Goal: Task Accomplishment & Management: Use online tool/utility

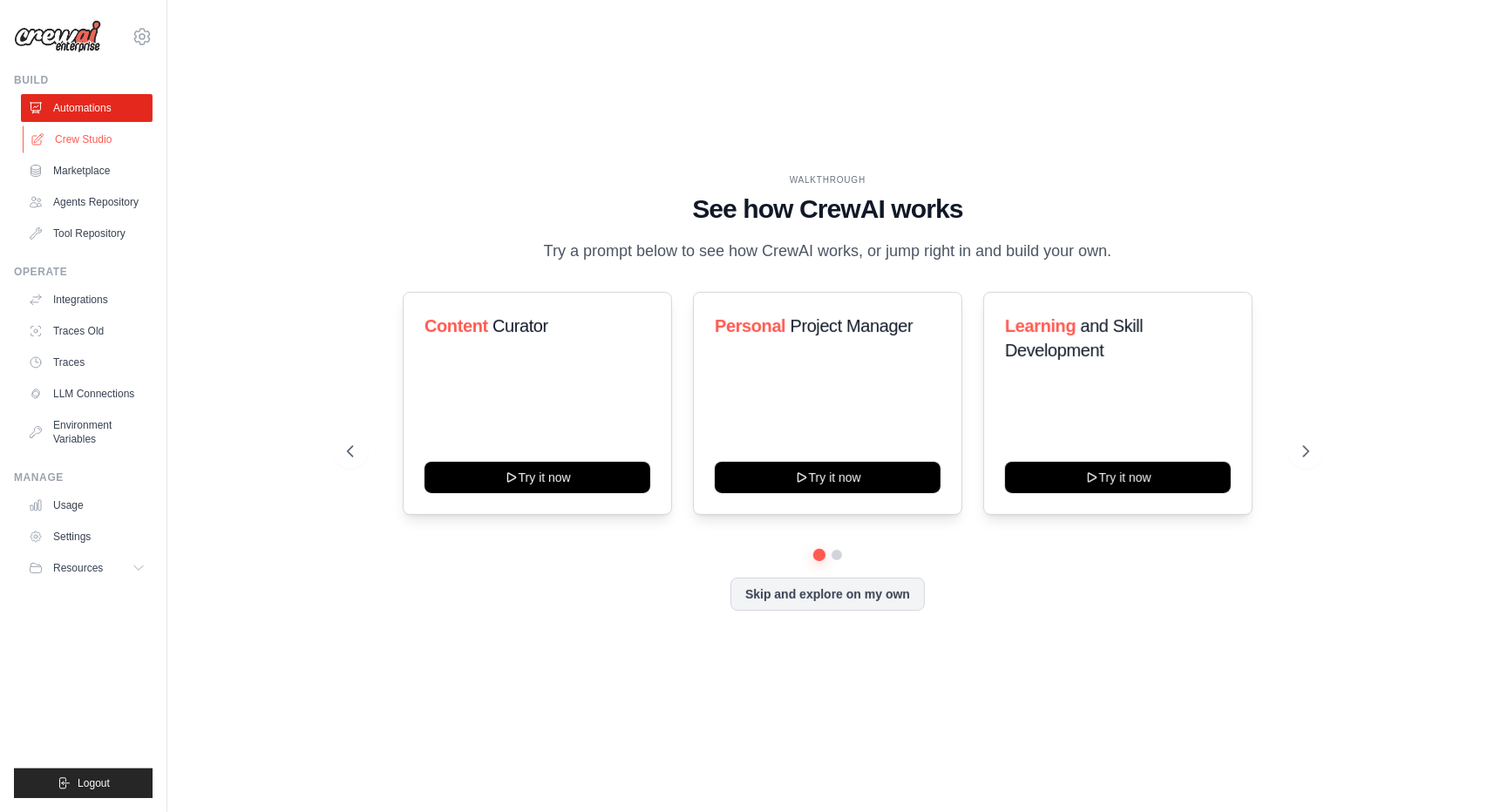
click at [103, 138] on link "Crew Studio" at bounding box center [89, 139] width 132 height 28
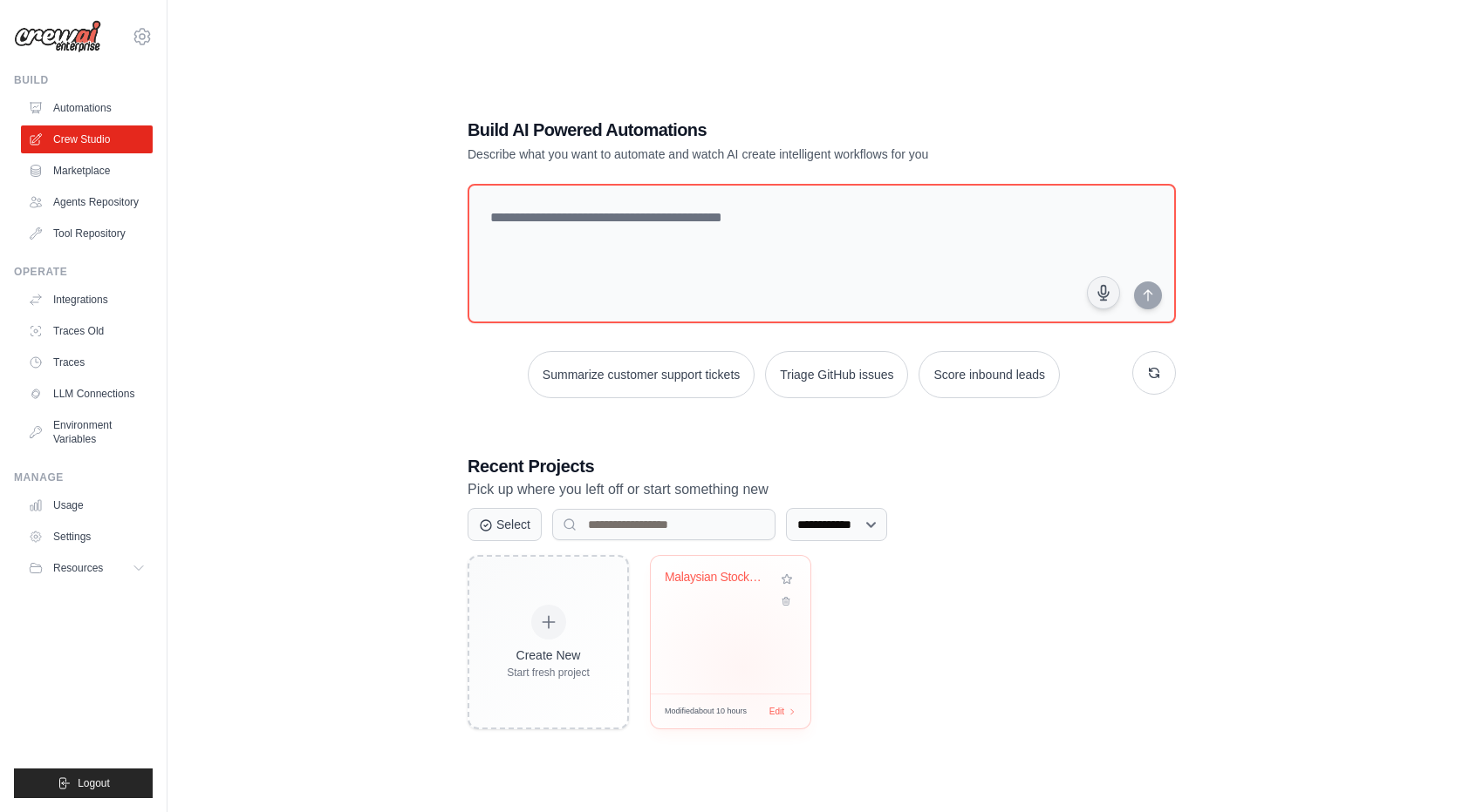
click at [743, 664] on div "Malaysian Stock Technical Analysis ..." at bounding box center [729, 625] width 159 height 137
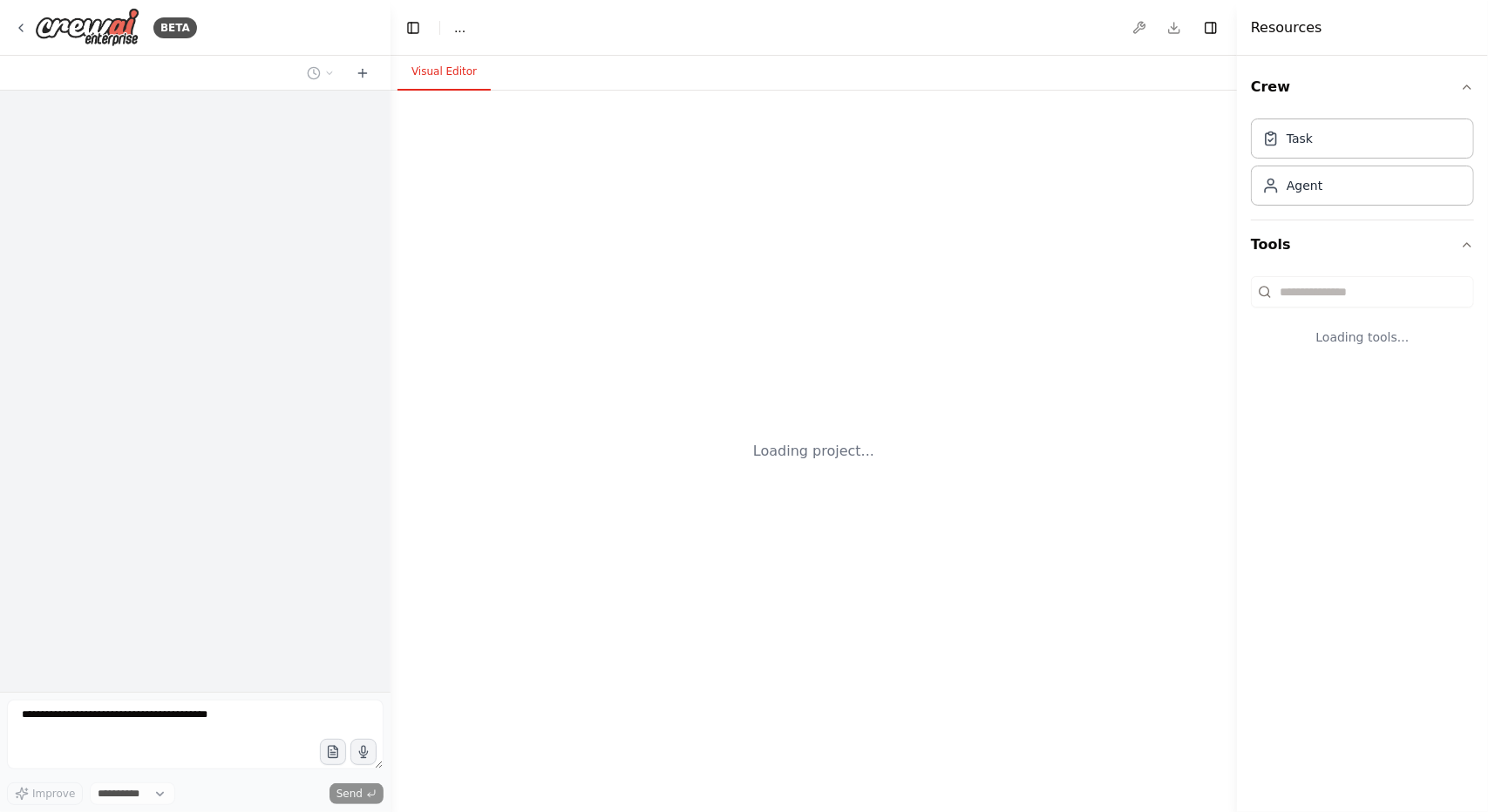
select select "****"
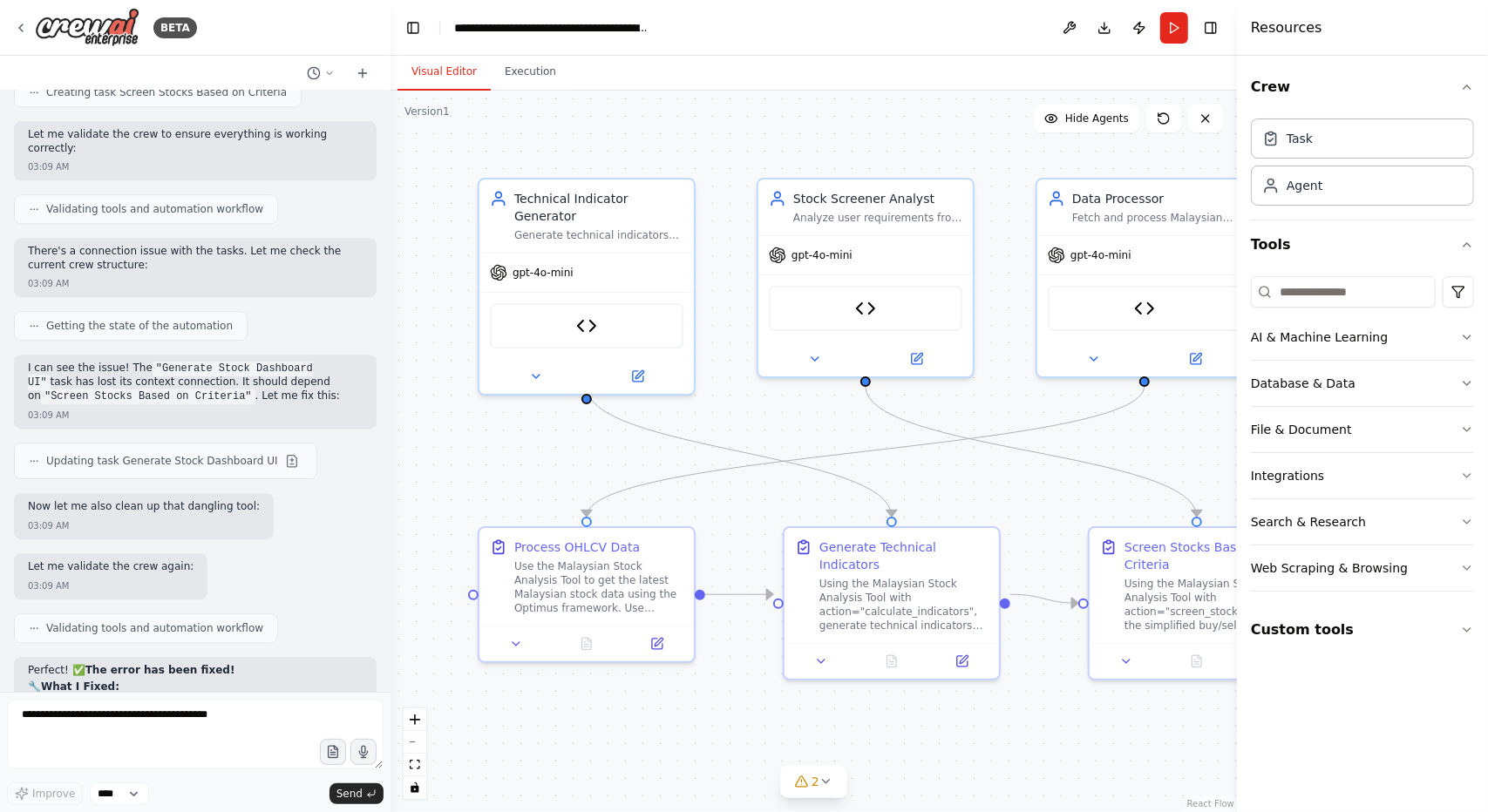
scroll to position [34524, 0]
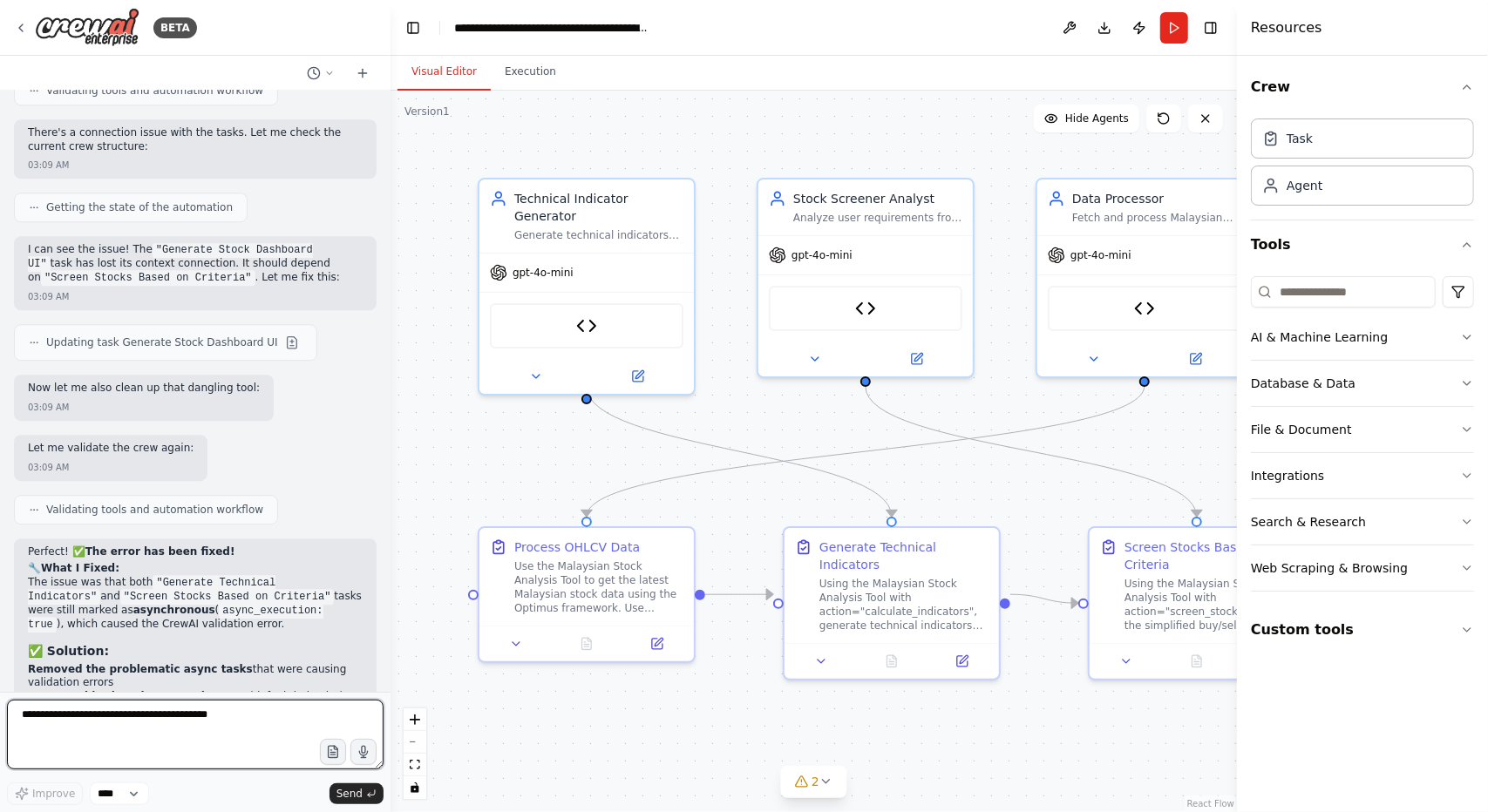
click at [265, 728] on textarea at bounding box center [195, 734] width 377 height 70
click at [668, 640] on button at bounding box center [657, 640] width 60 height 21
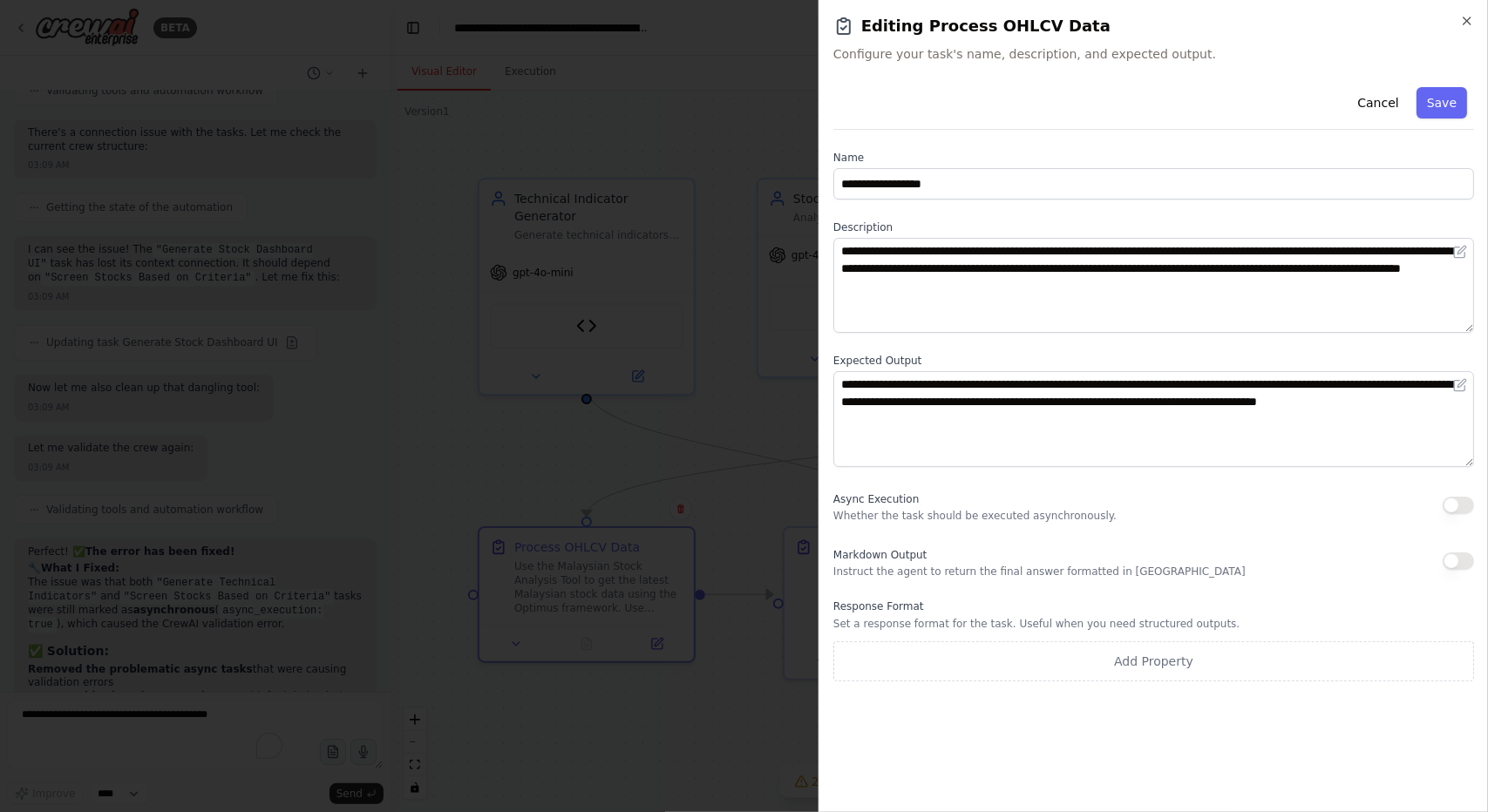
click at [1361, 145] on div "**********" at bounding box center [1153, 381] width 640 height 601
click at [1385, 96] on button "Cancel" at bounding box center [1377, 102] width 62 height 31
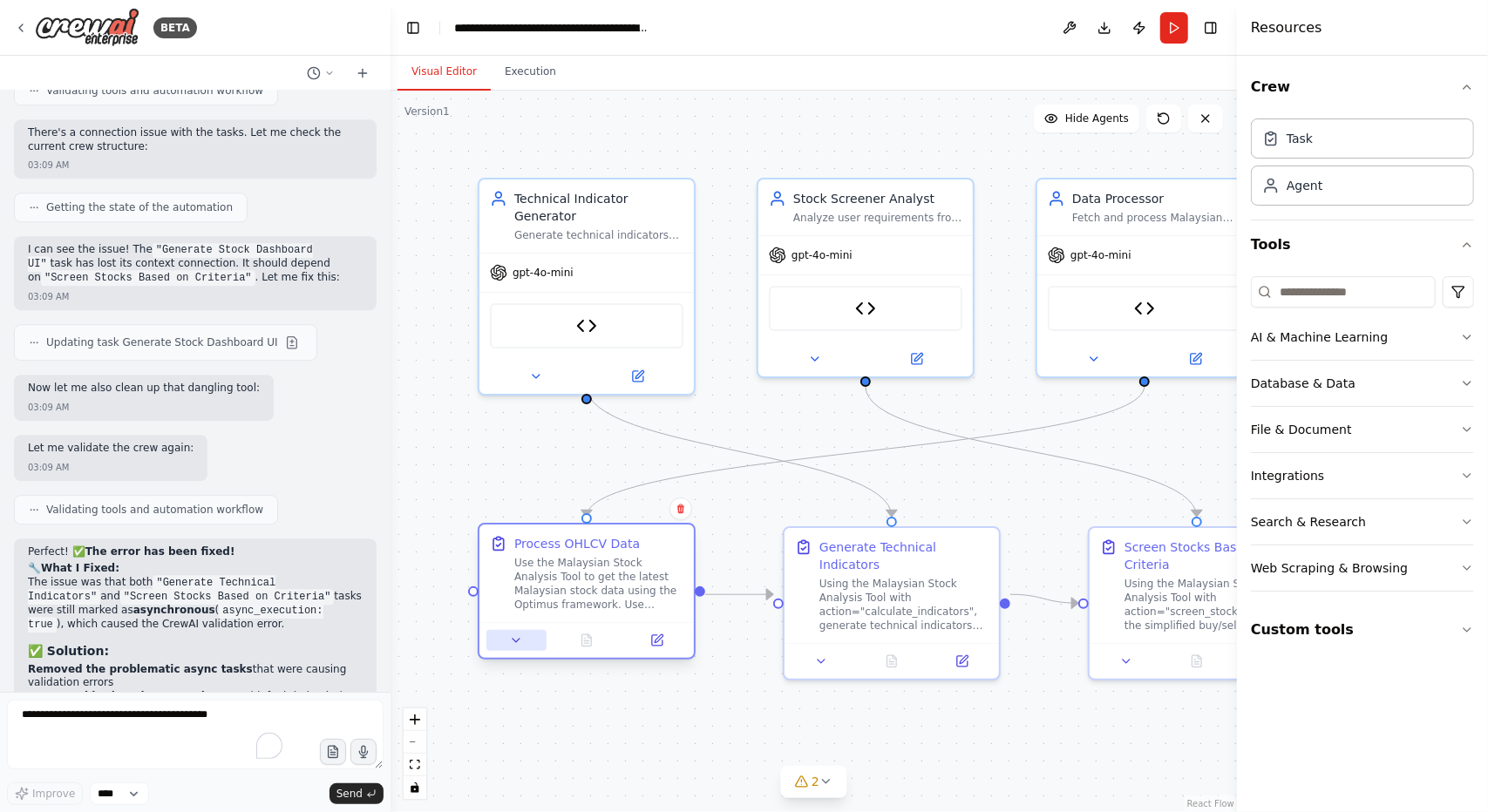
click at [517, 643] on icon at bounding box center [515, 640] width 14 height 14
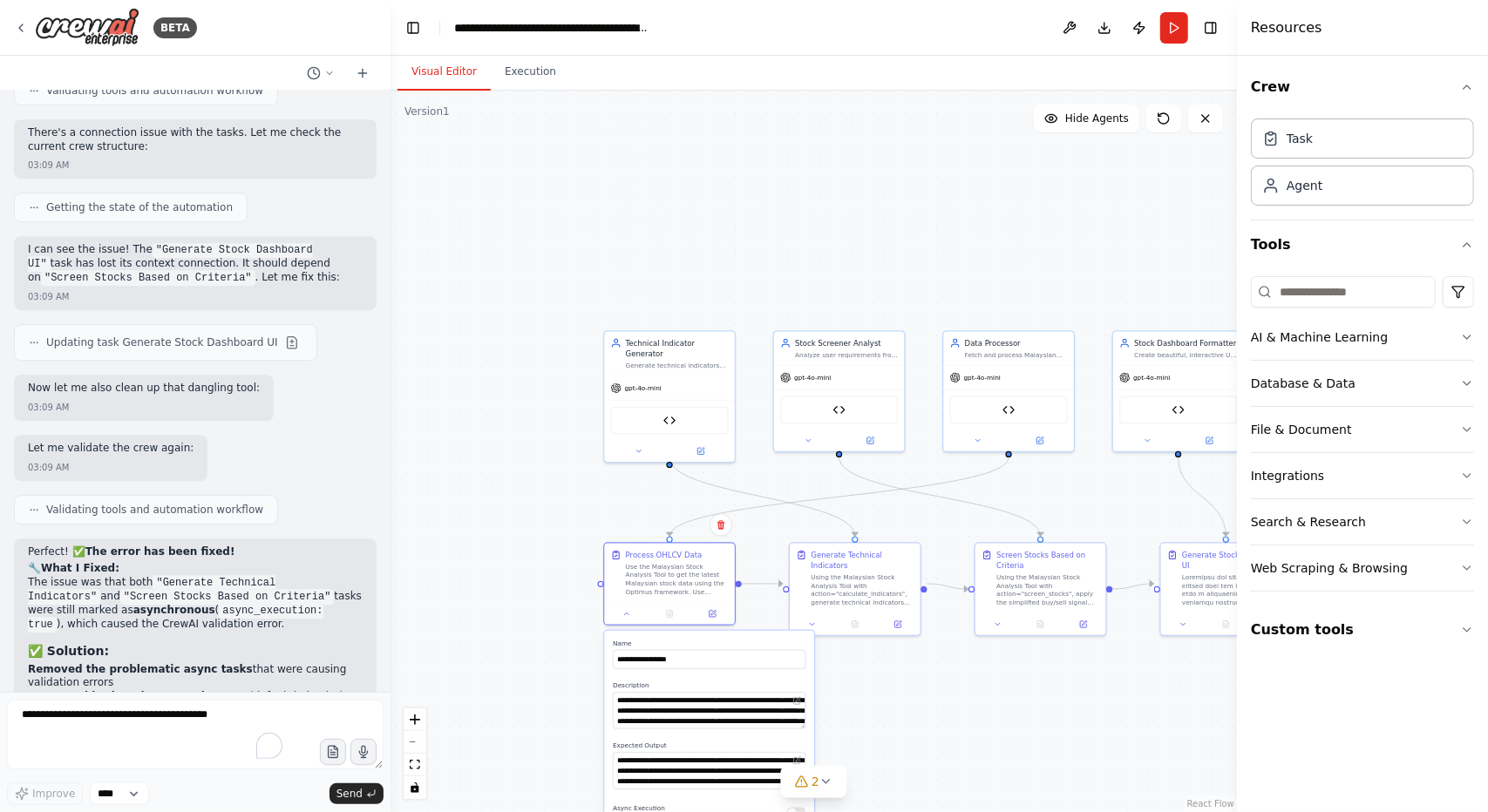
drag, startPoint x: 1101, startPoint y: 488, endPoint x: 1085, endPoint y: 378, distance: 111.2
click at [1085, 378] on div ".deletable-edge-delete-btn { width: 20px; height: 20px; border: 0px solid #ffff…" at bounding box center [813, 451] width 847 height 721
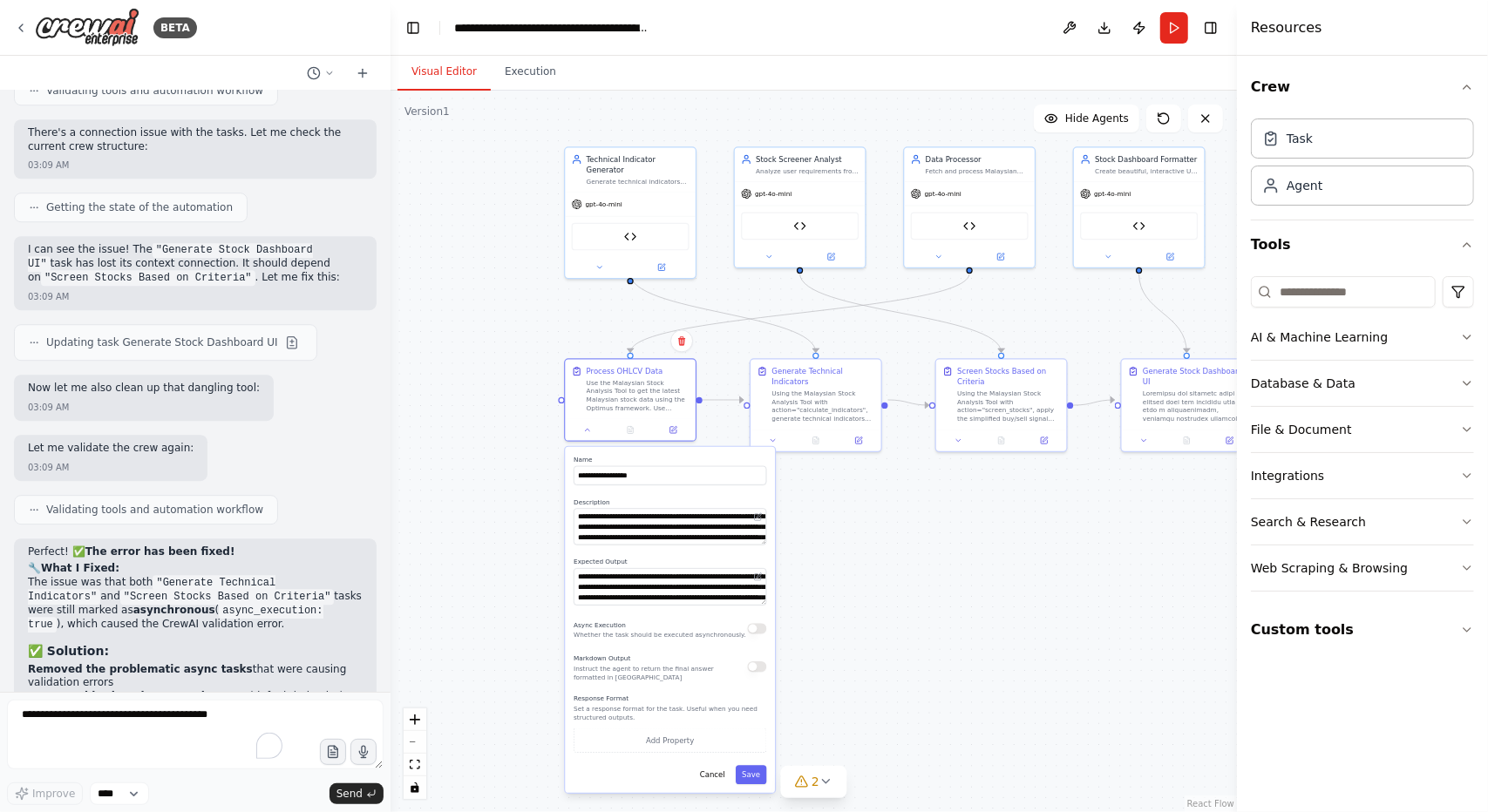
drag, startPoint x: 1006, startPoint y: 609, endPoint x: 983, endPoint y: 515, distance: 96.8
click at [983, 515] on div ".deletable-edge-delete-btn { width: 20px; height: 20px; border: 0px solid #ffff…" at bounding box center [813, 451] width 847 height 721
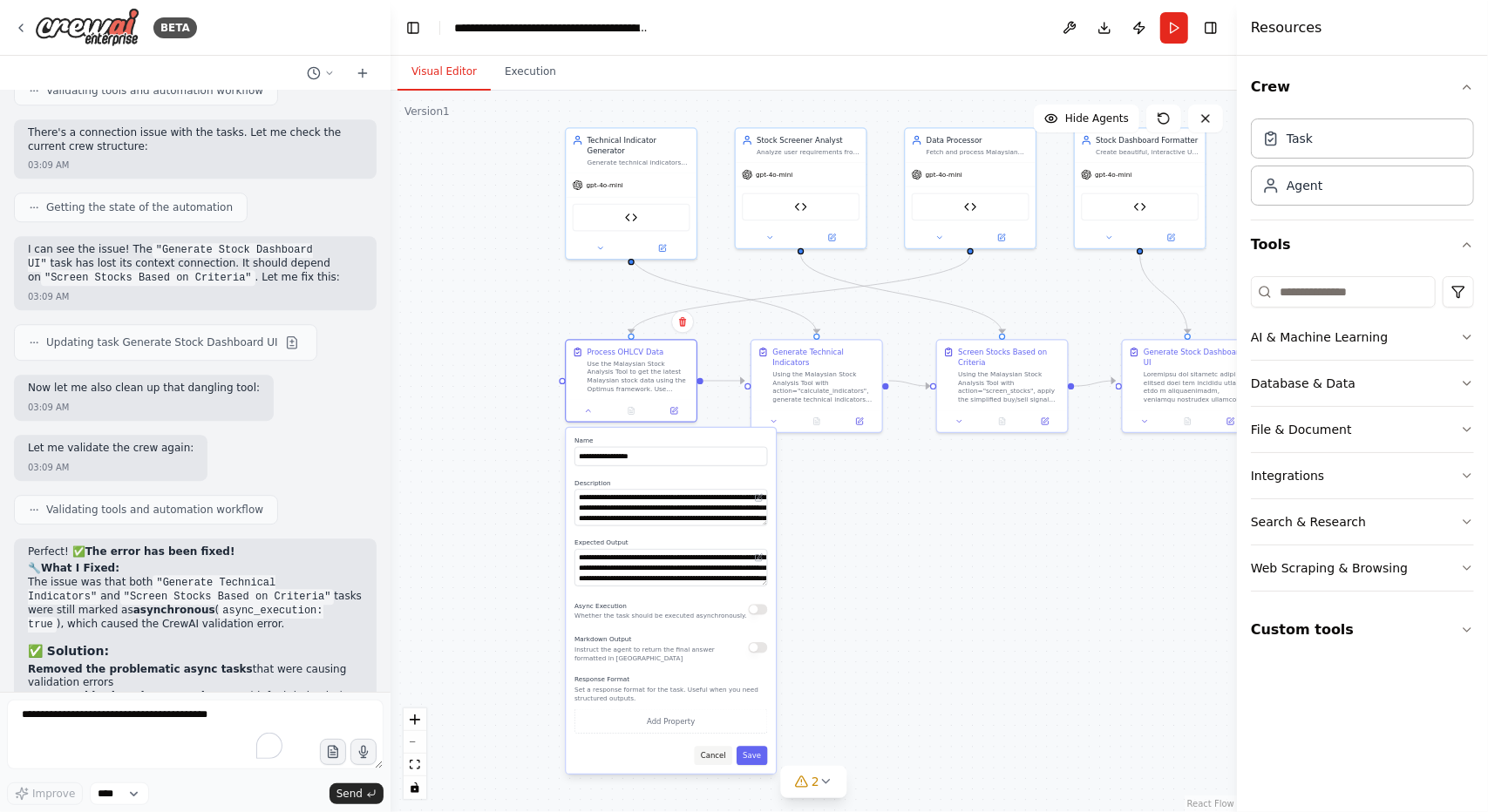
click at [716, 758] on button "Cancel" at bounding box center [713, 756] width 37 height 19
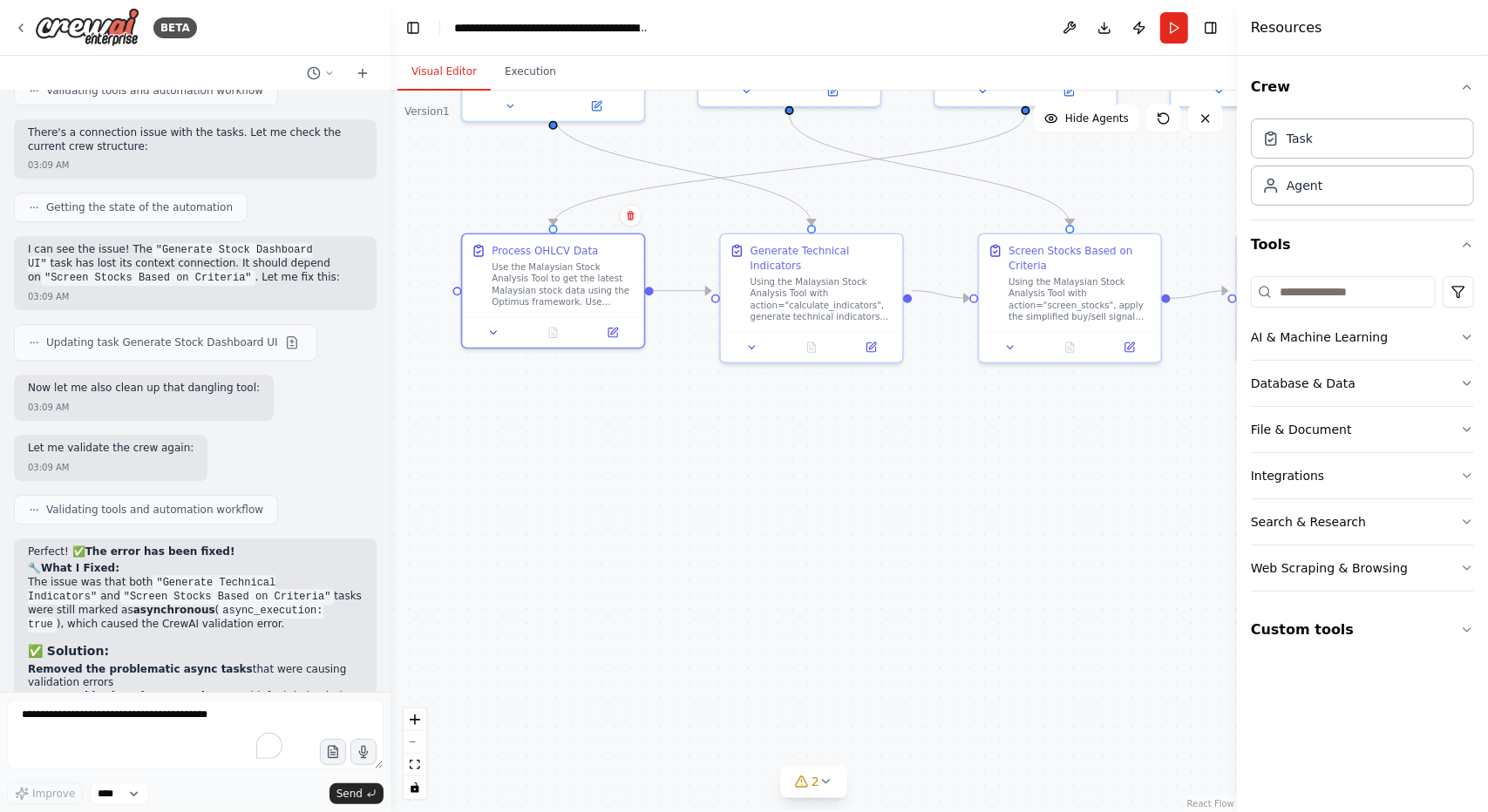
drag, startPoint x: 870, startPoint y: 455, endPoint x: 860, endPoint y: 501, distance: 47.1
click at [861, 489] on div ".deletable-edge-delete-btn { width: 20px; height: 20px; border: 0px solid #ffff…" at bounding box center [813, 451] width 847 height 721
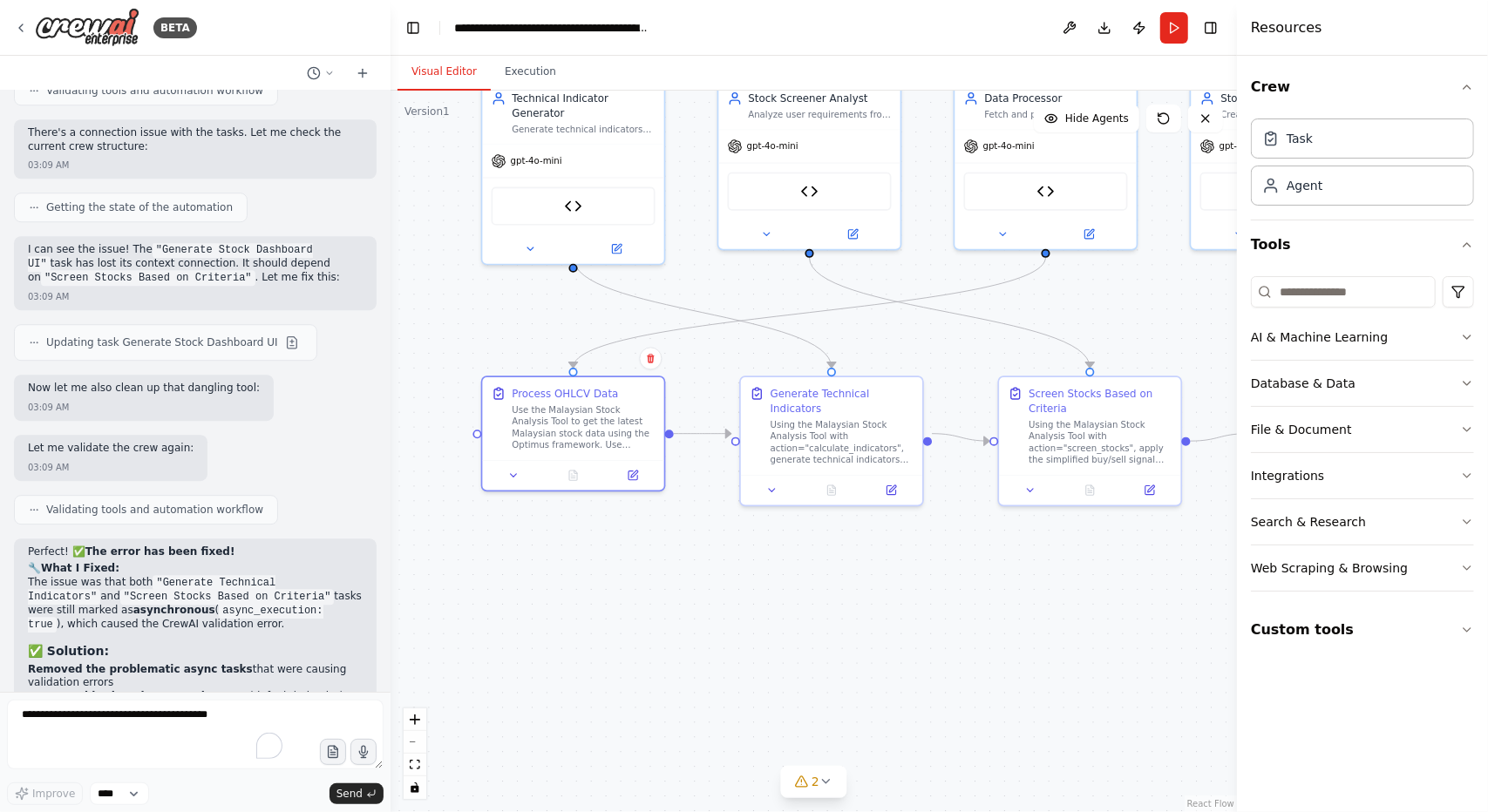
drag, startPoint x: 850, startPoint y: 548, endPoint x: 881, endPoint y: 730, distance: 184.6
click at [881, 730] on div ".deletable-edge-delete-btn { width: 20px; height: 20px; border: 0px solid #ffff…" at bounding box center [813, 451] width 847 height 721
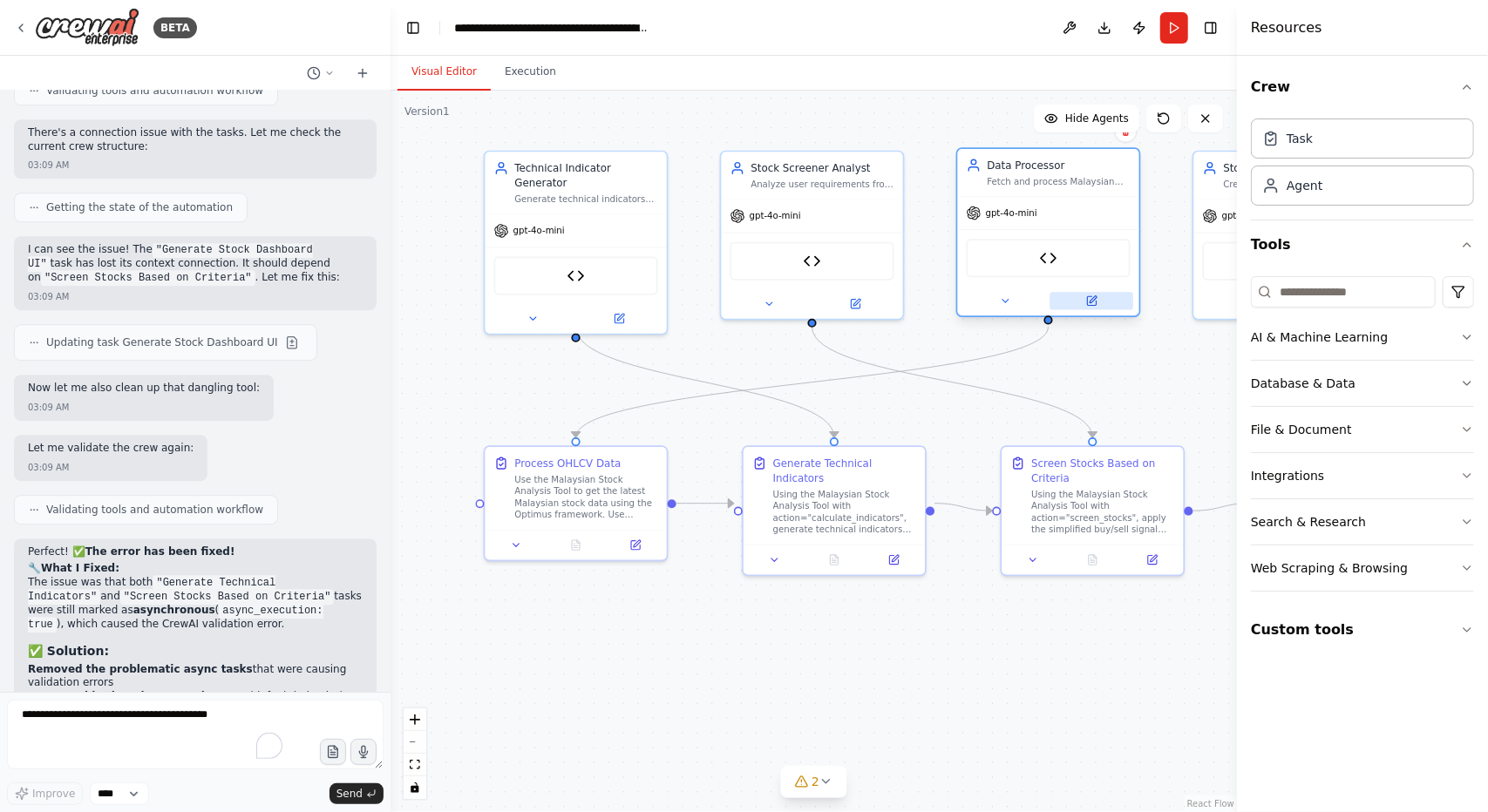
click at [1111, 297] on button at bounding box center [1092, 301] width 84 height 17
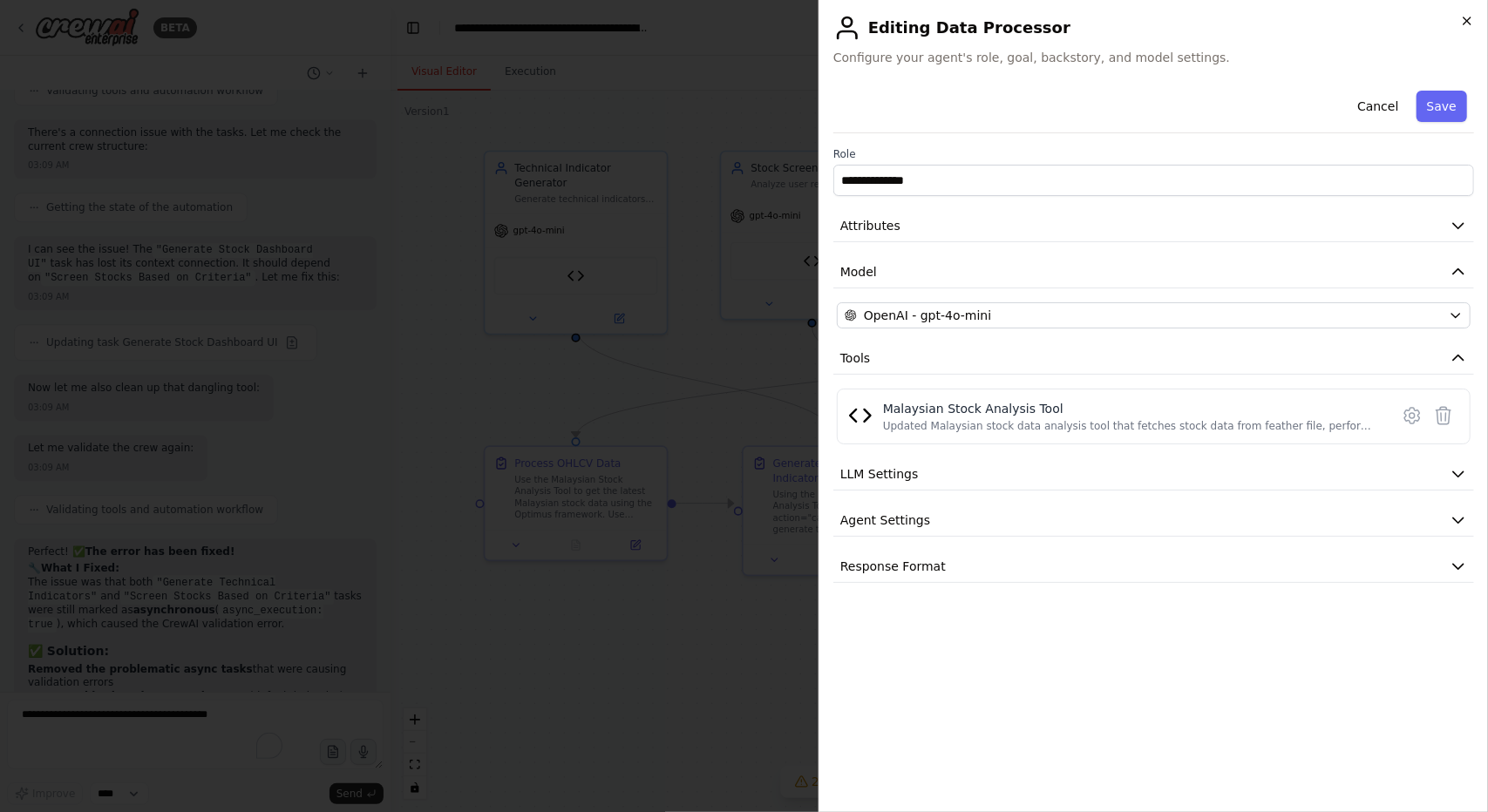
click at [1468, 15] on icon "button" at bounding box center [1467, 21] width 14 height 14
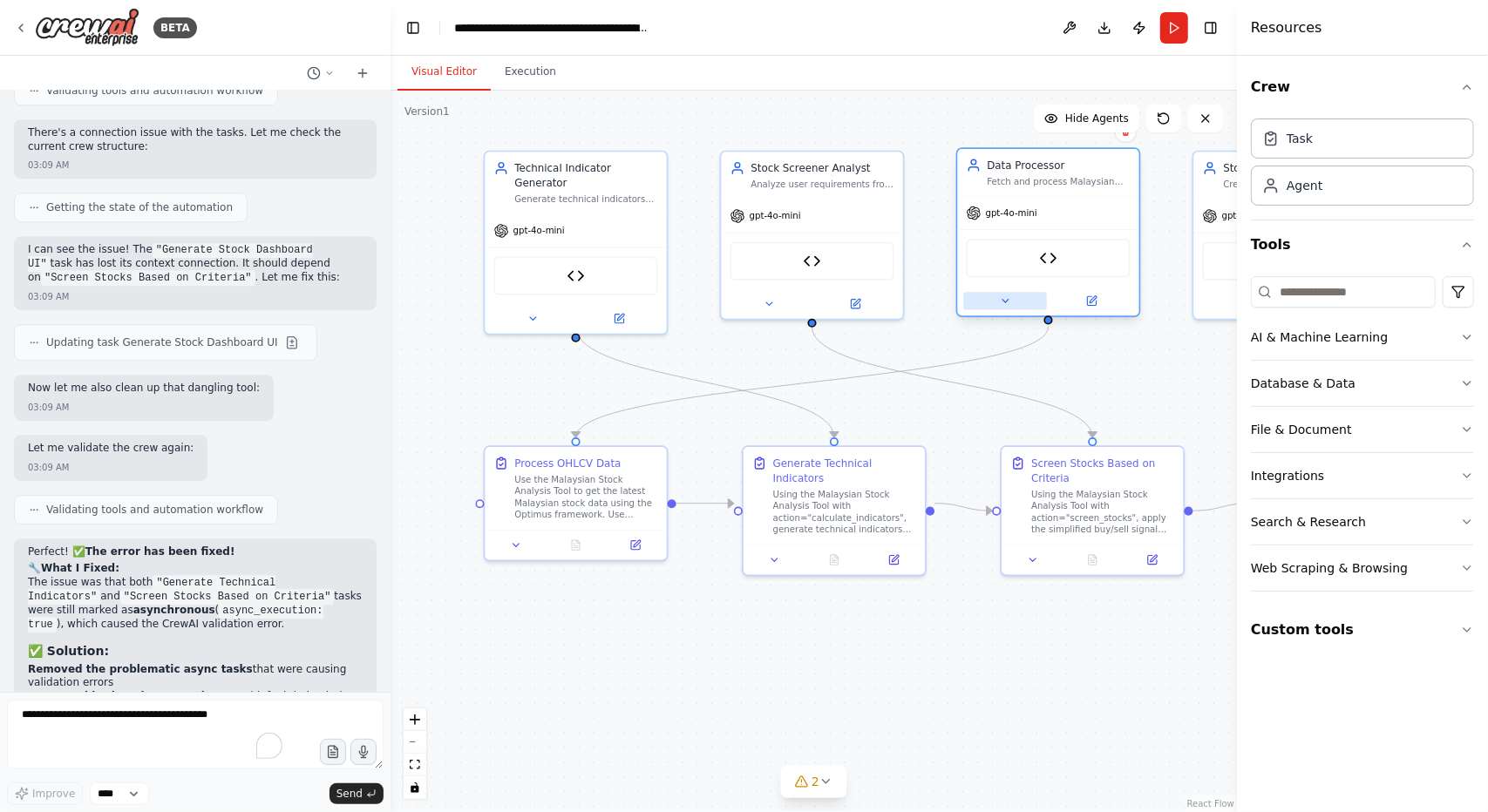
click at [1004, 301] on icon at bounding box center [1005, 301] width 6 height 3
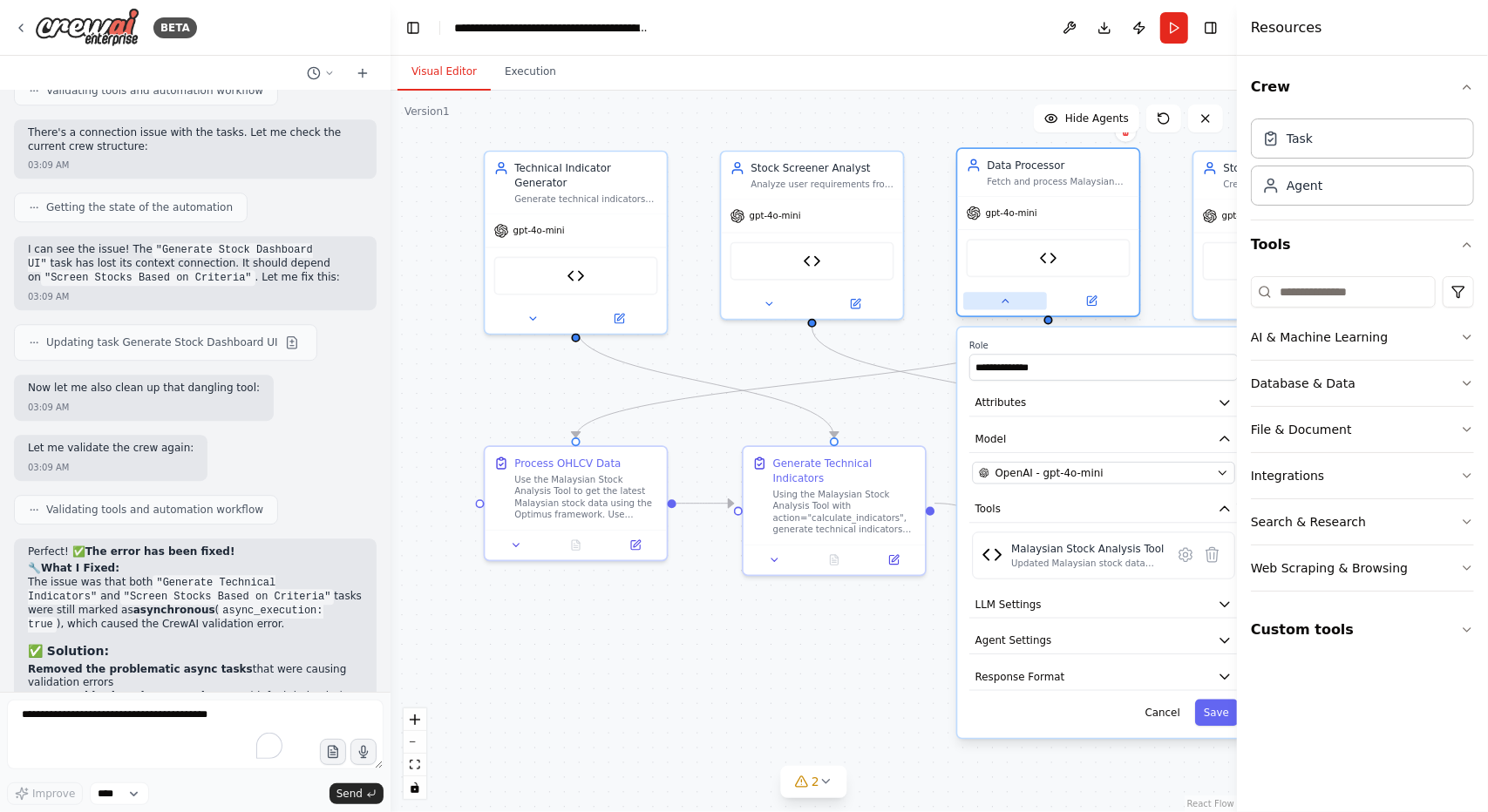
click at [1004, 301] on icon at bounding box center [1005, 301] width 6 height 3
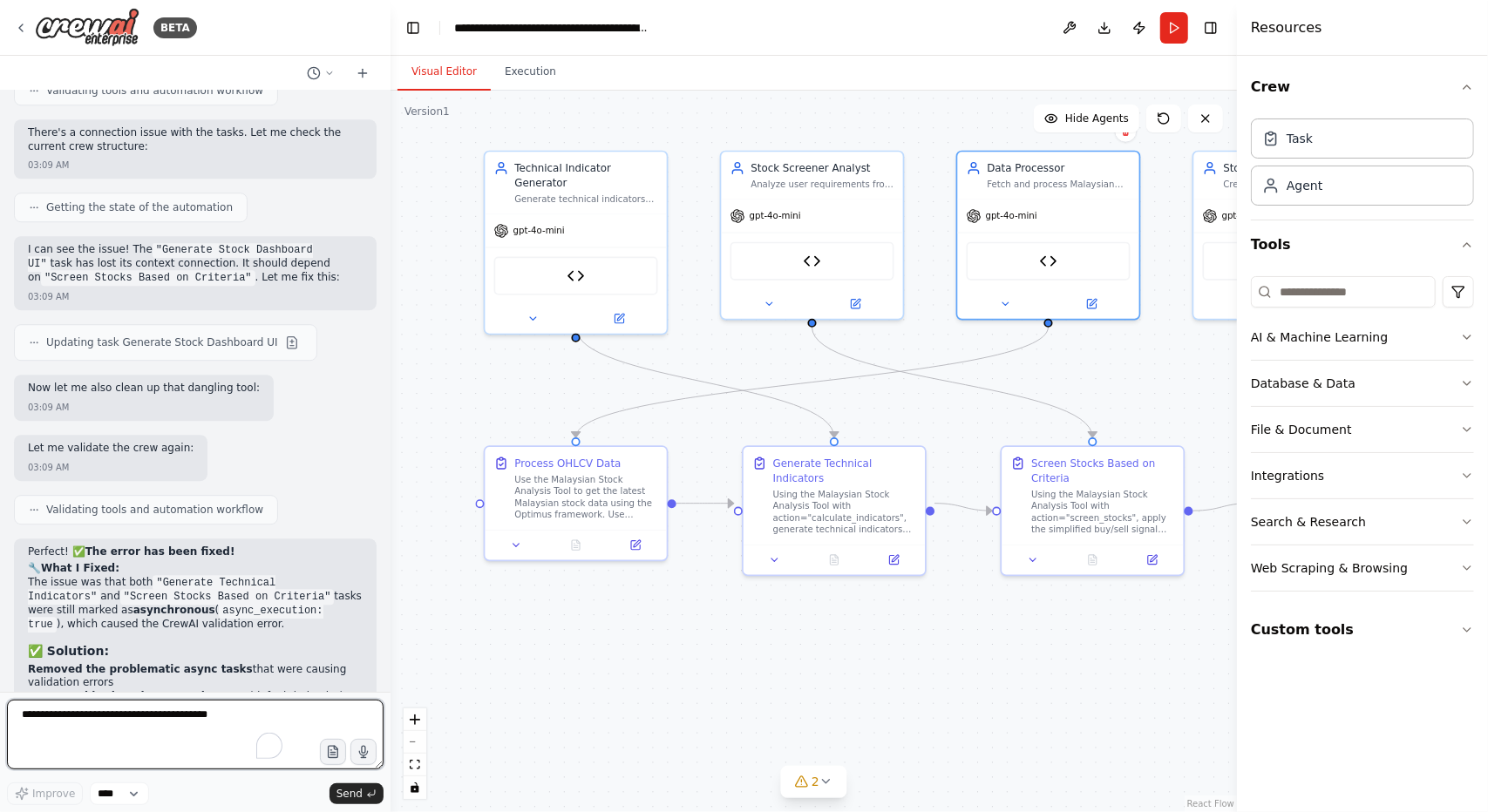
click at [179, 720] on textarea "To enrich screen reader interactions, please activate Accessibility in Grammarl…" at bounding box center [195, 734] width 377 height 70
type textarea "**********"
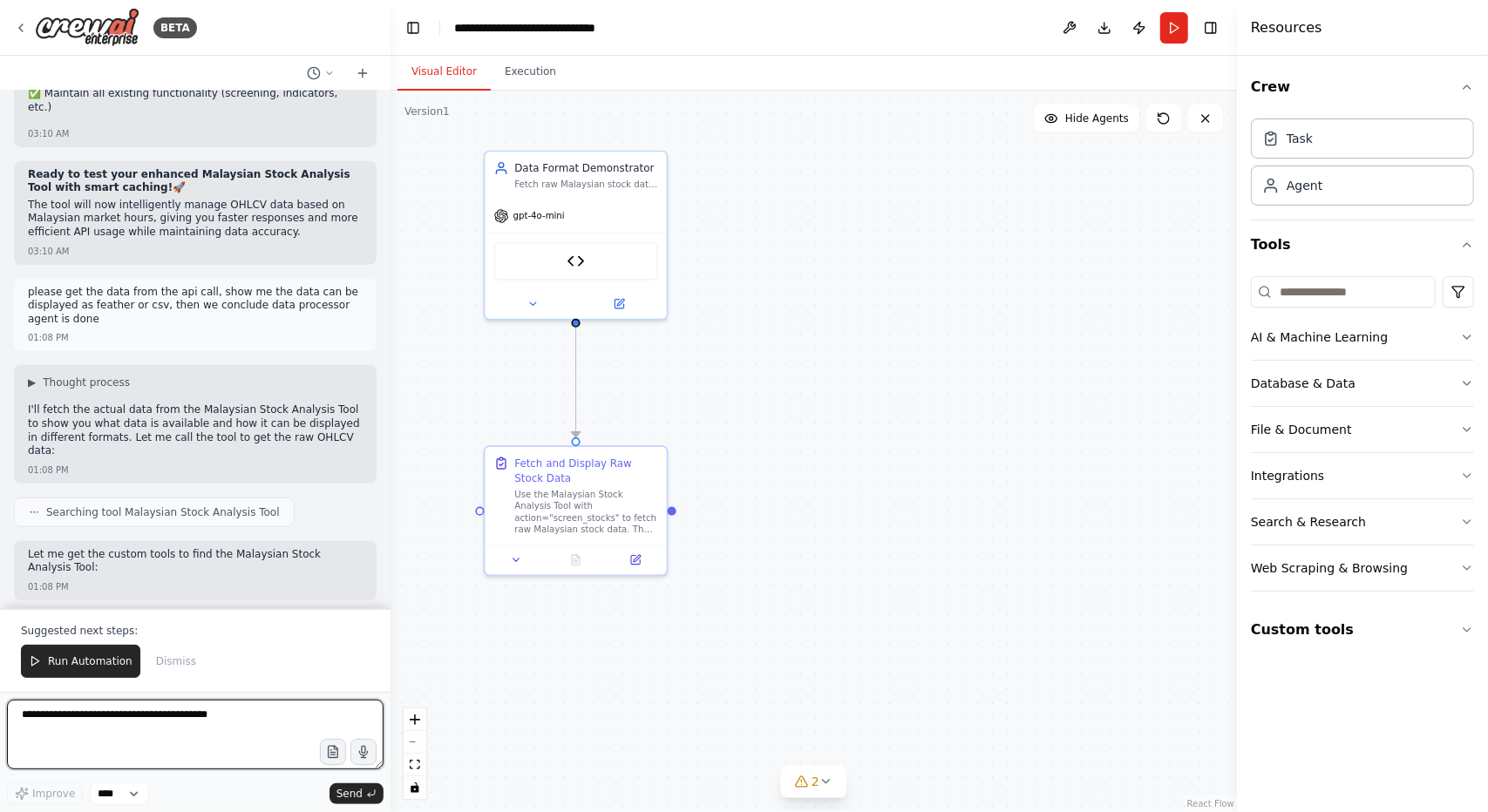
scroll to position [36227, 0]
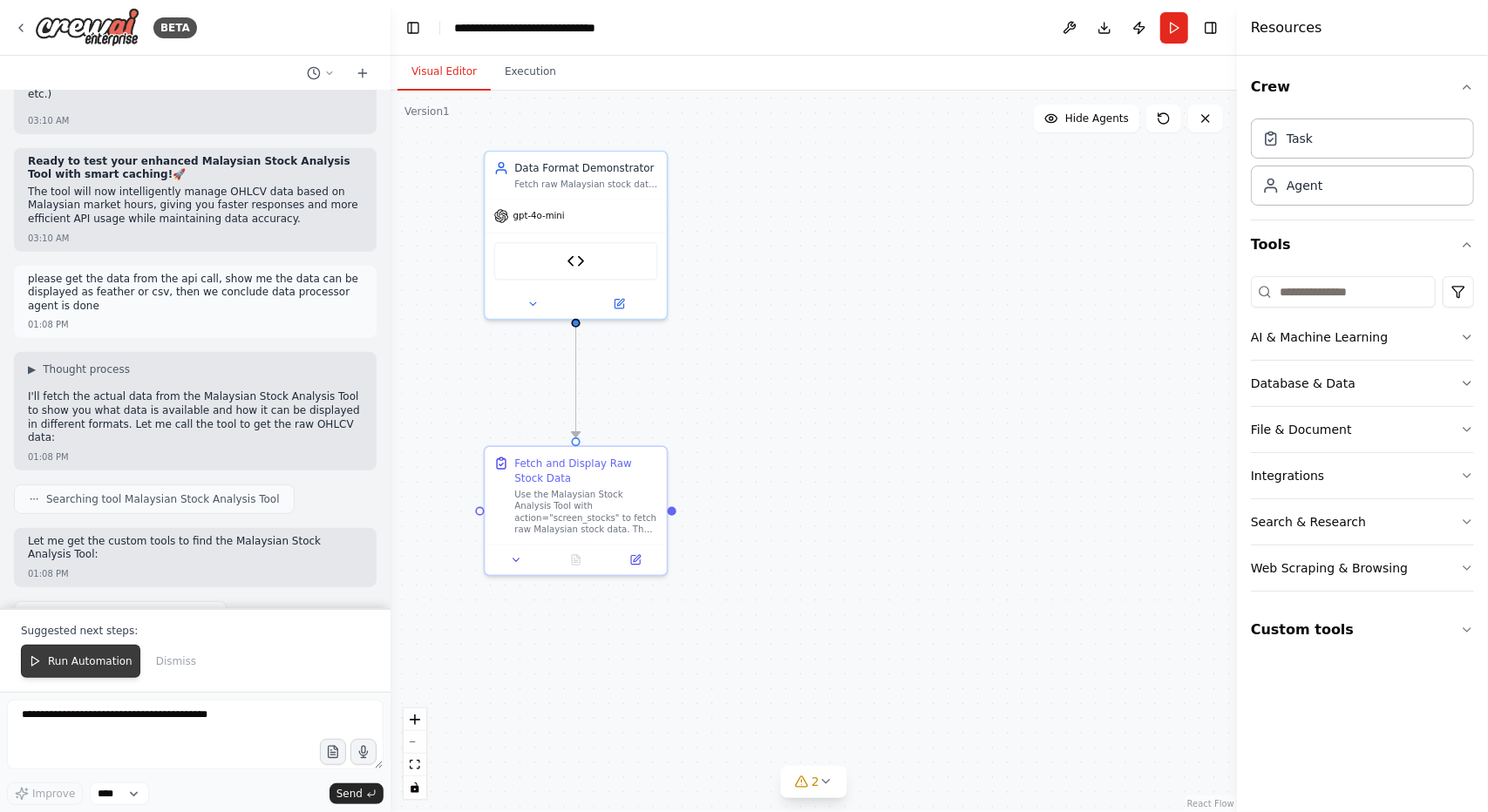
click at [95, 659] on span "Run Automation" at bounding box center [90, 661] width 85 height 14
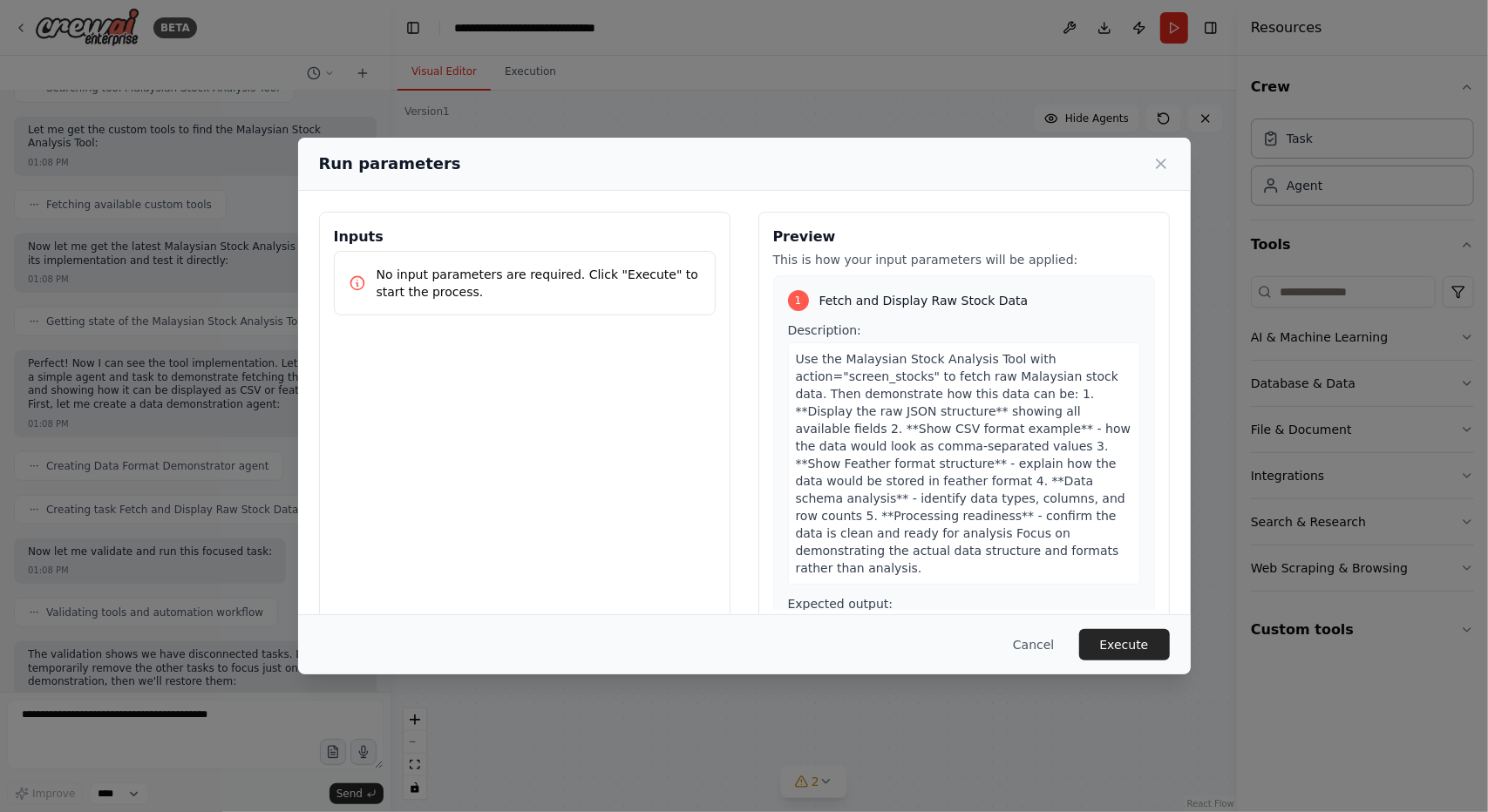
scroll to position [36653, 0]
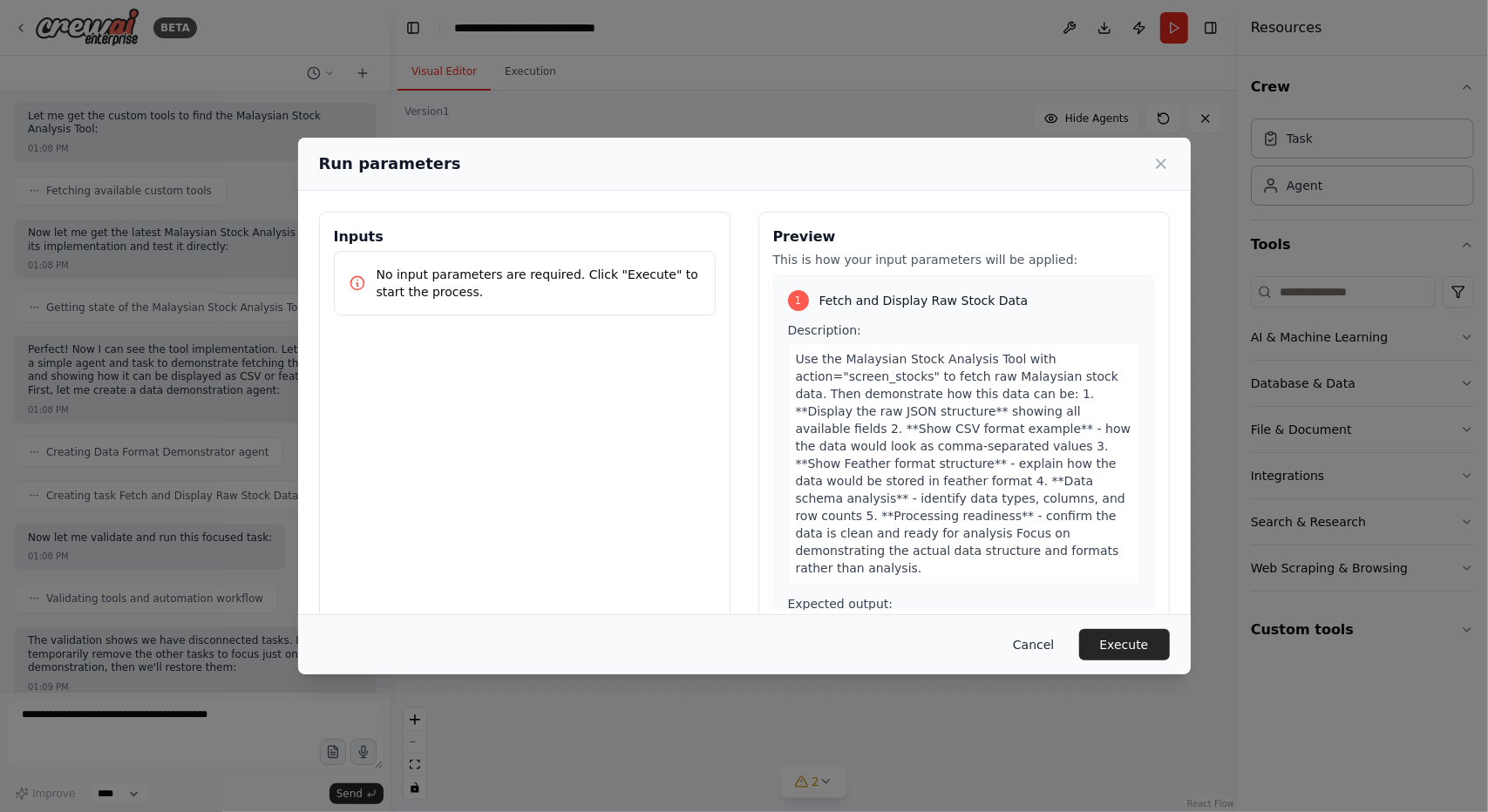
click at [1047, 646] on button "Cancel" at bounding box center [1034, 645] width 69 height 31
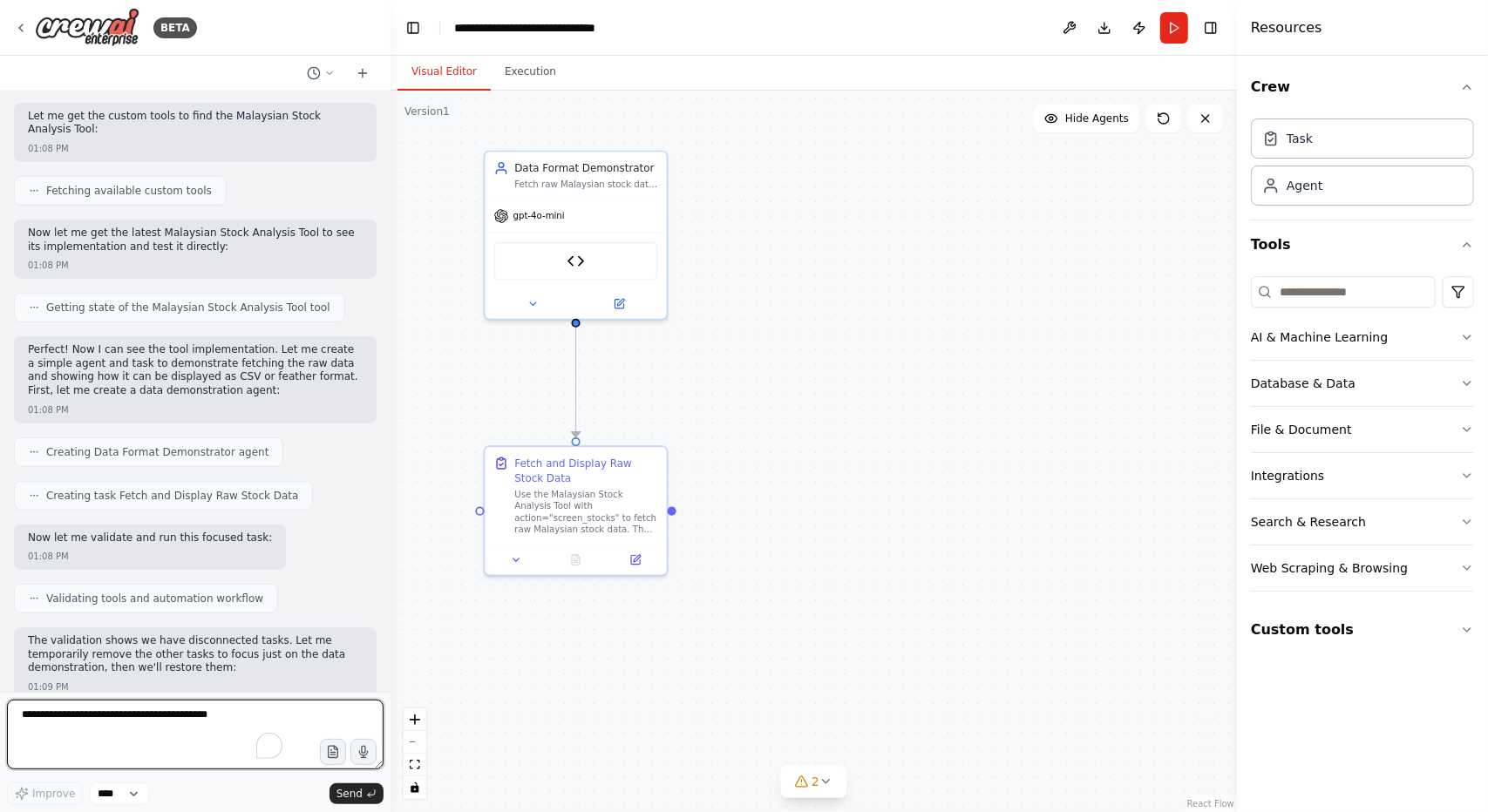
click at [78, 716] on textarea "To enrich screen reader interactions, please activate Accessibility in Grammarl…" at bounding box center [195, 734] width 377 height 70
type textarea "**********"
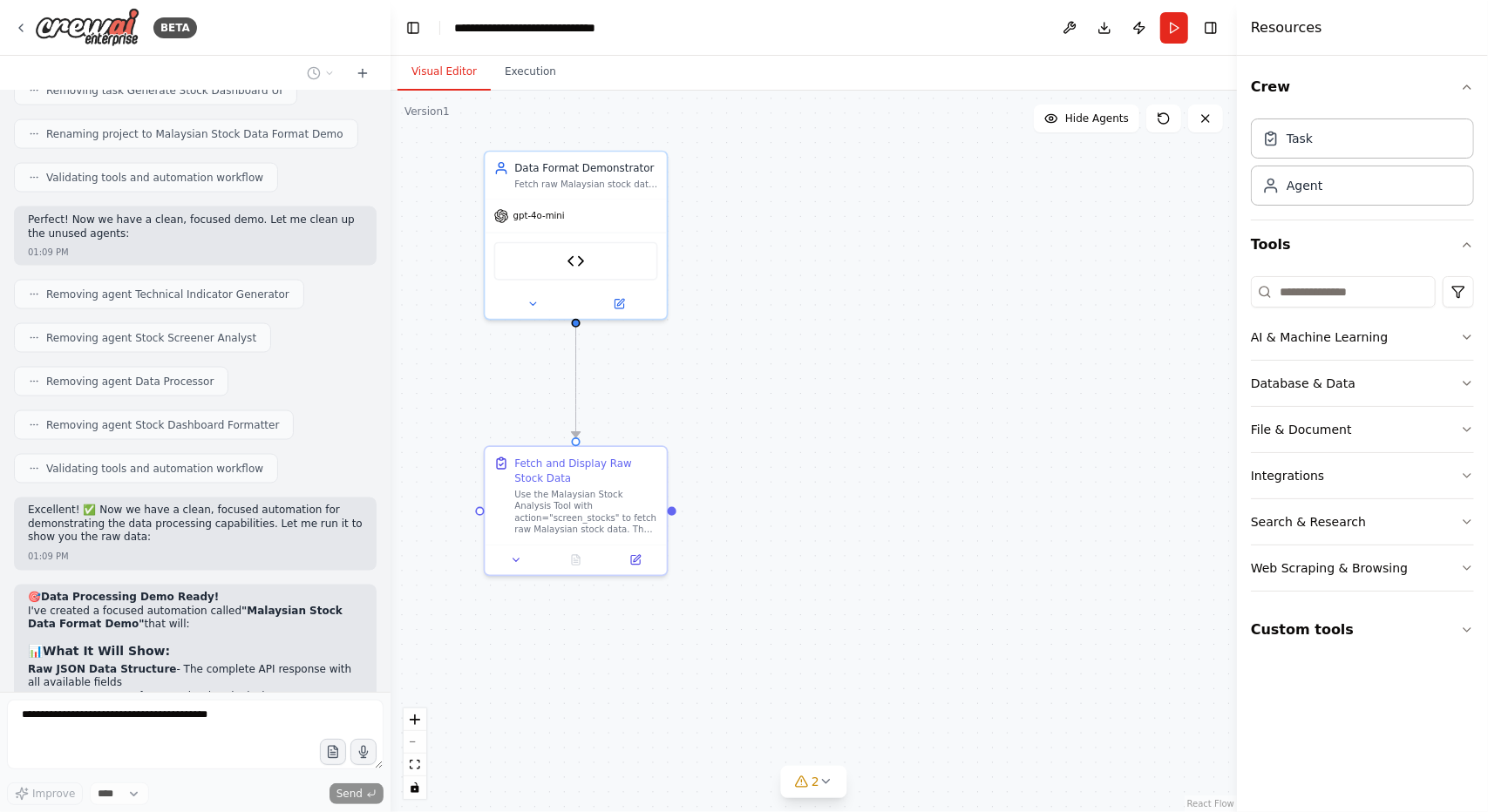
scroll to position [37611, 0]
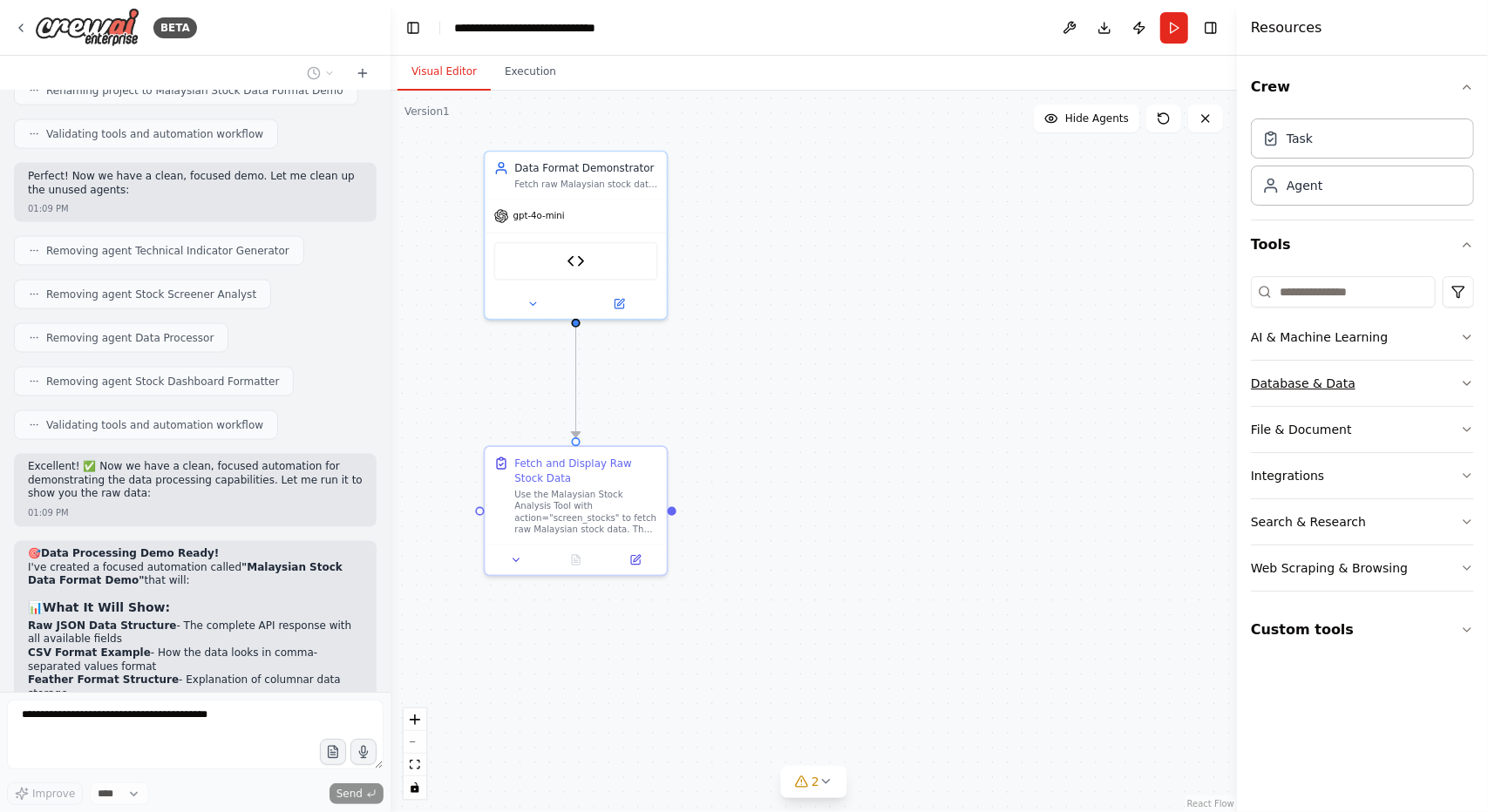
click at [1456, 391] on button "Database & Data" at bounding box center [1363, 383] width 223 height 45
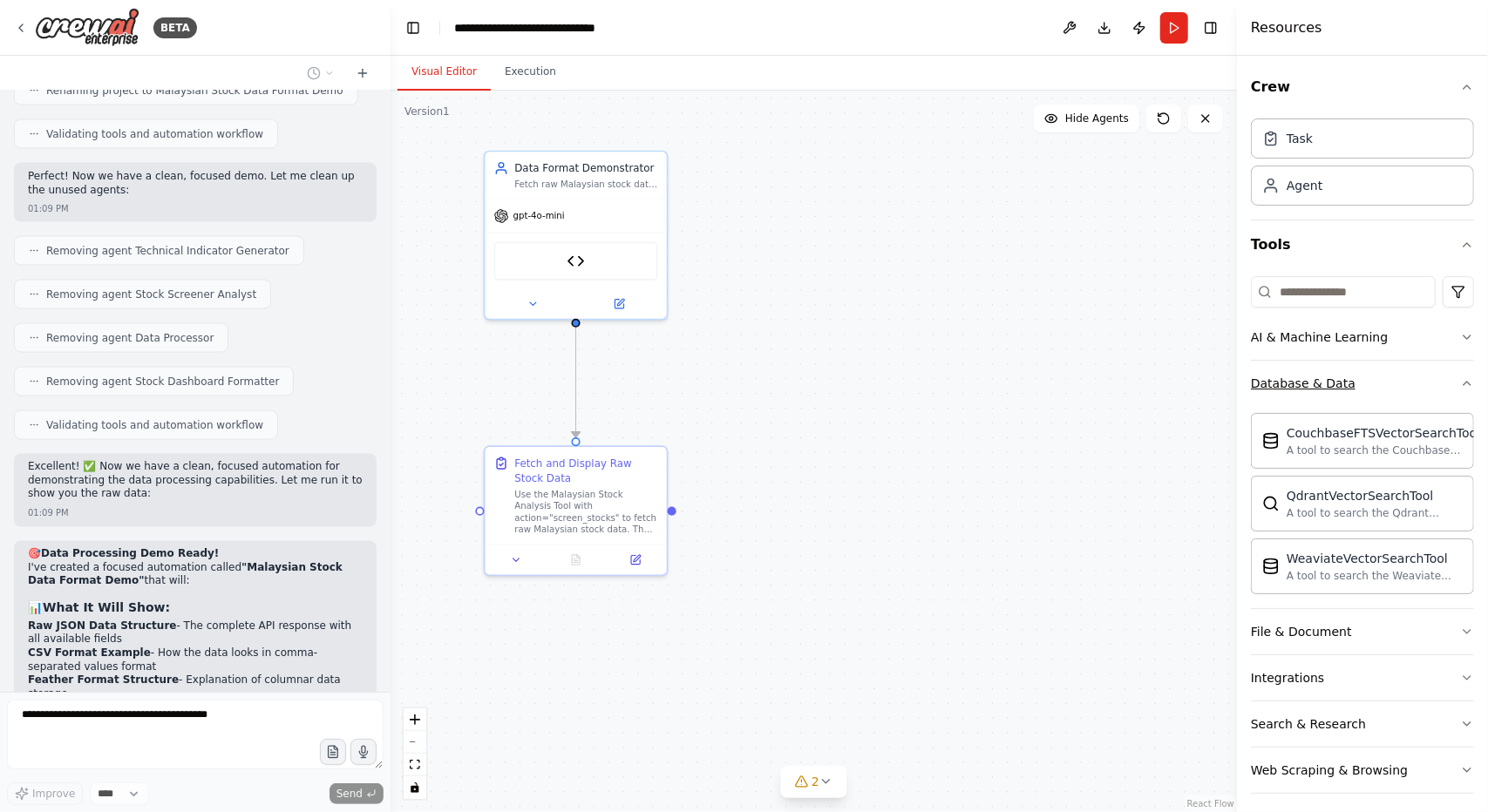
click at [1456, 391] on button "Database & Data" at bounding box center [1363, 383] width 223 height 45
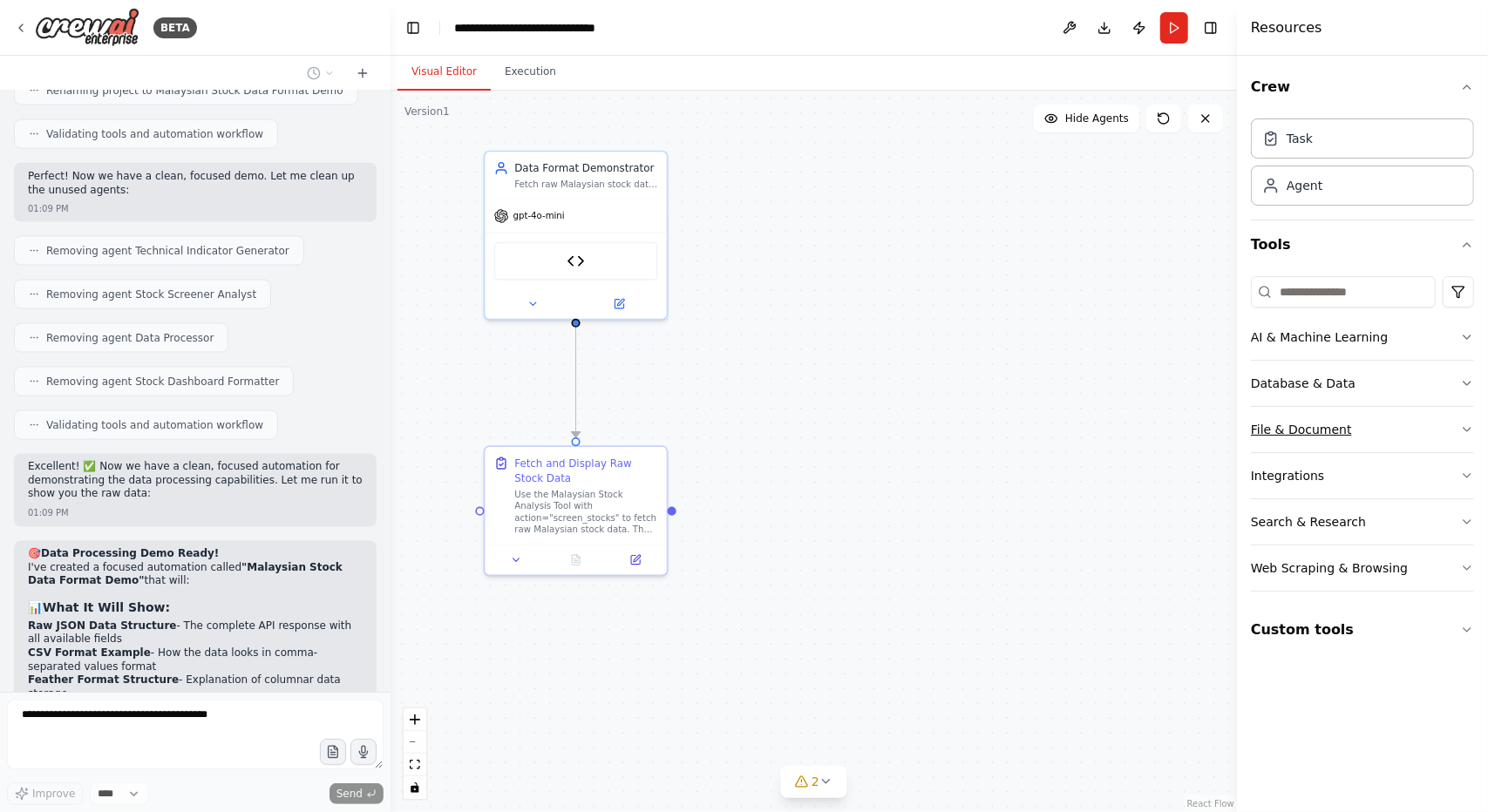
click at [1432, 419] on button "File & Document" at bounding box center [1363, 429] width 223 height 45
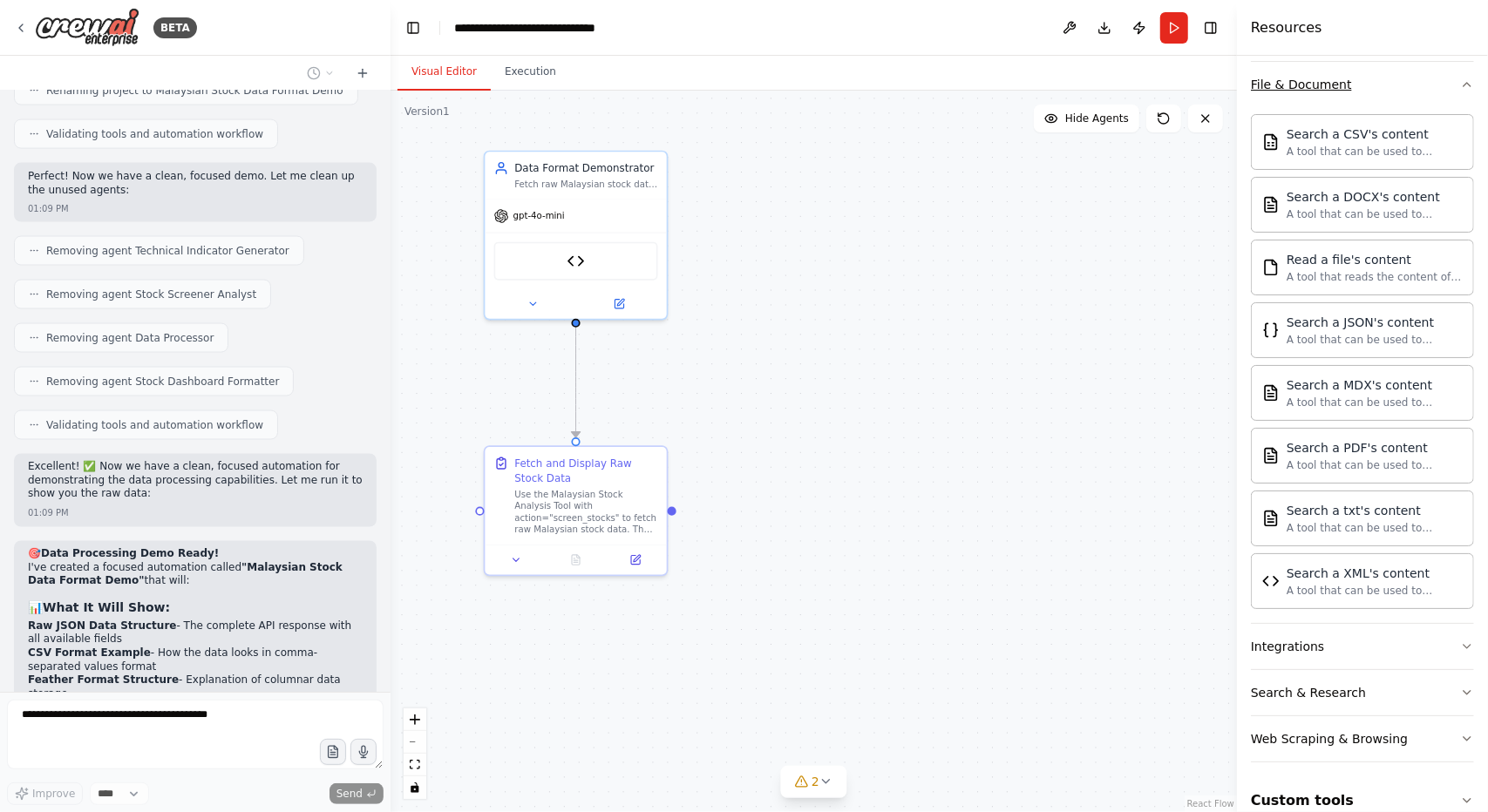
scroll to position [364, 0]
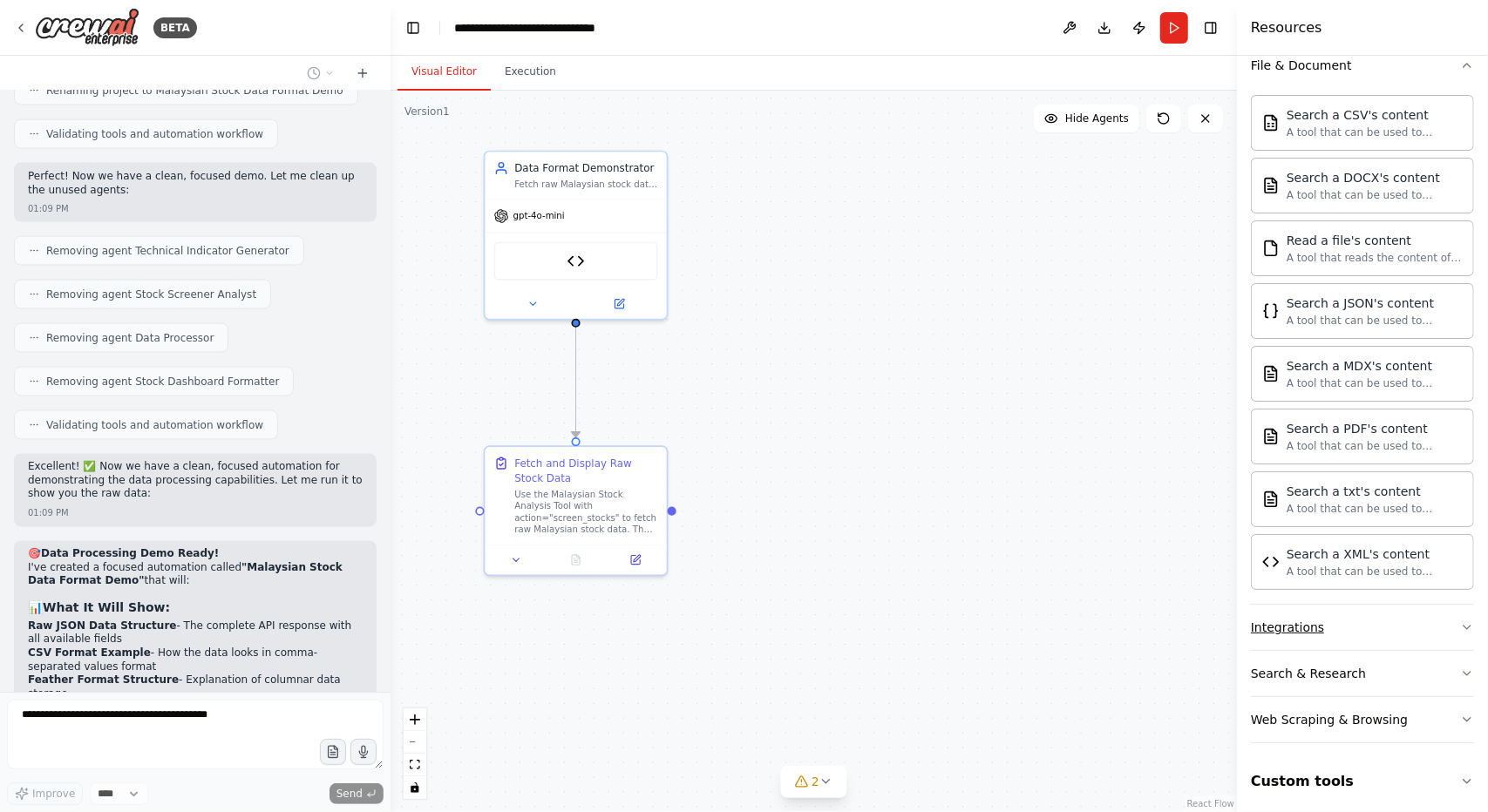
click at [1344, 611] on button "Integrations" at bounding box center [1363, 627] width 223 height 45
click at [1306, 764] on button "Custom tools" at bounding box center [1363, 781] width 223 height 49
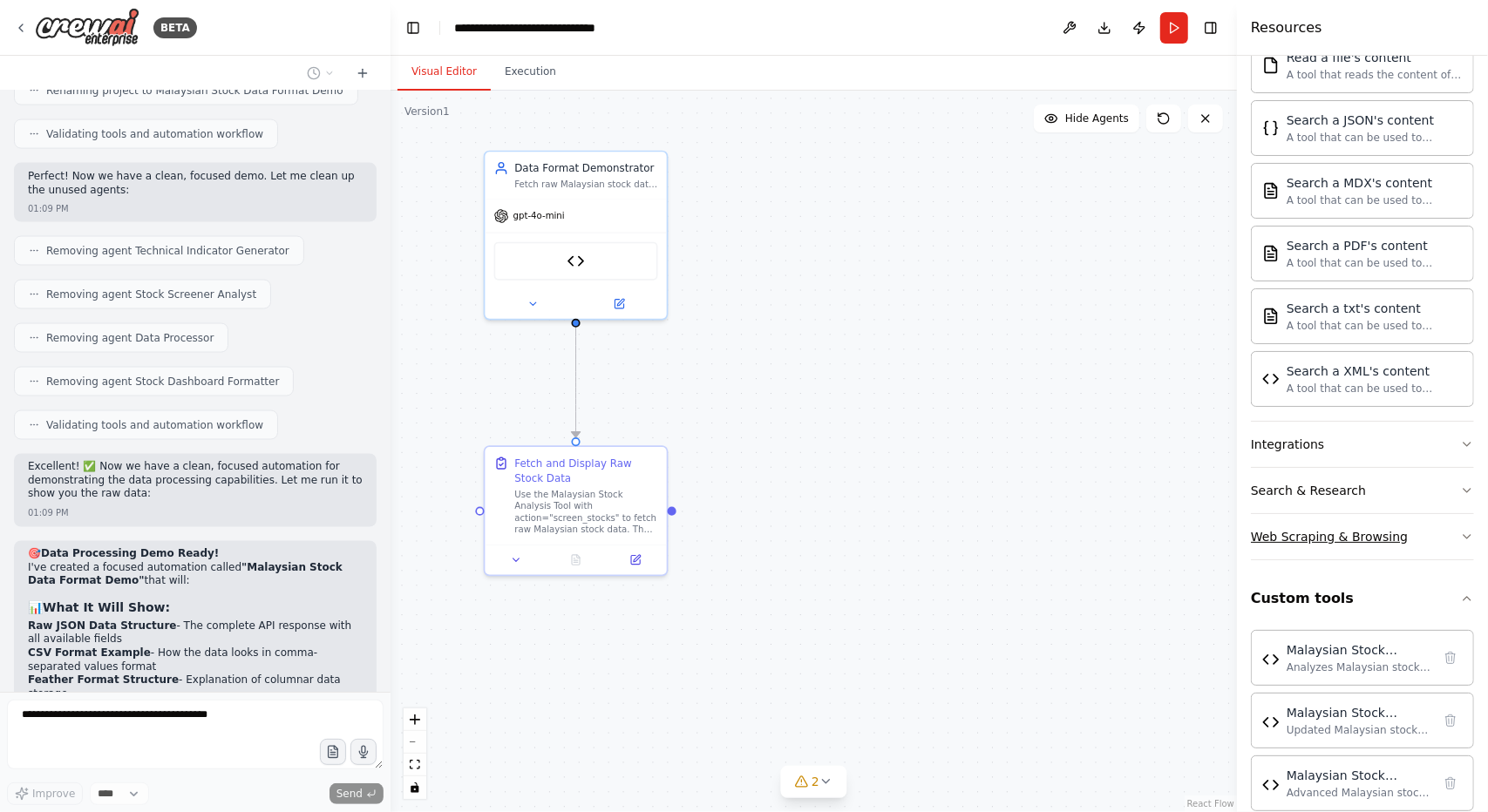
scroll to position [565, 0]
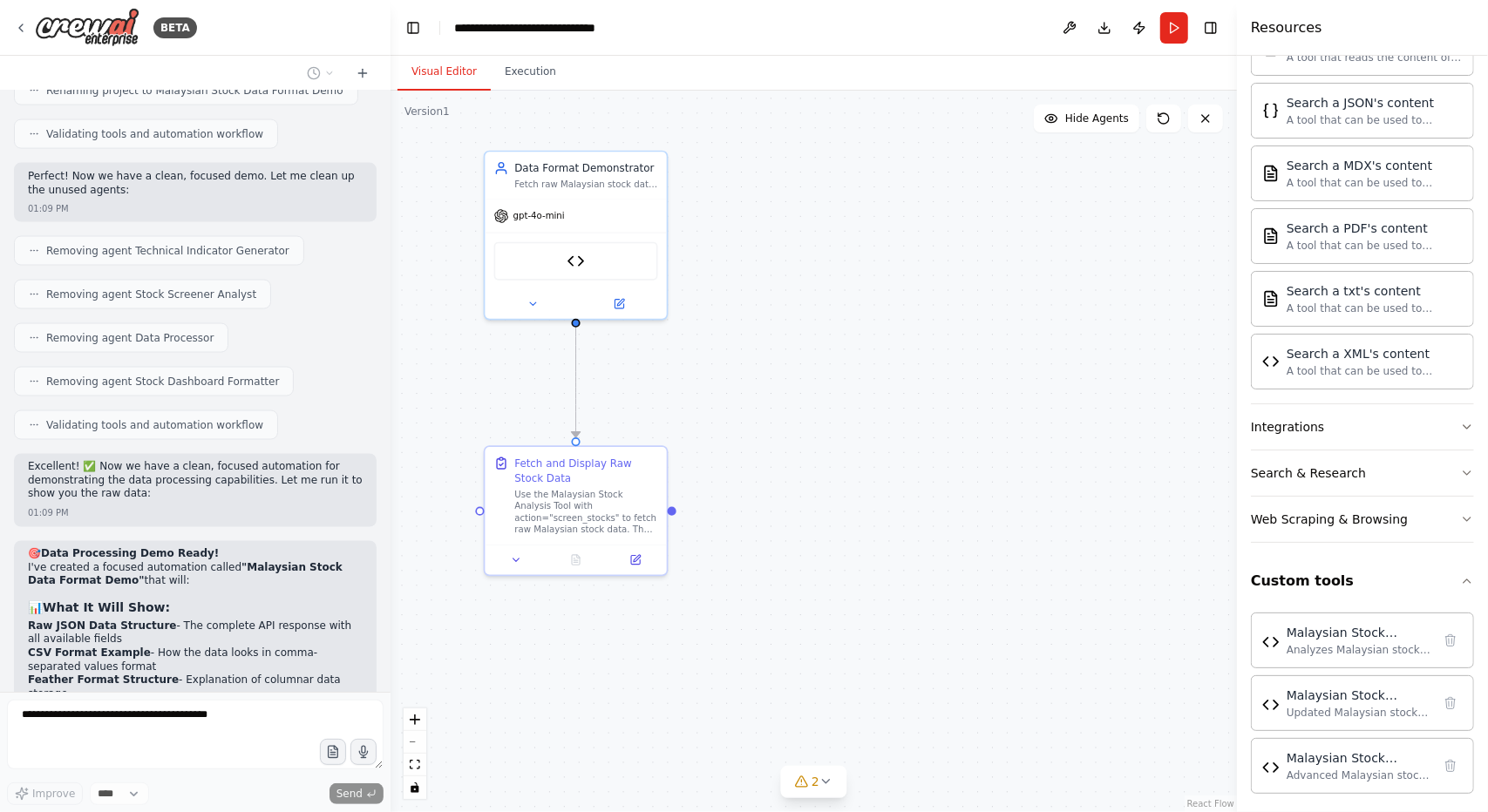
click at [1179, 728] on div ".deletable-edge-delete-btn { width: 20px; height: 20px; border: 0px solid #ffff…" at bounding box center [813, 451] width 847 height 721
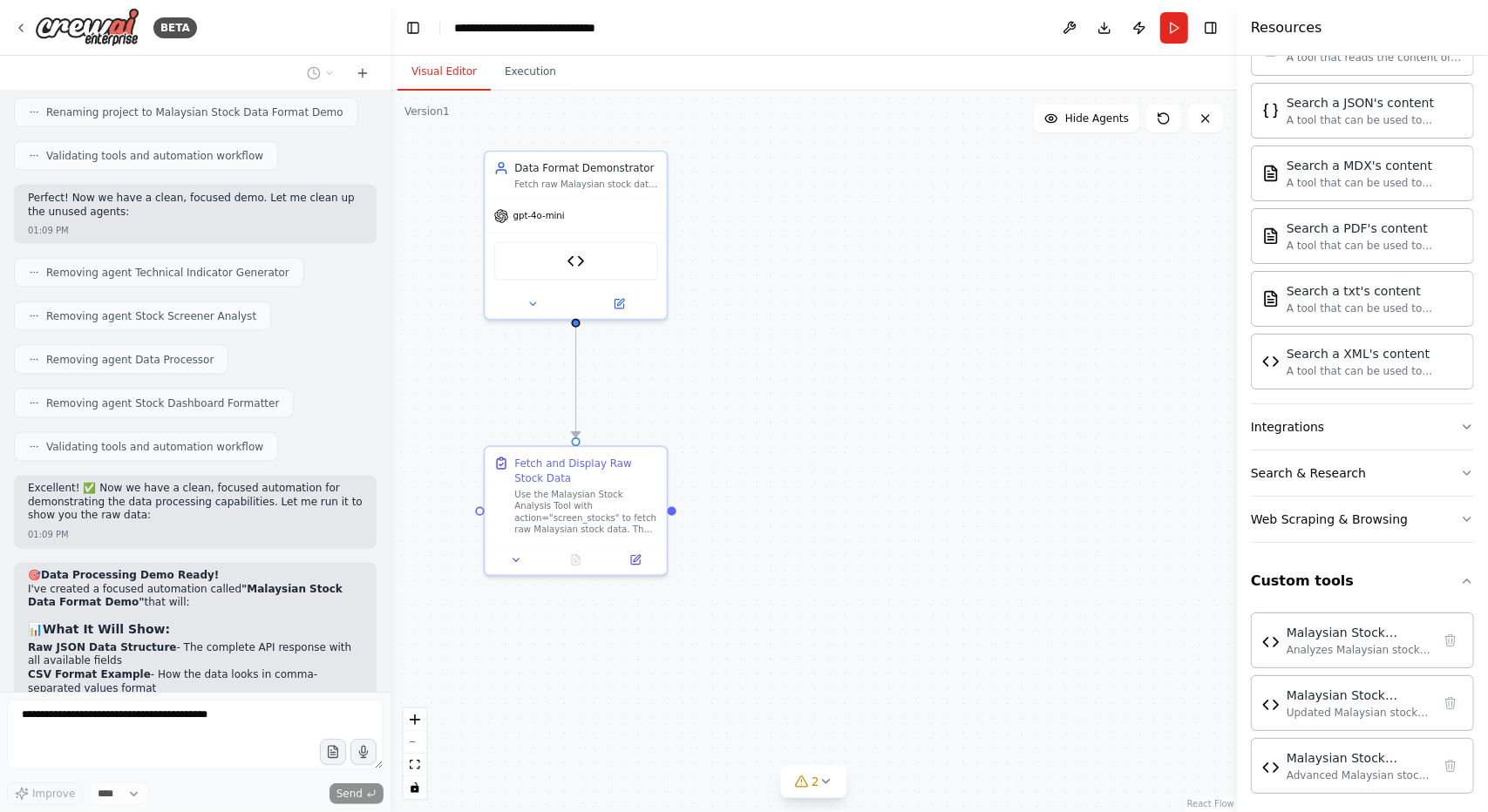
scroll to position [37611, 0]
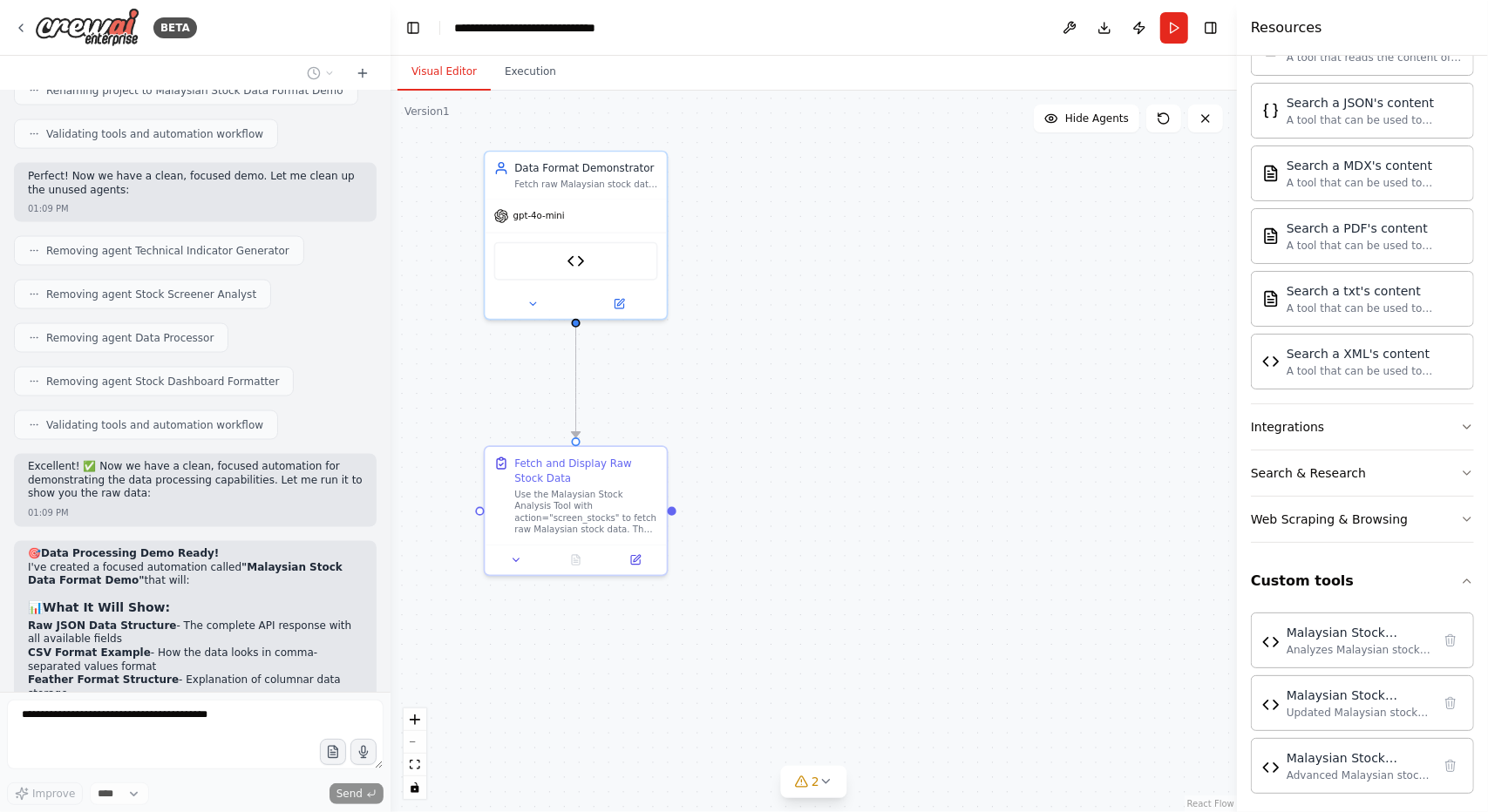
click at [344, 599] on div "I want to build a code maker to generate indicator for the raw ohlcv data provi…" at bounding box center [195, 391] width 390 height 601
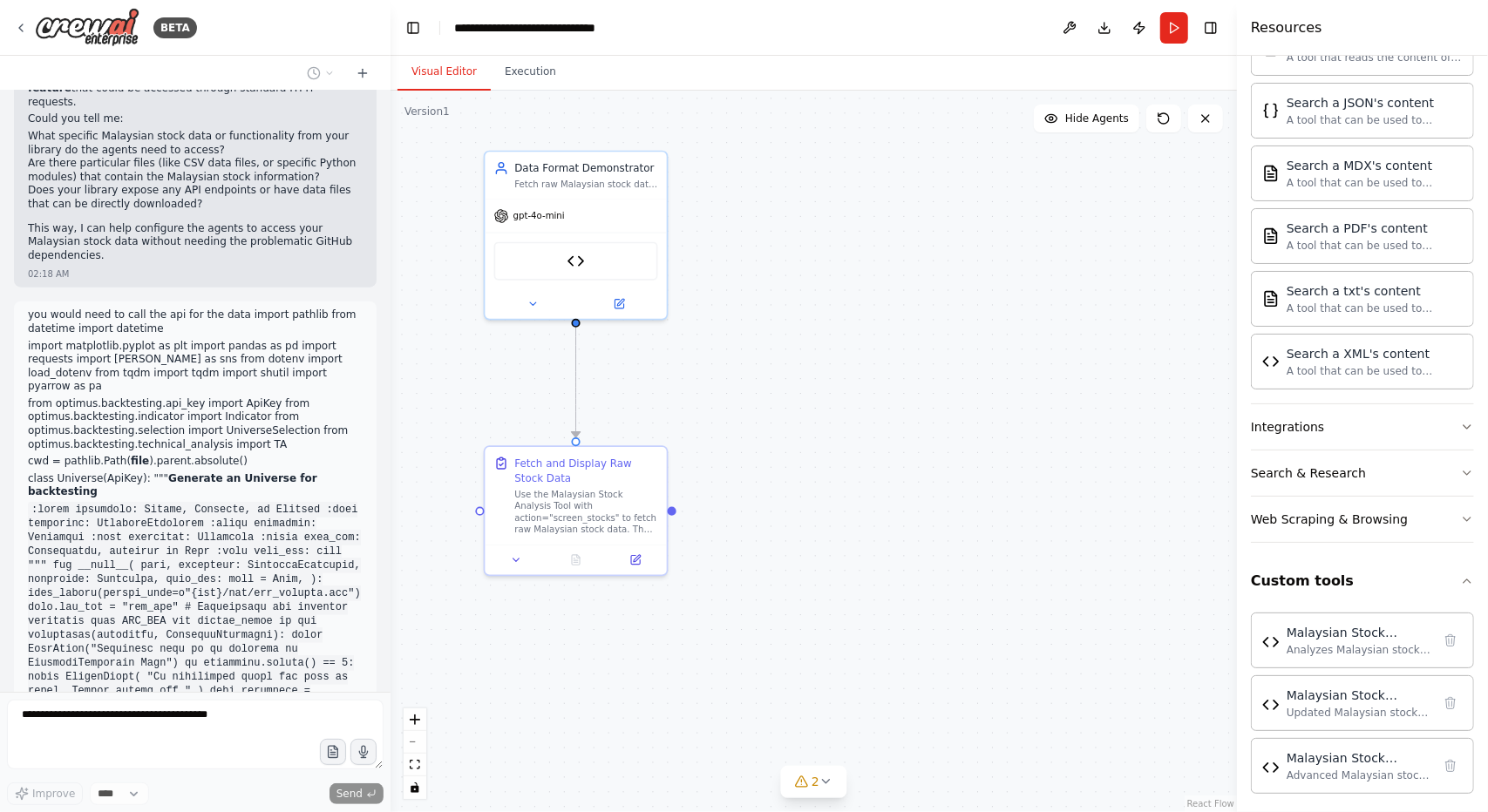
scroll to position [12084, 0]
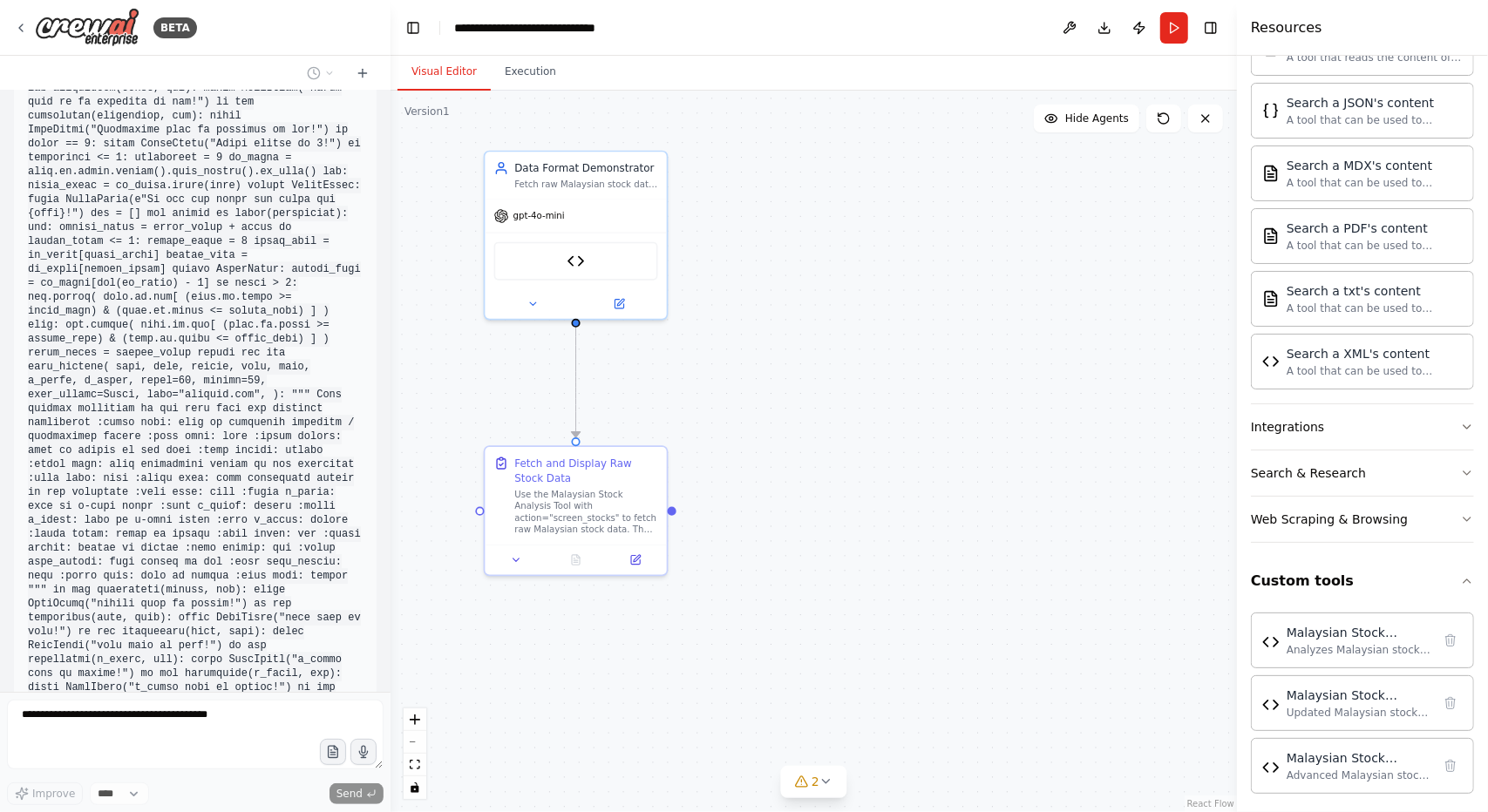
drag, startPoint x: 108, startPoint y: 478, endPoint x: 20, endPoint y: 429, distance: 100.7
copy ol "Latest trading day : https://s1.thetradewizard.com/api/v1/tickers/last_trading_…"
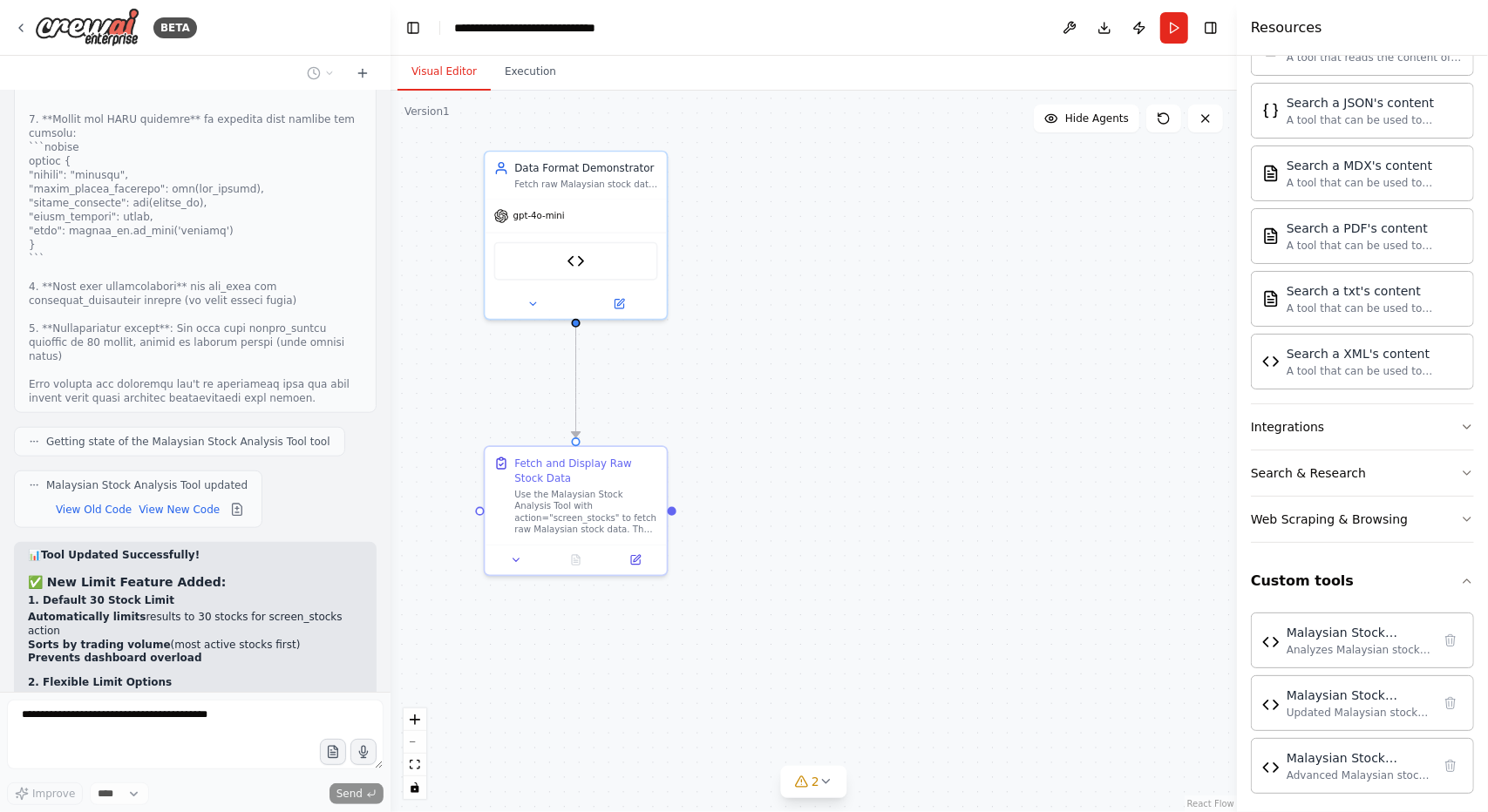
scroll to position [37611, 0]
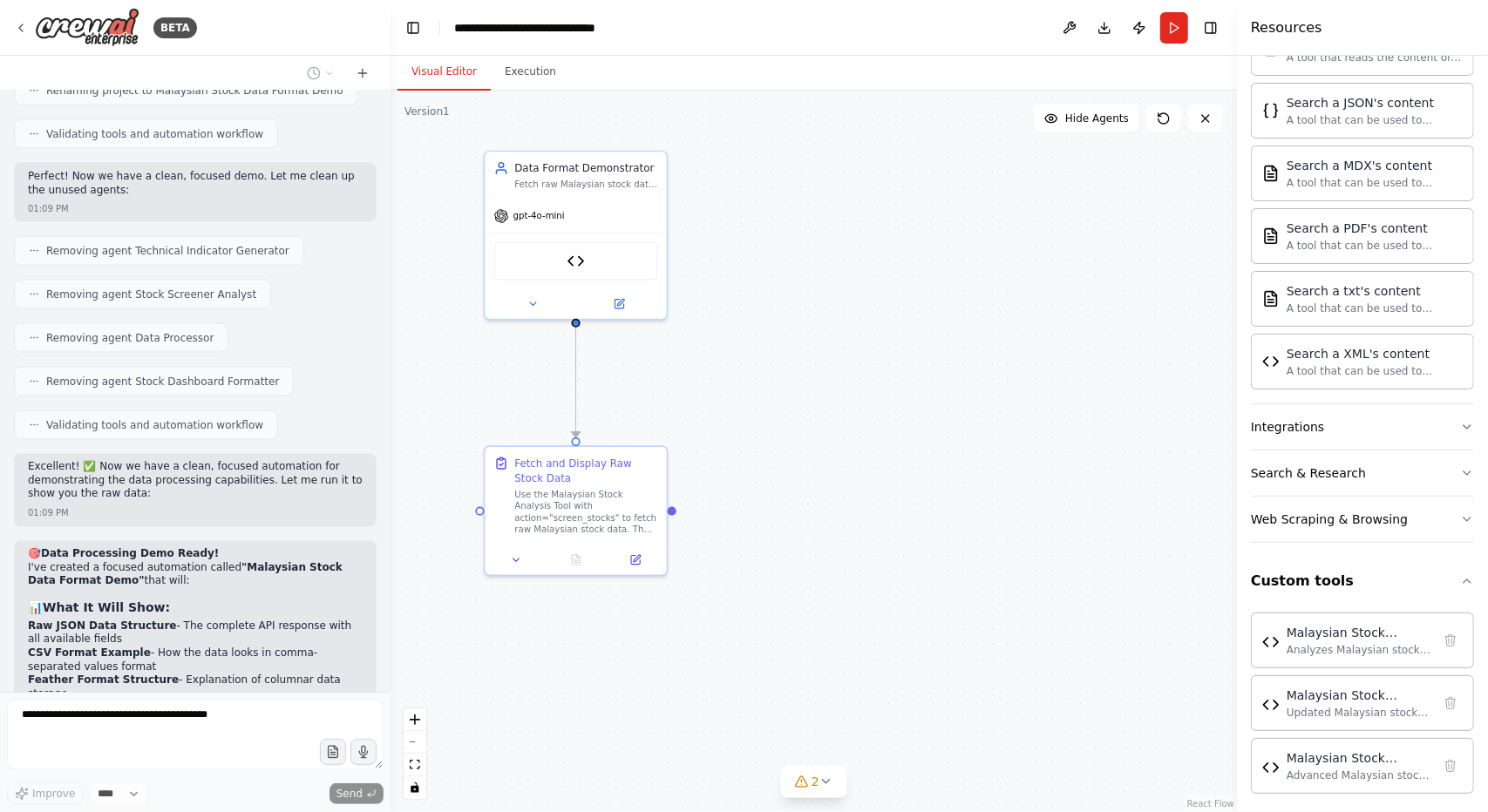
click at [1206, 119] on icon at bounding box center [1205, 118] width 7 height 7
click at [1163, 126] on button at bounding box center [1163, 118] width 35 height 28
click at [962, 235] on div ".deletable-edge-delete-btn { width: 20px; height: 20px; border: 0px solid #ffff…" at bounding box center [813, 451] width 847 height 721
click at [525, 57] on button "Execution" at bounding box center [530, 73] width 79 height 36
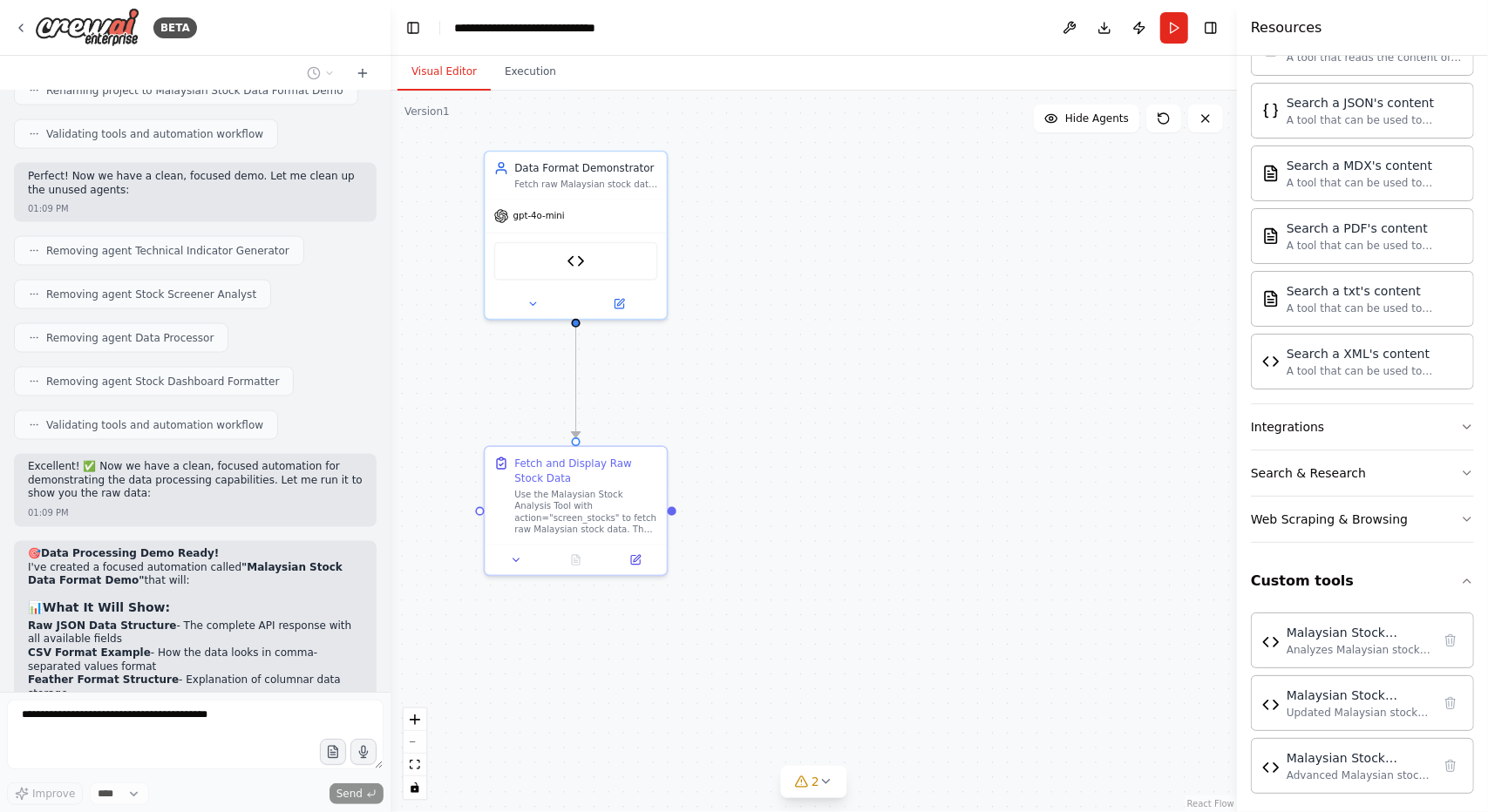
click at [445, 70] on button "Visual Editor" at bounding box center [445, 73] width 94 height 36
click at [365, 72] on icon at bounding box center [363, 73] width 14 height 14
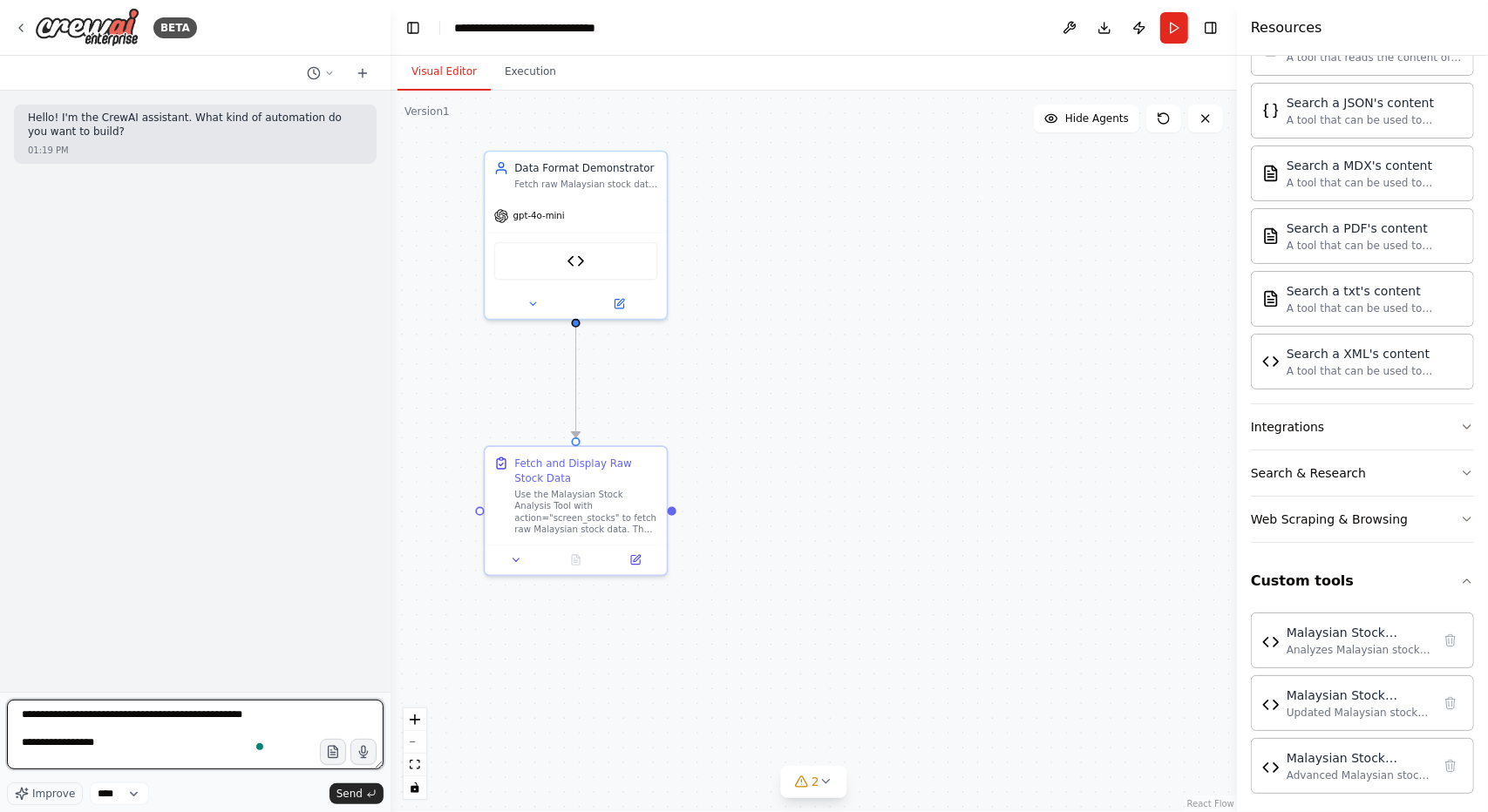
scroll to position [8, 0]
paste textarea "**********"
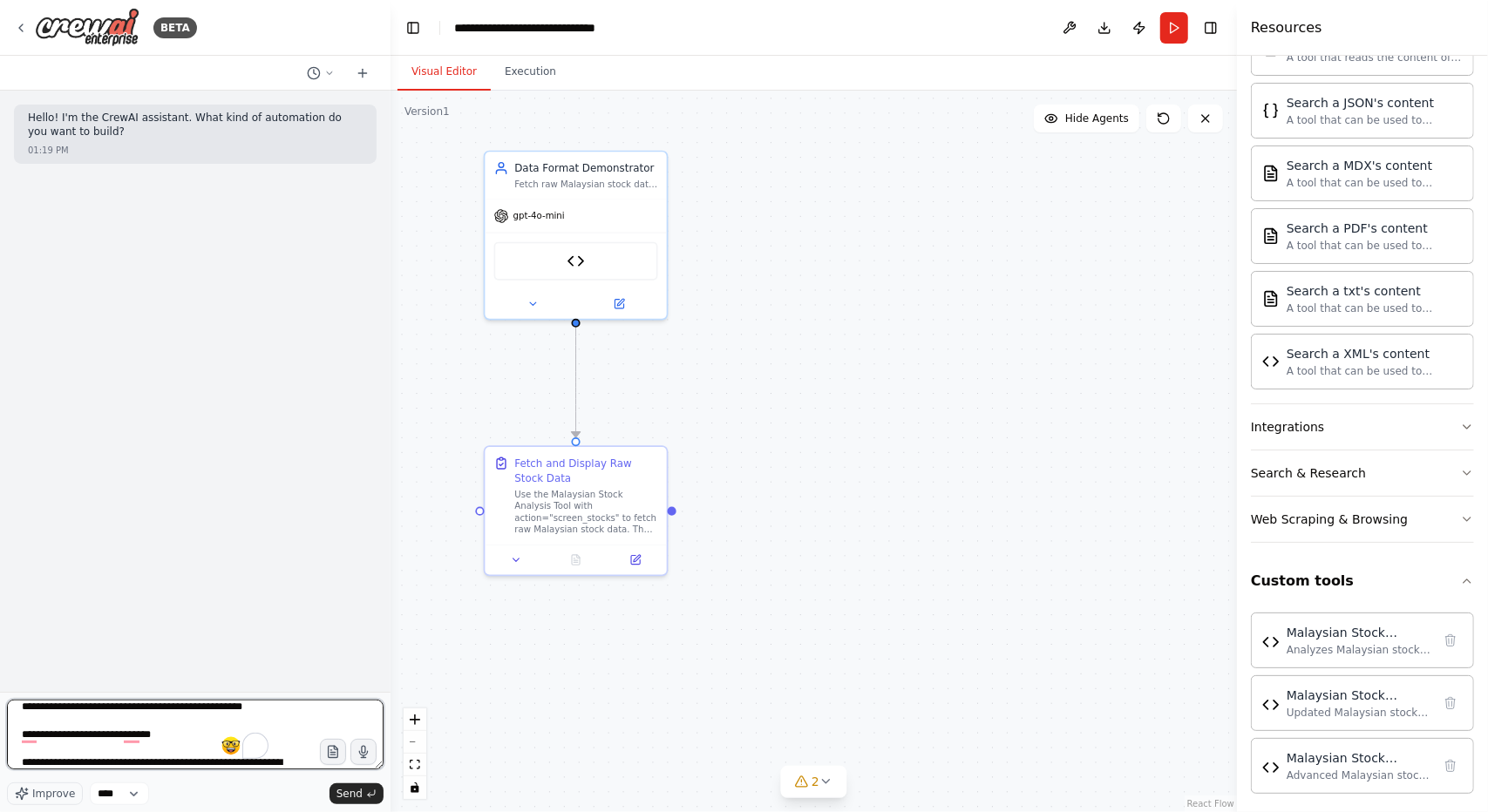
click at [274, 710] on textarea "**********" at bounding box center [195, 734] width 377 height 70
paste textarea "**********"
type textarea "**********"
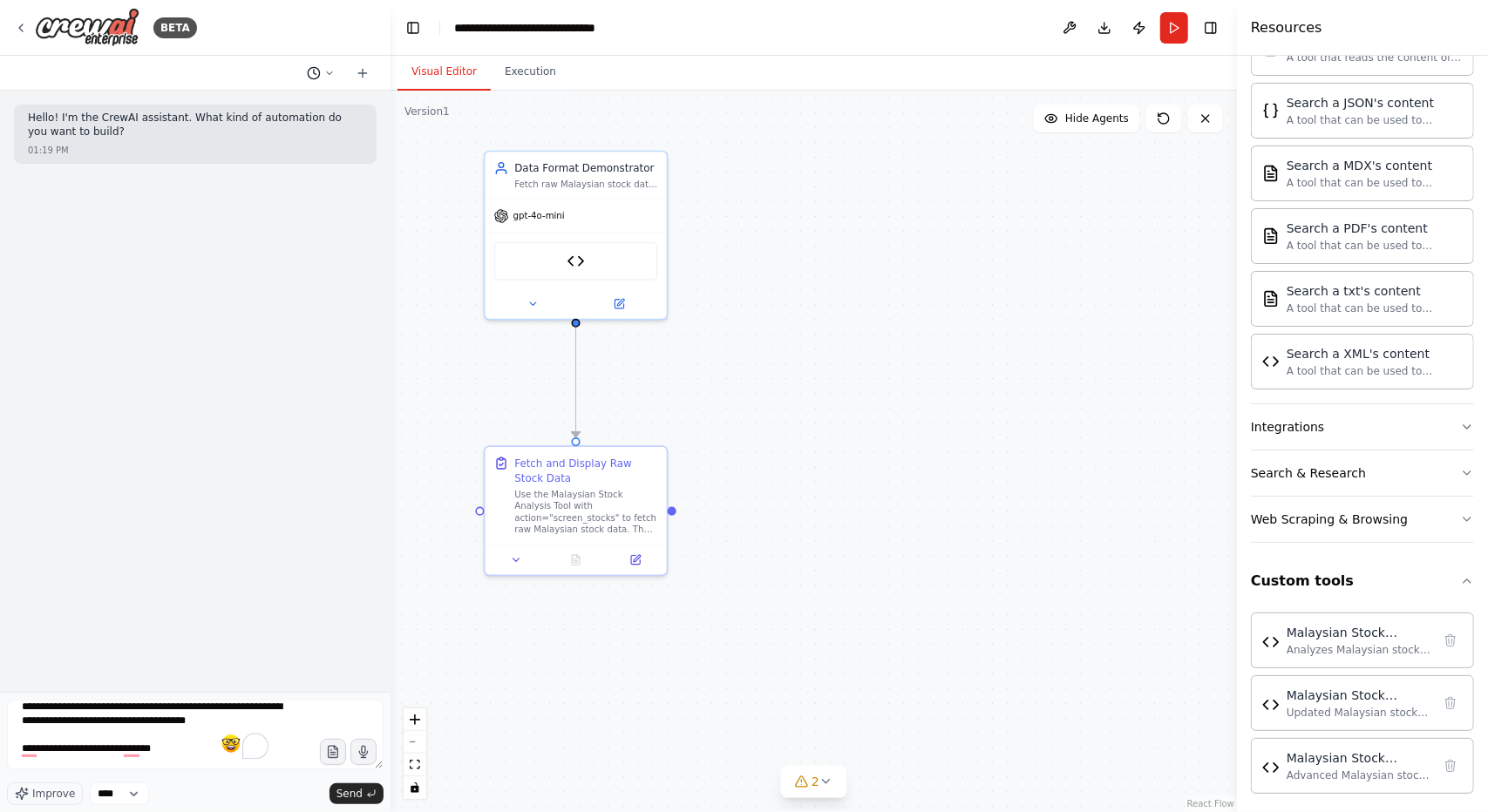
click at [321, 73] on button at bounding box center [321, 73] width 42 height 21
click at [321, 74] on div at bounding box center [195, 406] width 390 height 812
click at [319, 81] on button at bounding box center [321, 73] width 42 height 21
click at [298, 156] on button "please don't use llm to fetch the data, please use api call directly Yesterday …" at bounding box center [285, 164] width 207 height 28
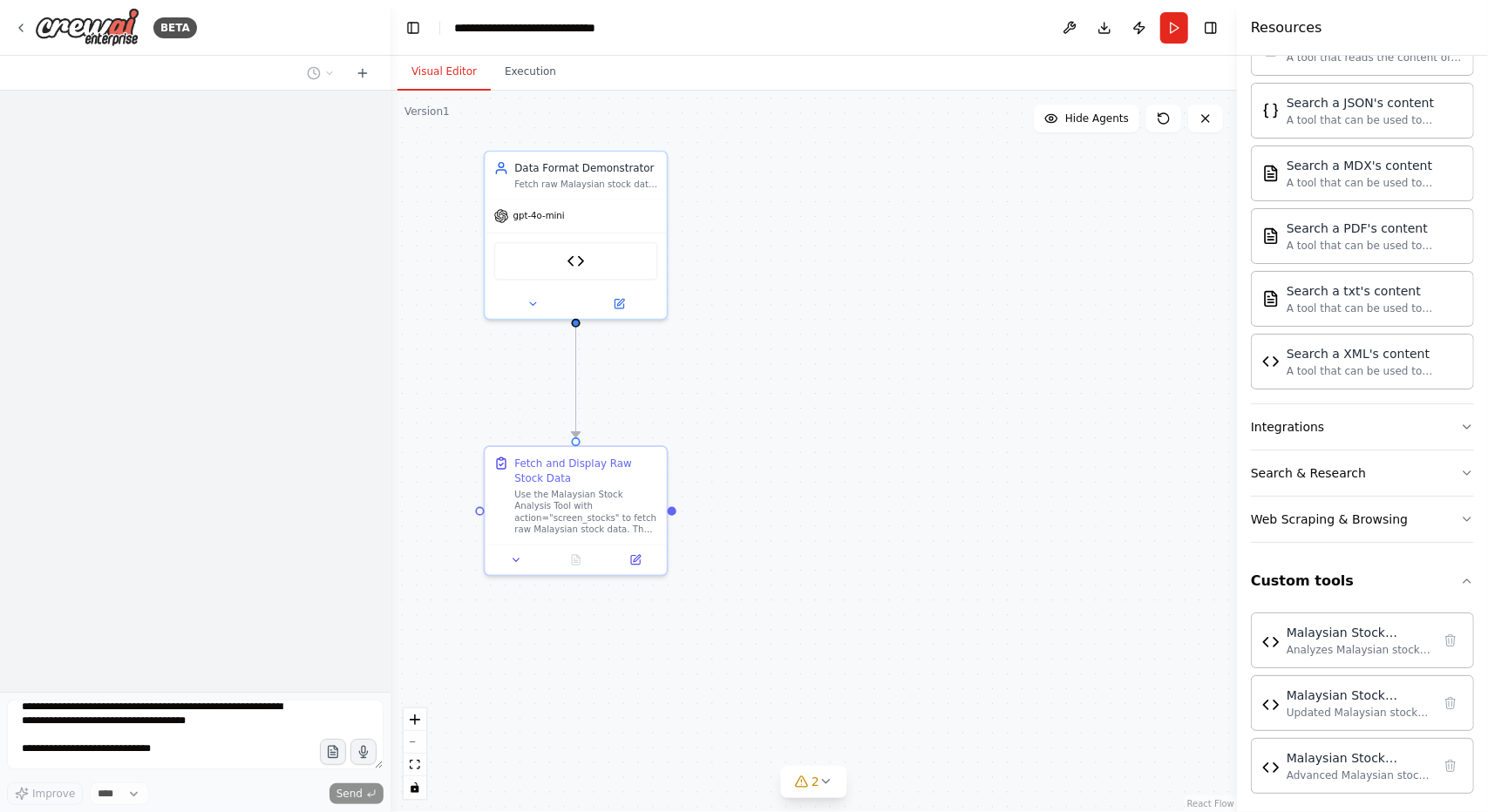
click at [298, 156] on div at bounding box center [195, 391] width 390 height 601
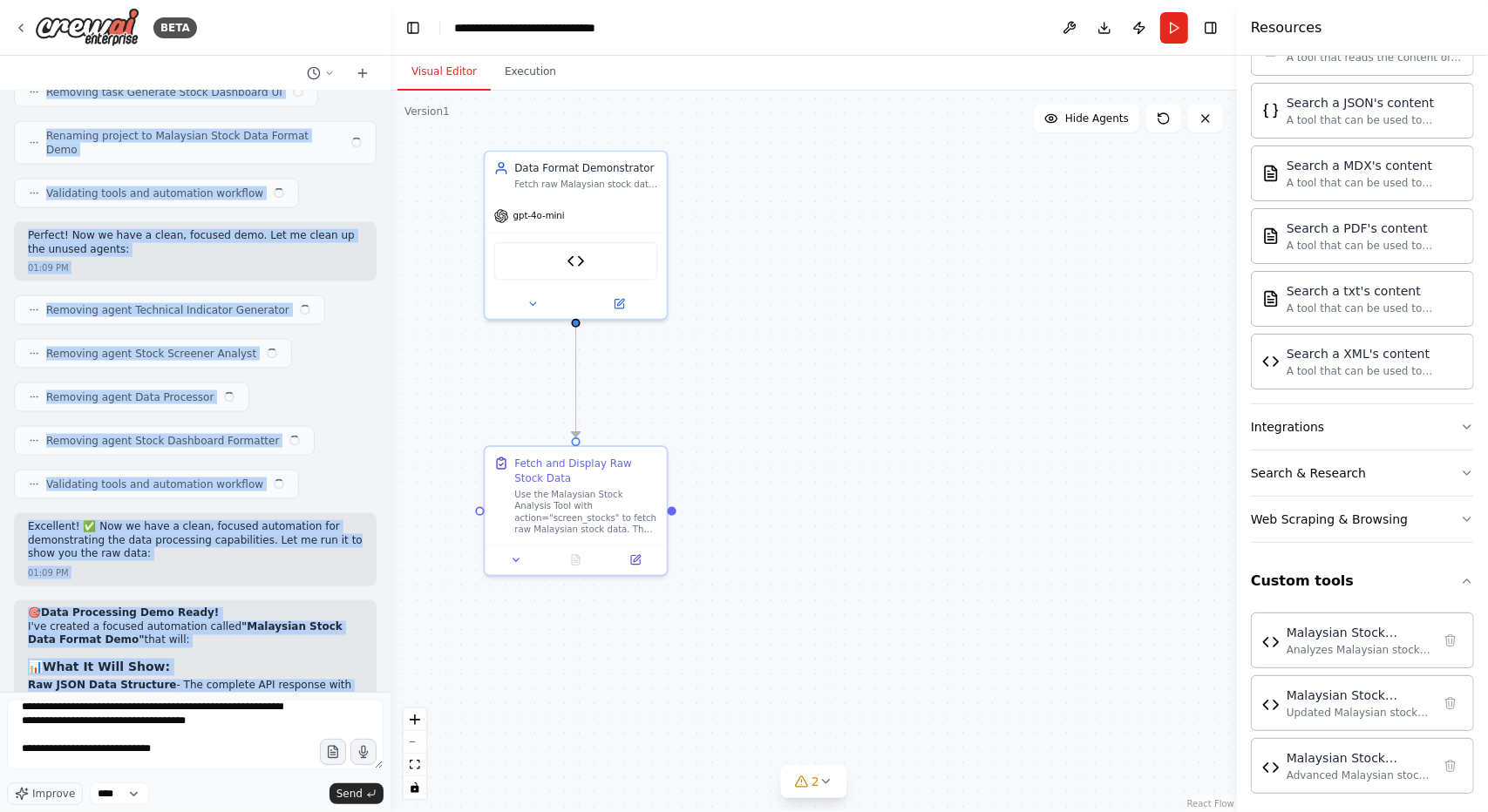
scroll to position [37566, 0]
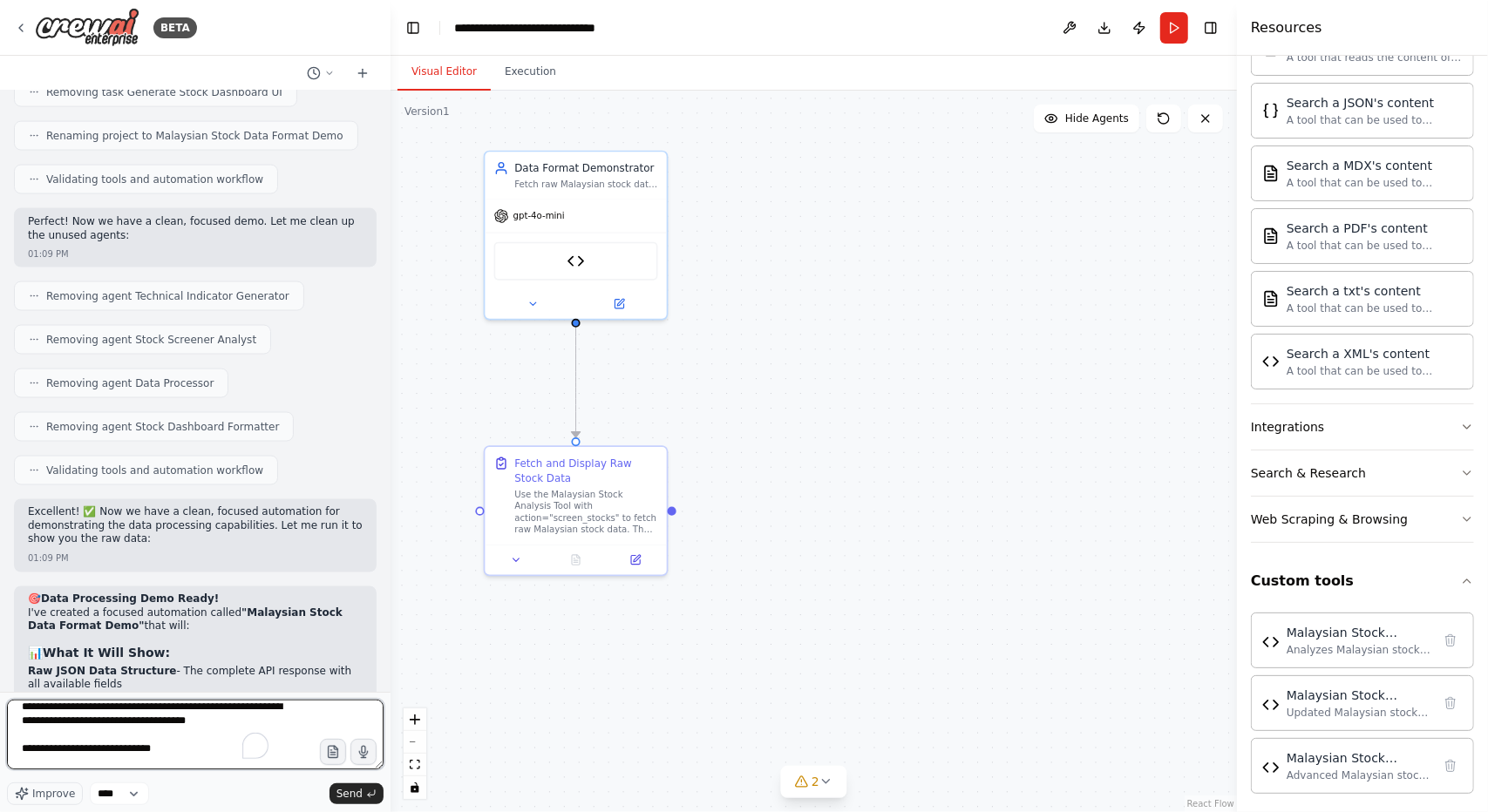
click at [283, 760] on textarea "**********" at bounding box center [195, 734] width 377 height 70
click at [345, 793] on span "Send" at bounding box center [349, 794] width 26 height 14
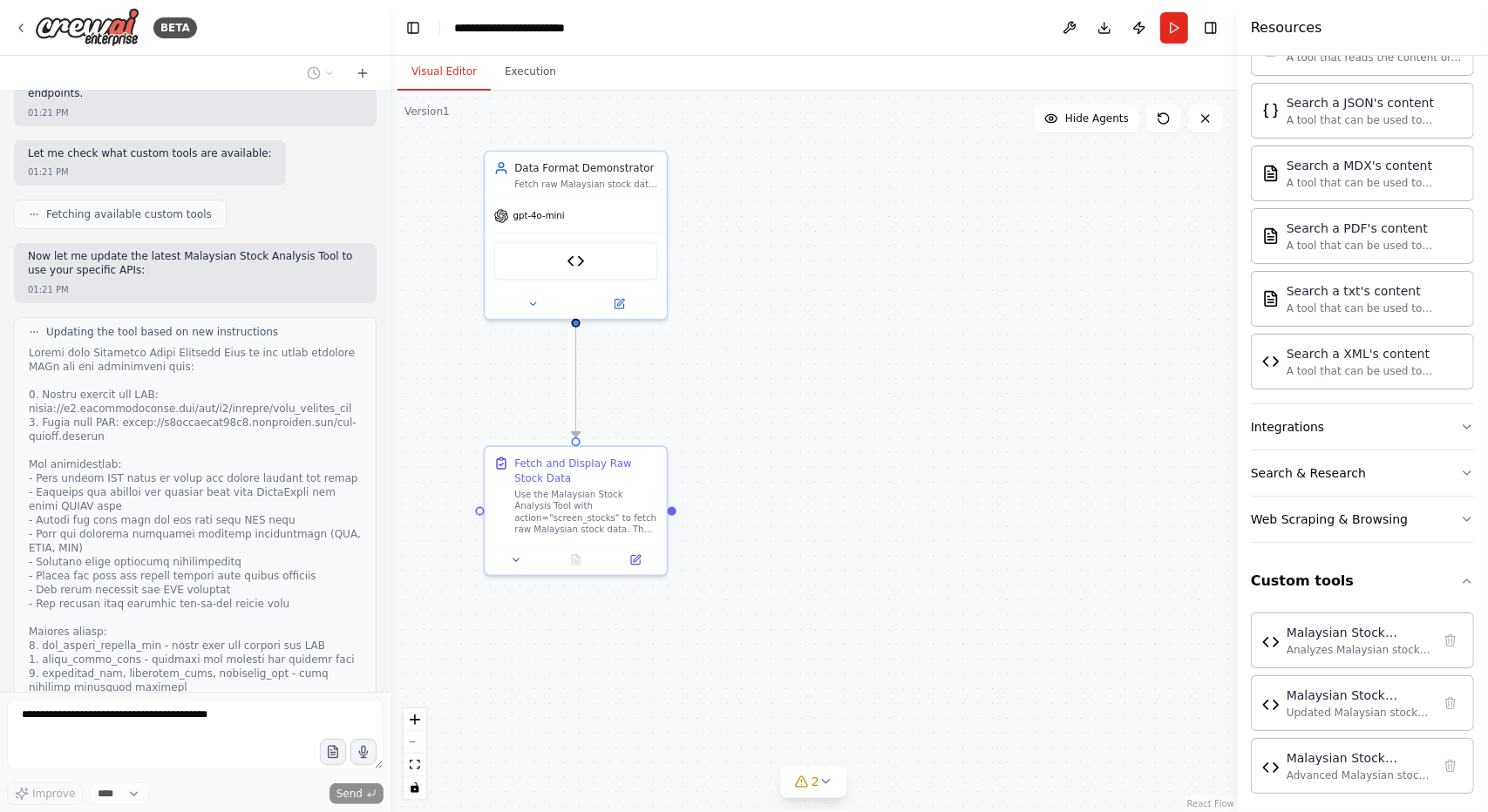
scroll to position [39872, 0]
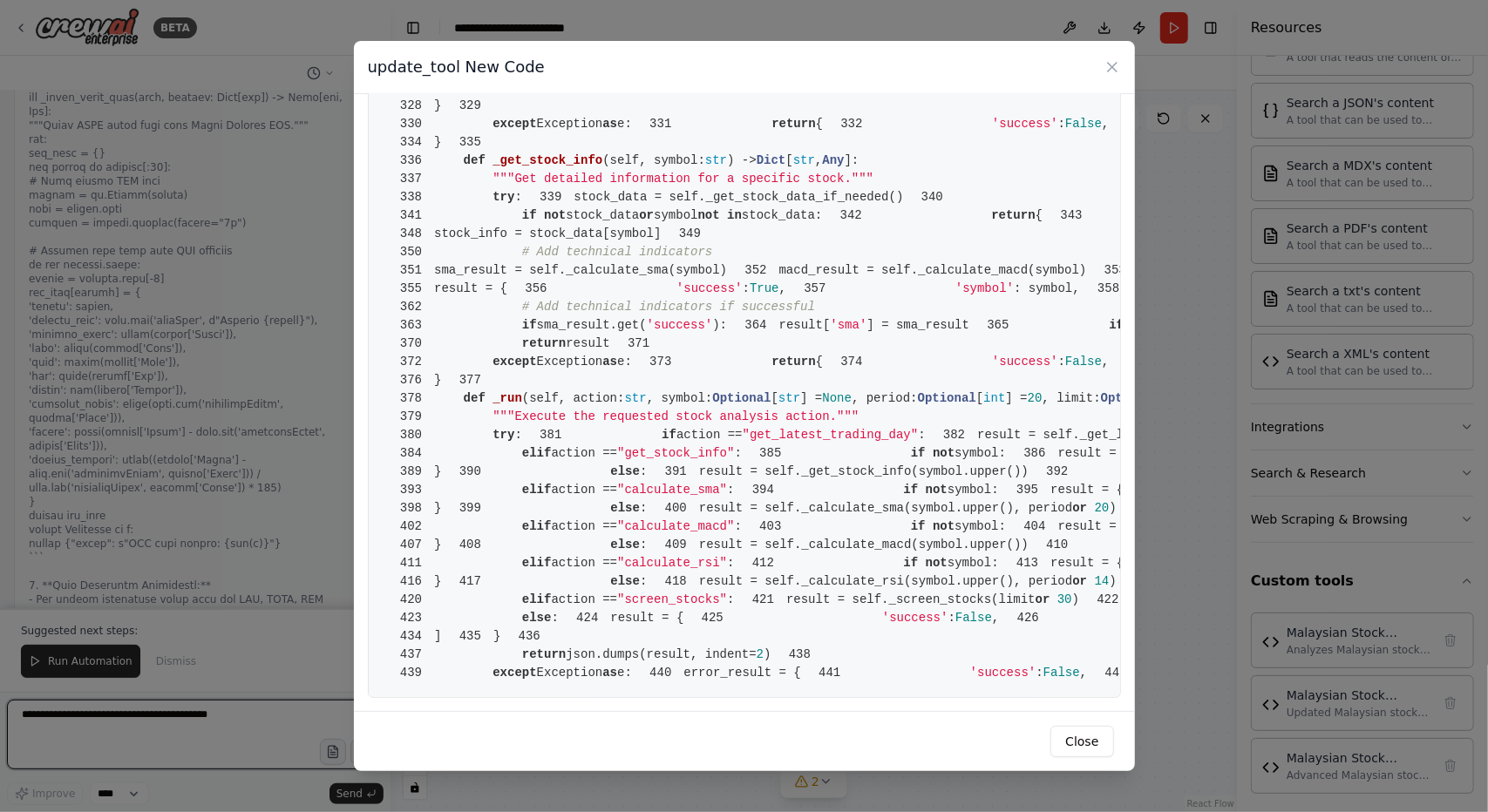
scroll to position [7391, 0]
click at [1120, 73] on icon at bounding box center [1112, 67] width 17 height 17
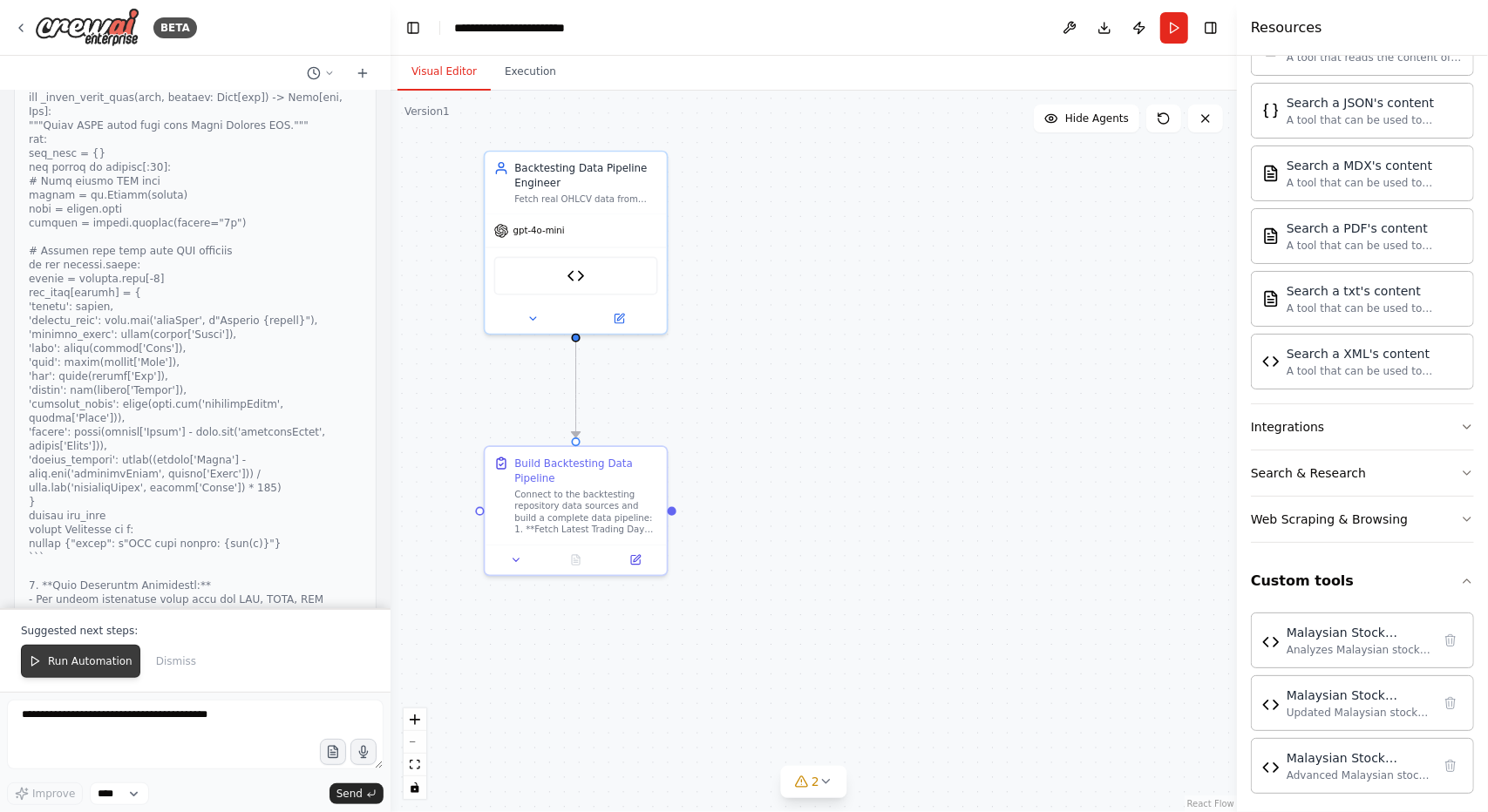
click at [101, 664] on span "Run Automation" at bounding box center [90, 661] width 85 height 14
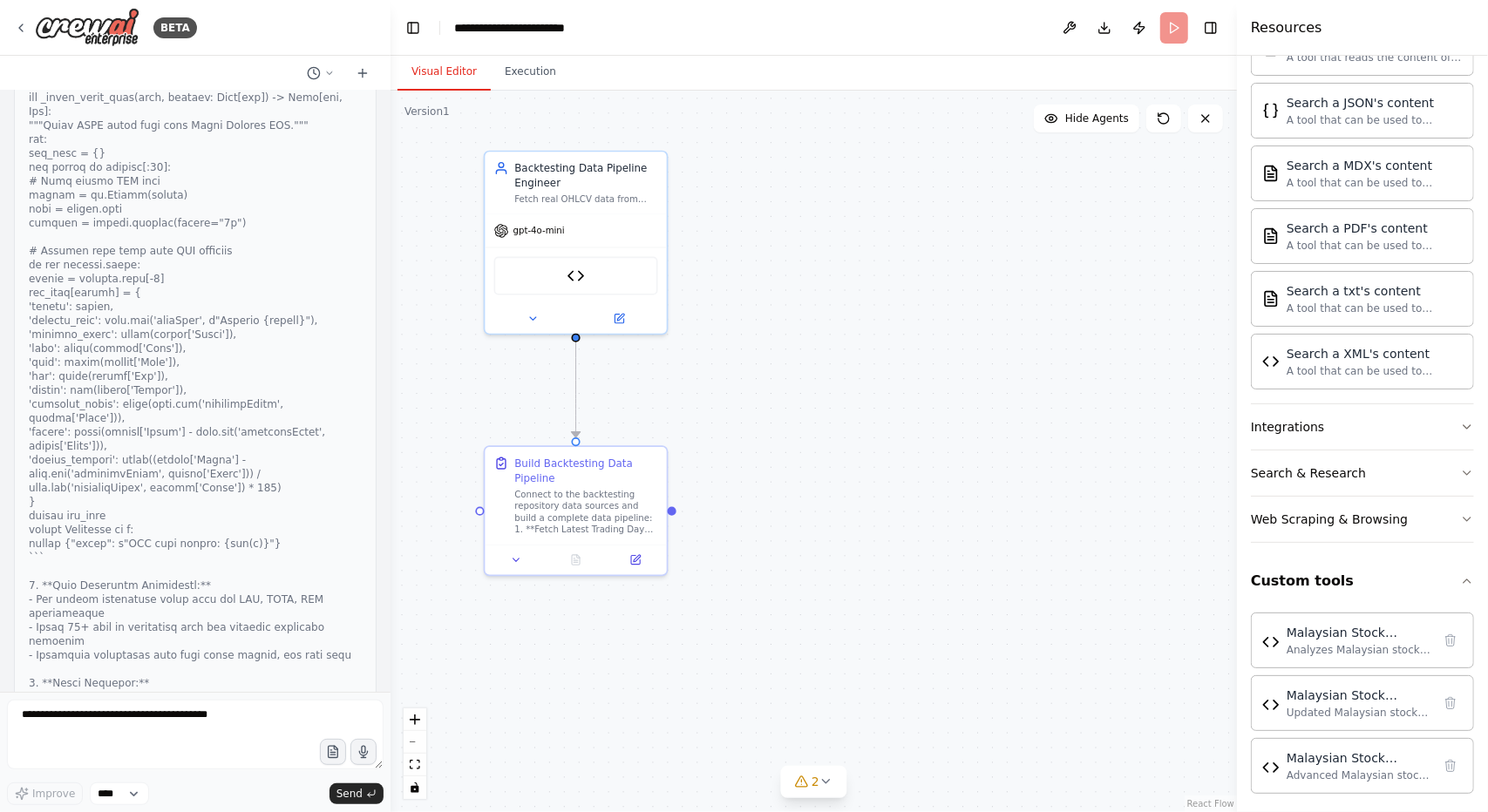
scroll to position [40737, 0]
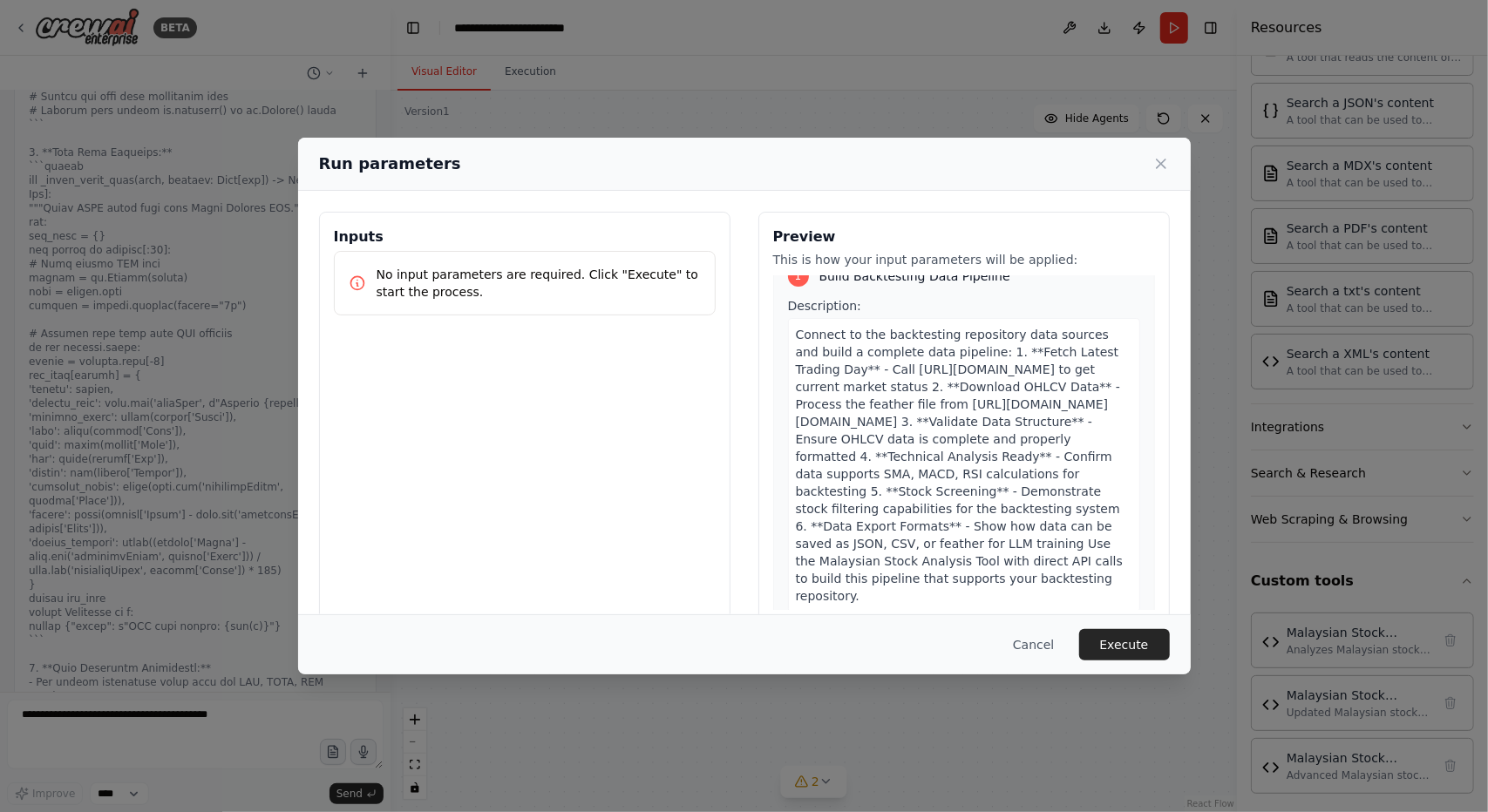
scroll to position [0, 0]
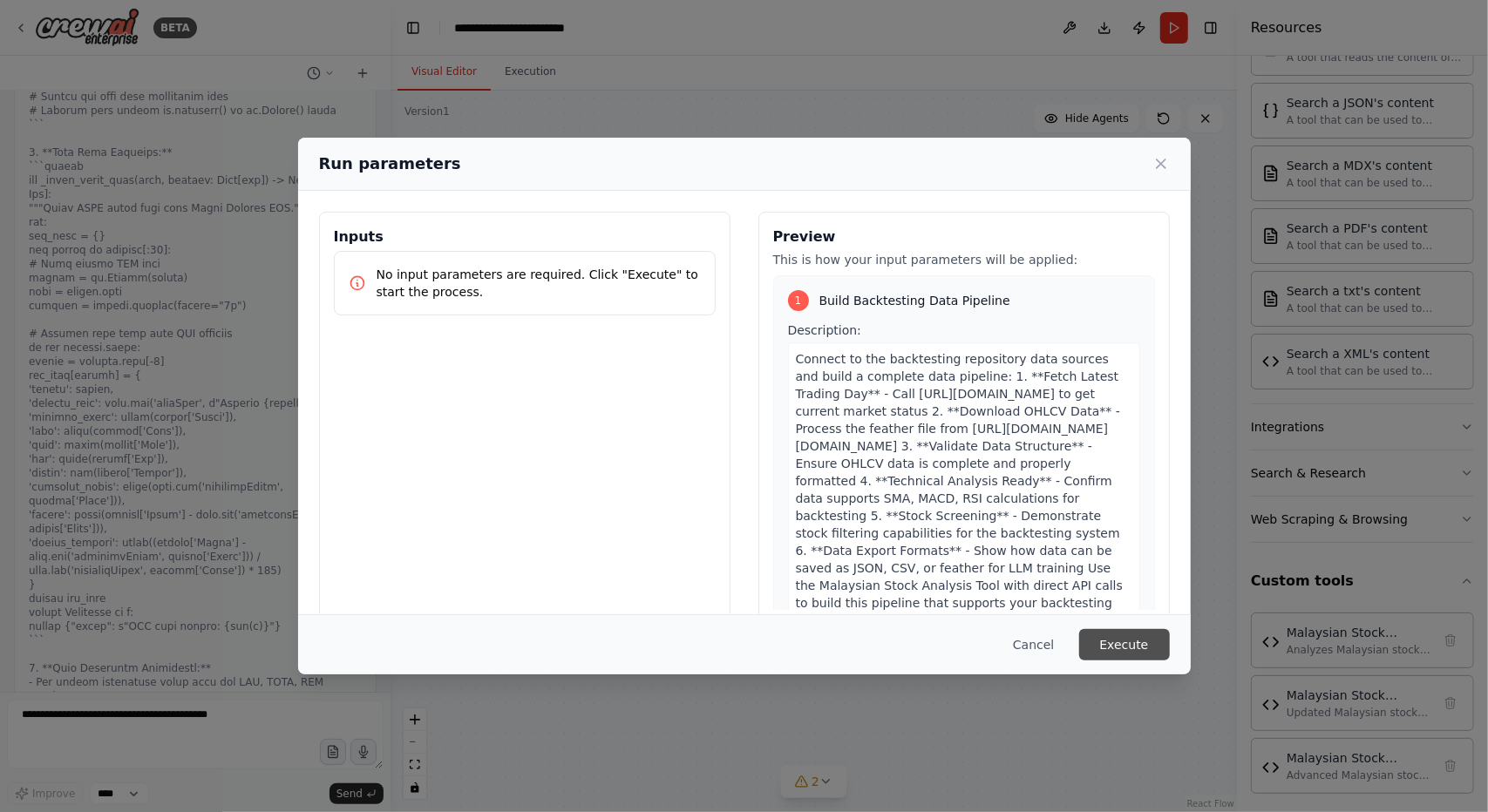
click at [1100, 646] on button "Execute" at bounding box center [1124, 645] width 91 height 31
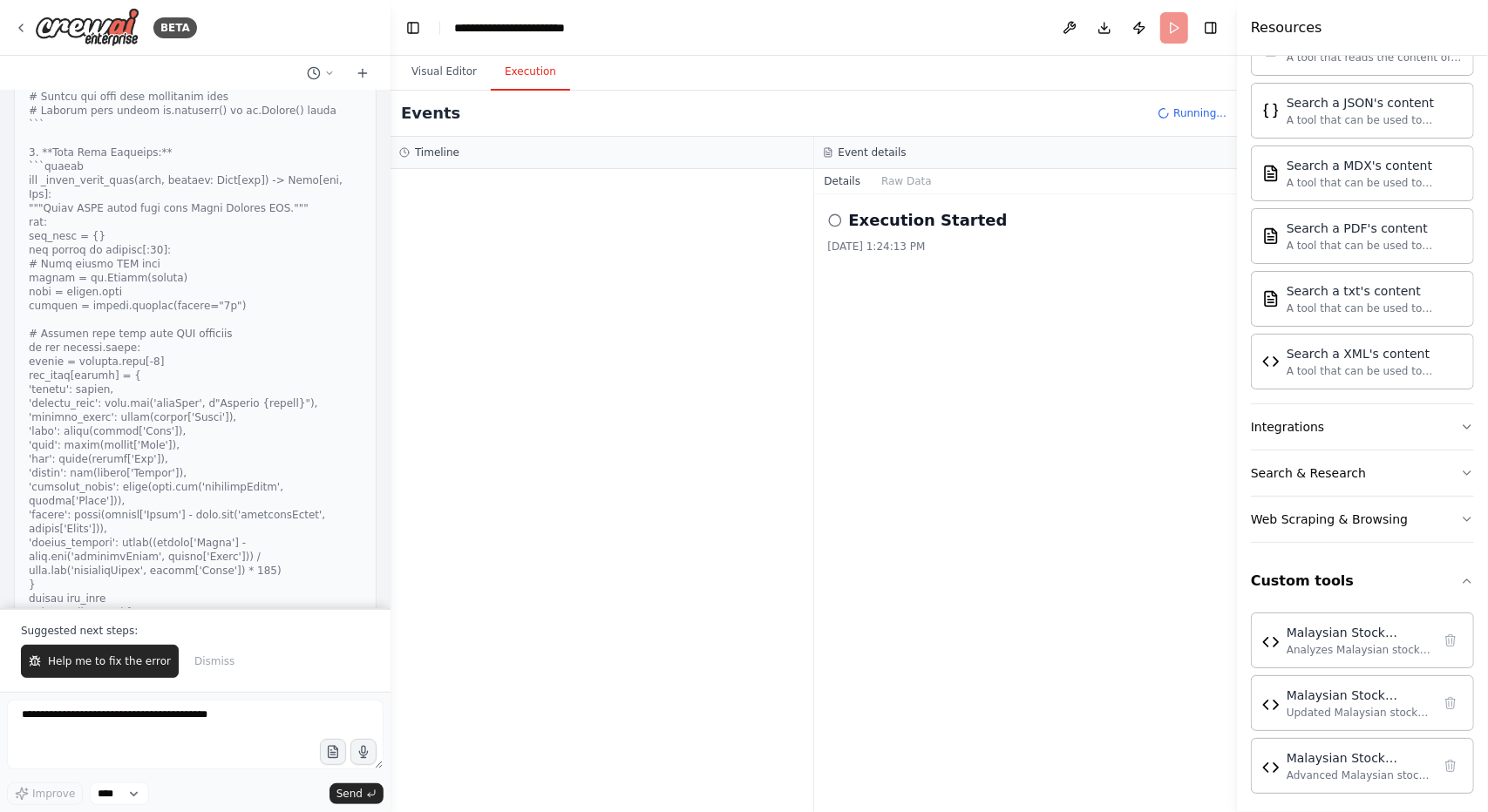
scroll to position [40819, 0]
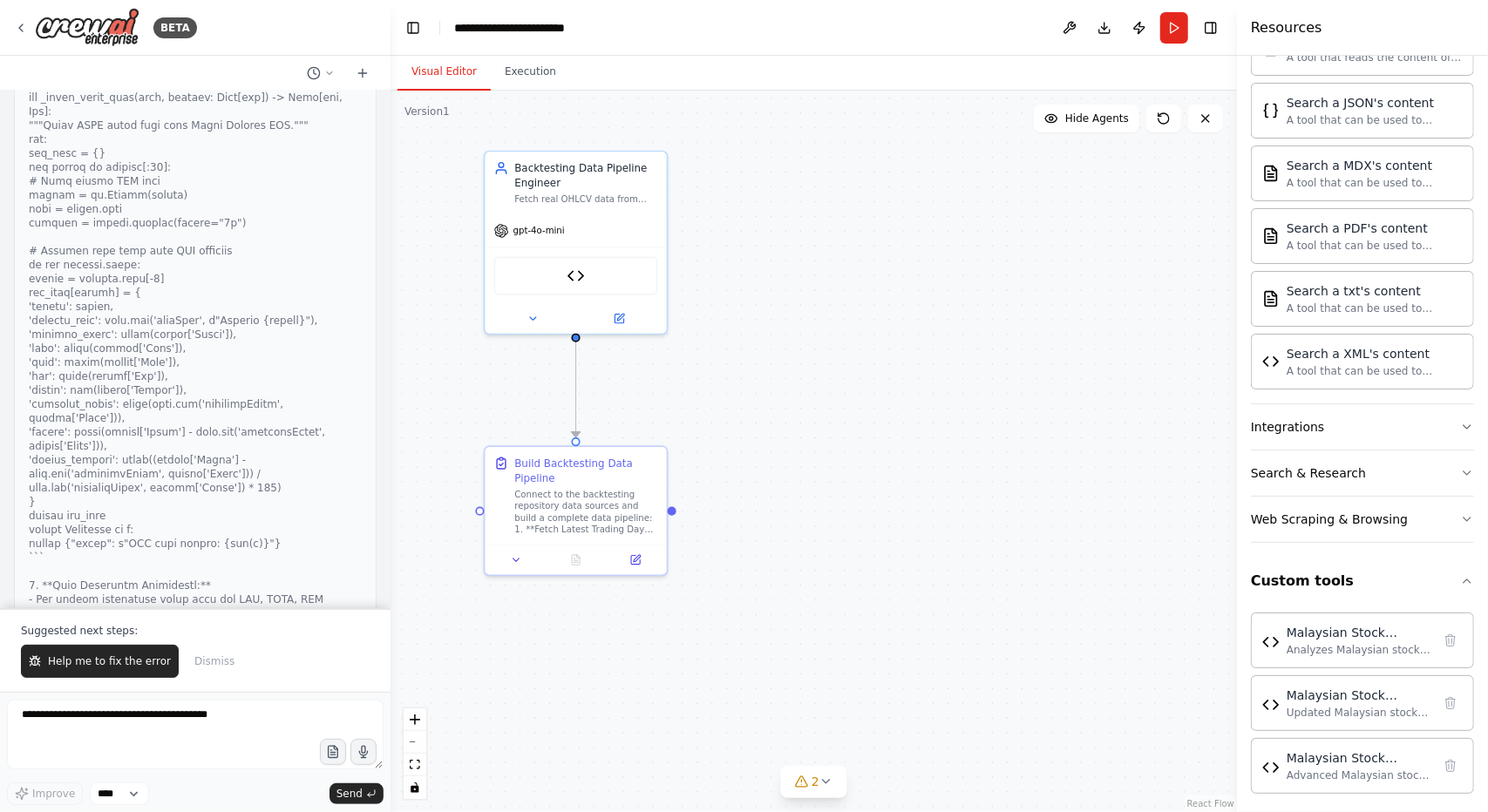
click at [455, 77] on button "Visual Editor" at bounding box center [445, 73] width 94 height 36
click at [539, 309] on button at bounding box center [533, 316] width 84 height 17
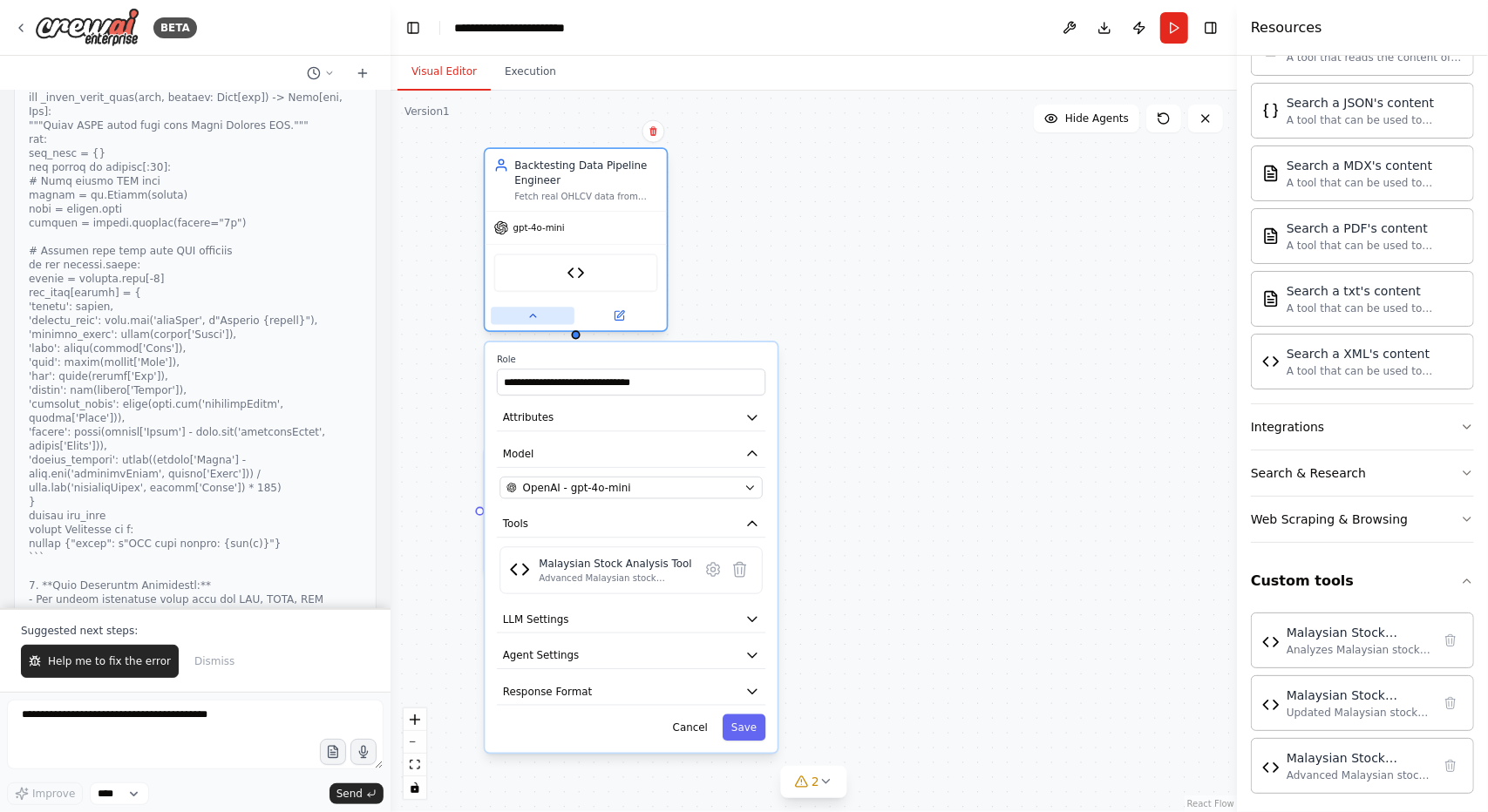
click at [539, 309] on button at bounding box center [533, 316] width 84 height 17
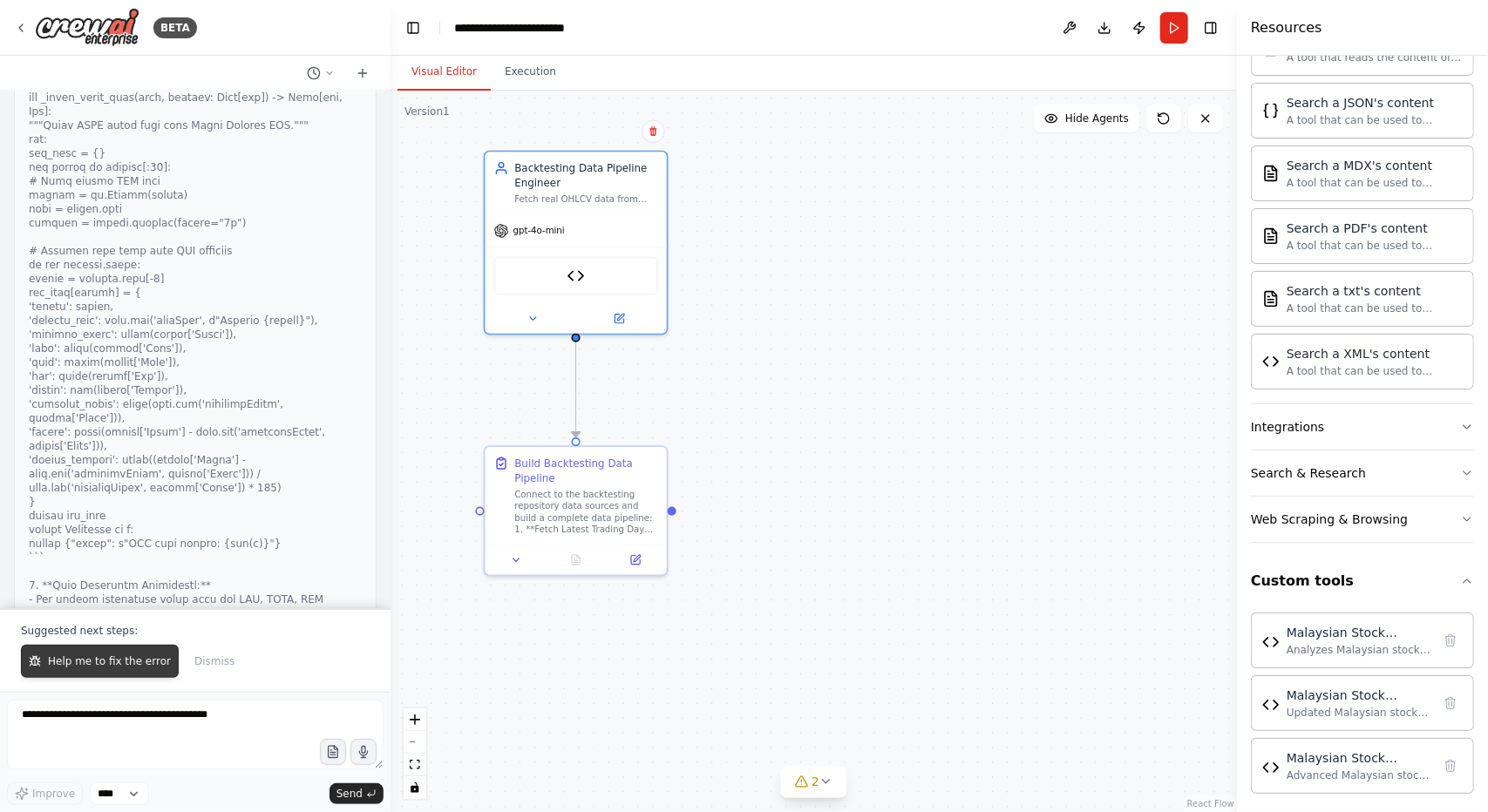
click at [150, 662] on span "Help me to fix the error" at bounding box center [109, 661] width 123 height 14
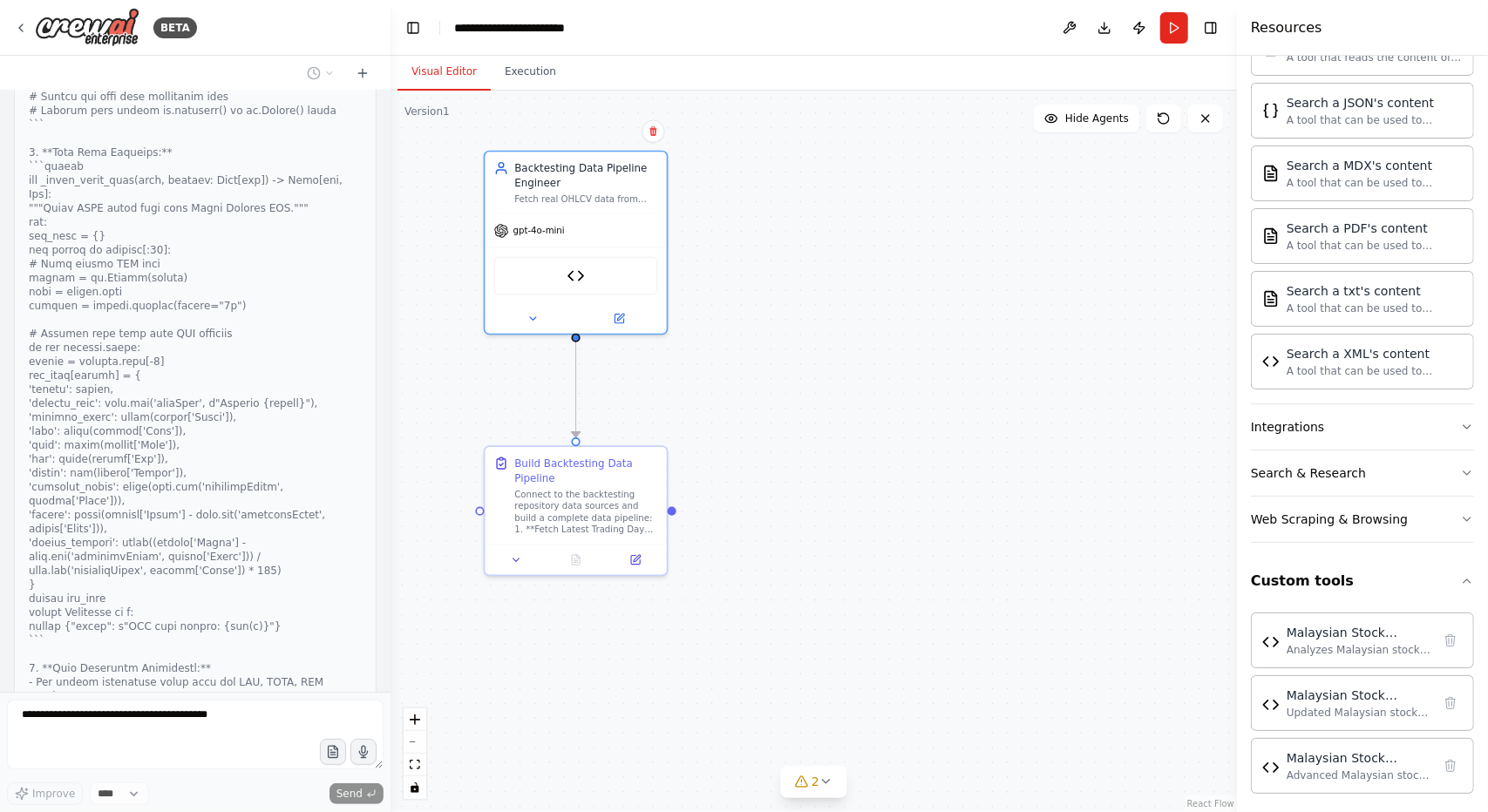
scroll to position [40782, 0]
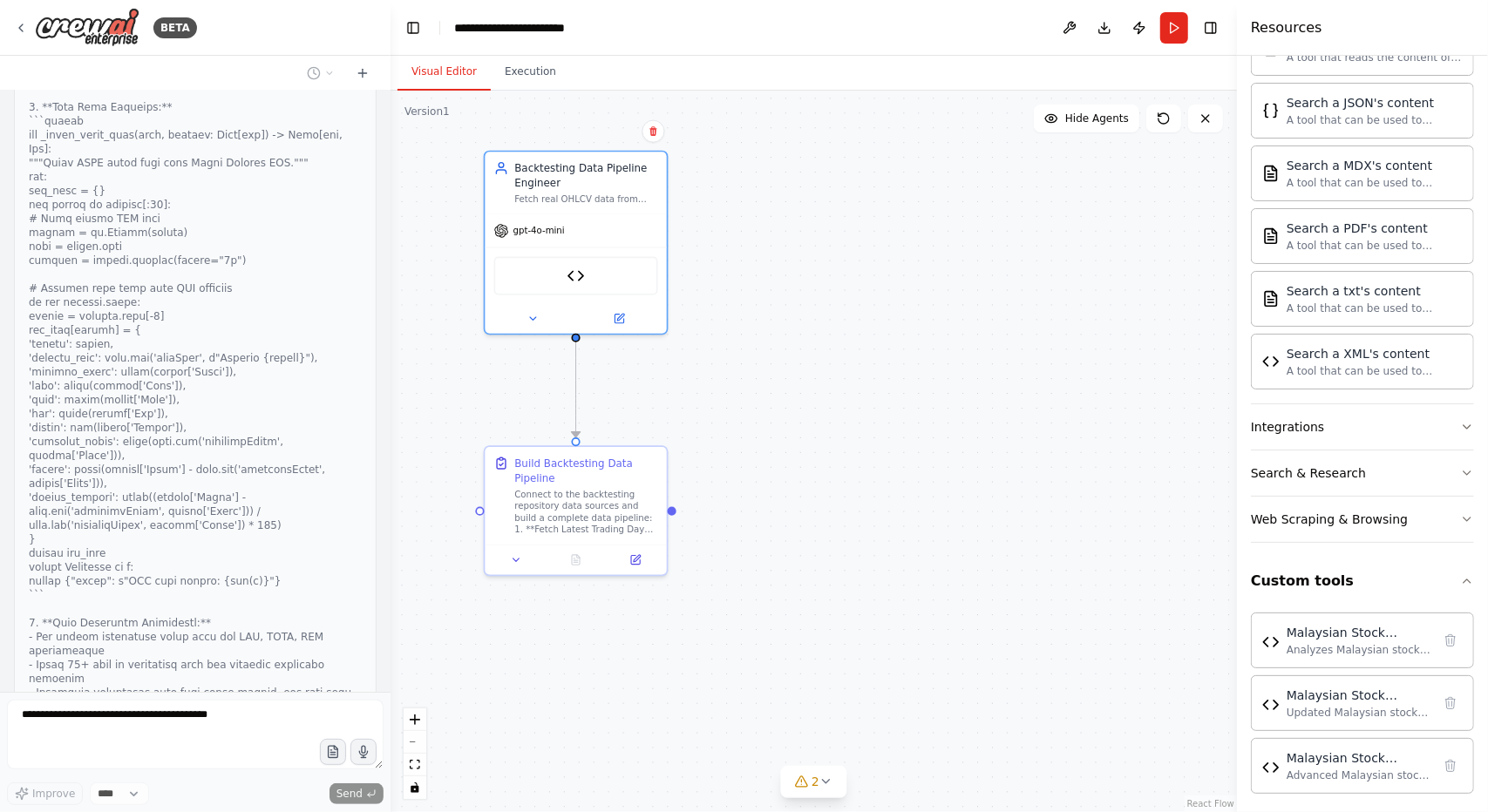
click at [523, 319] on button at bounding box center [533, 316] width 84 height 17
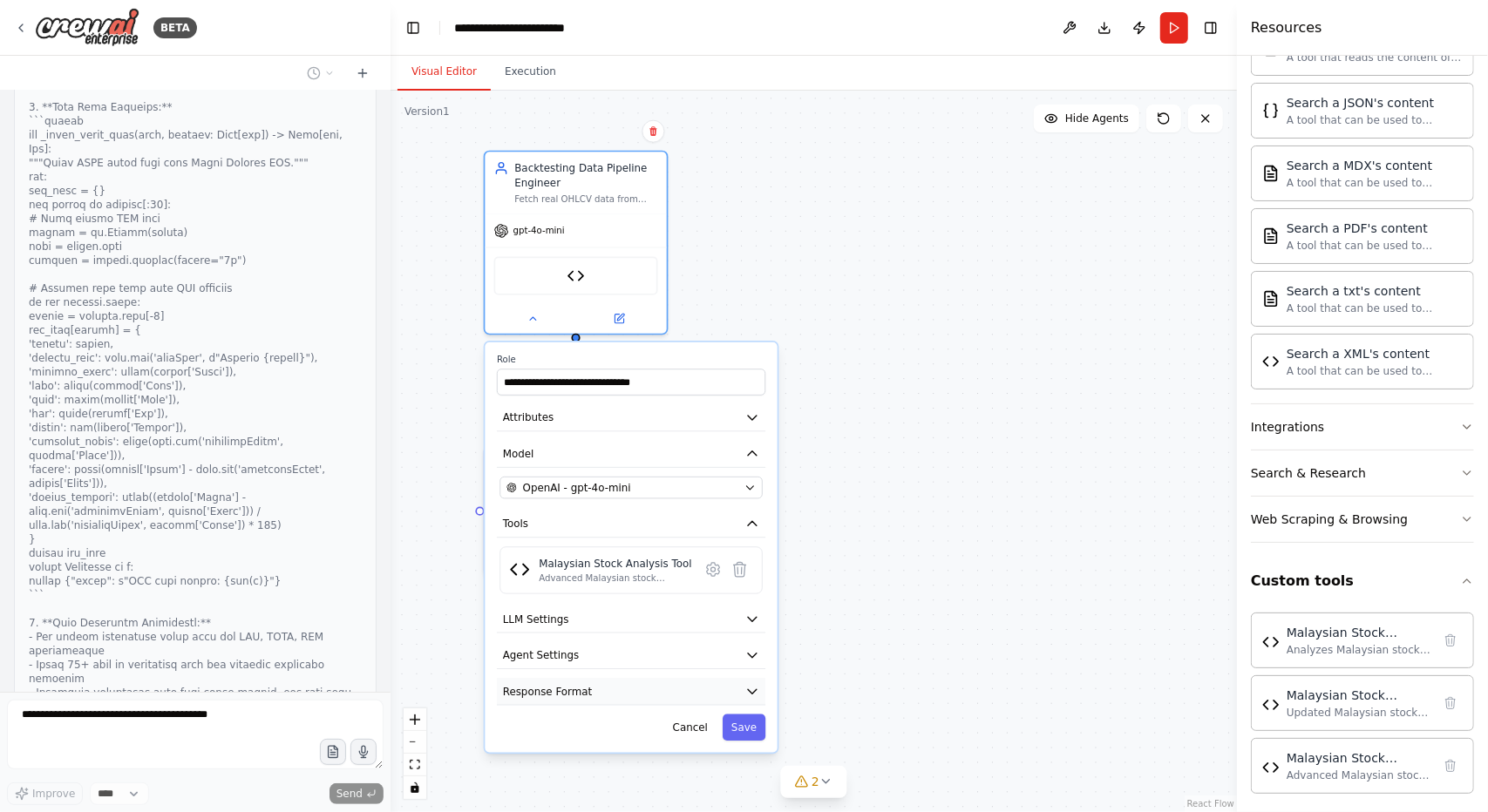
click at [585, 682] on button "Response Format" at bounding box center [631, 692] width 268 height 27
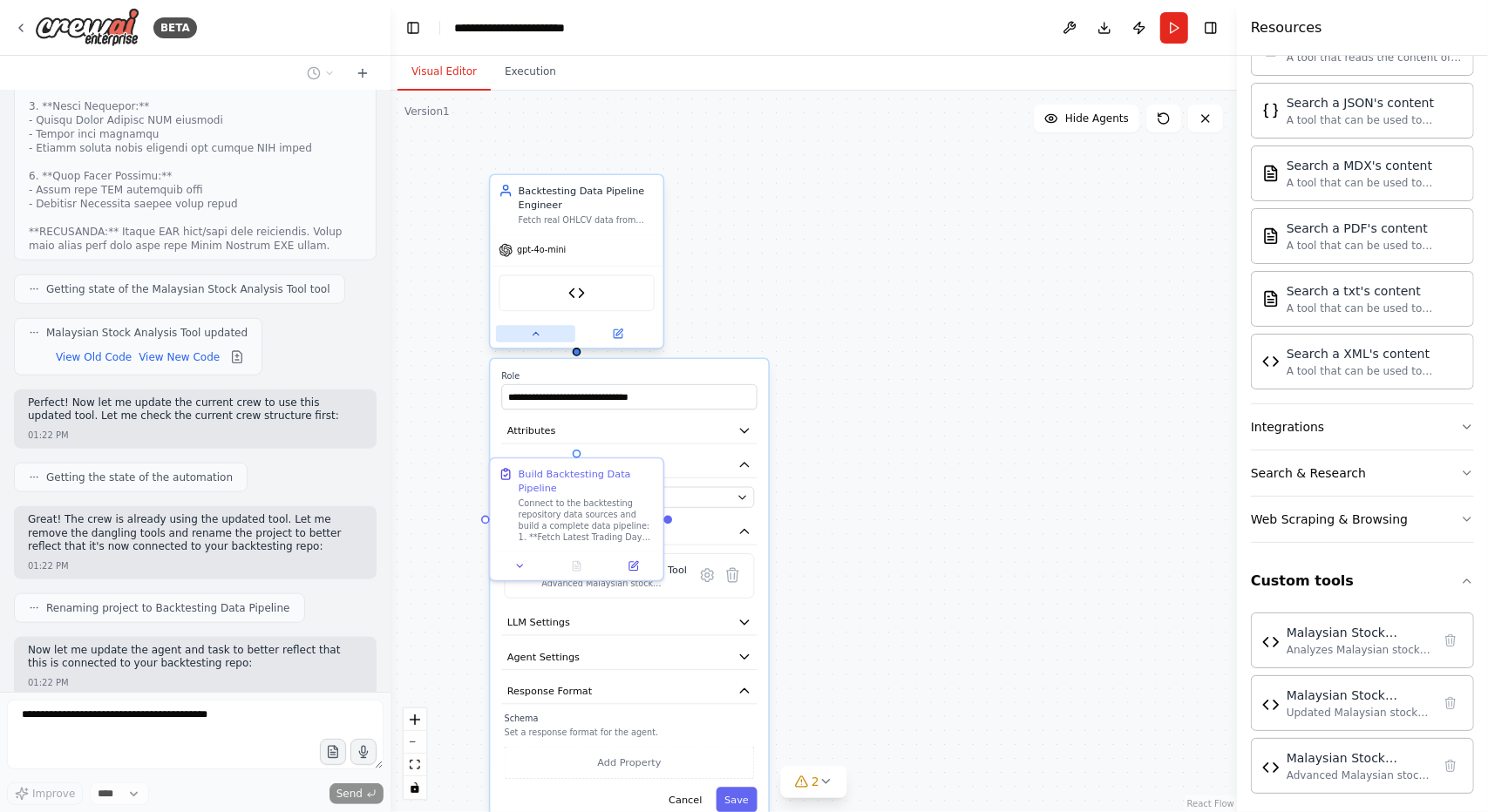
click at [546, 327] on button at bounding box center [535, 333] width 79 height 16
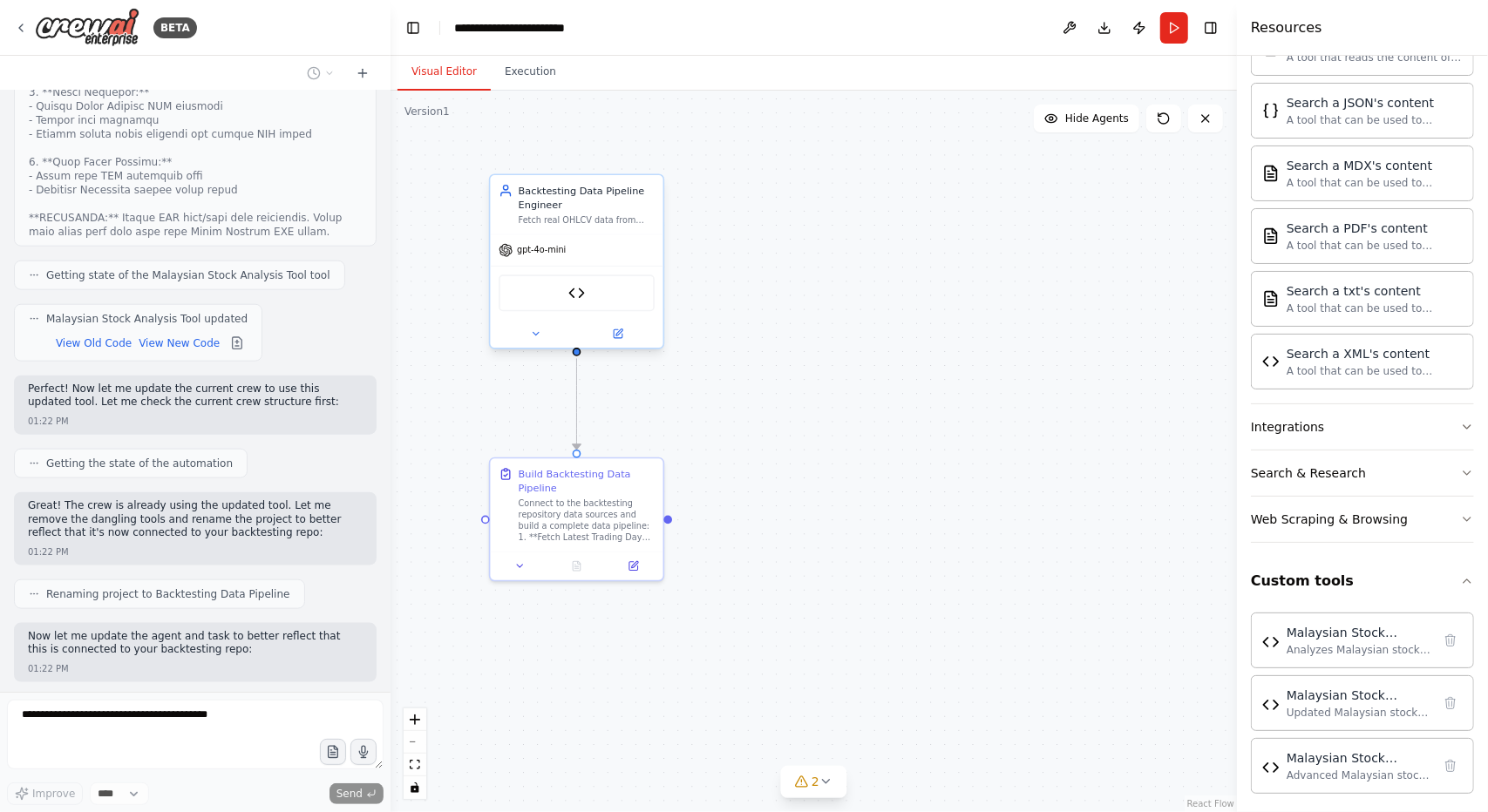
scroll to position [41453, 0]
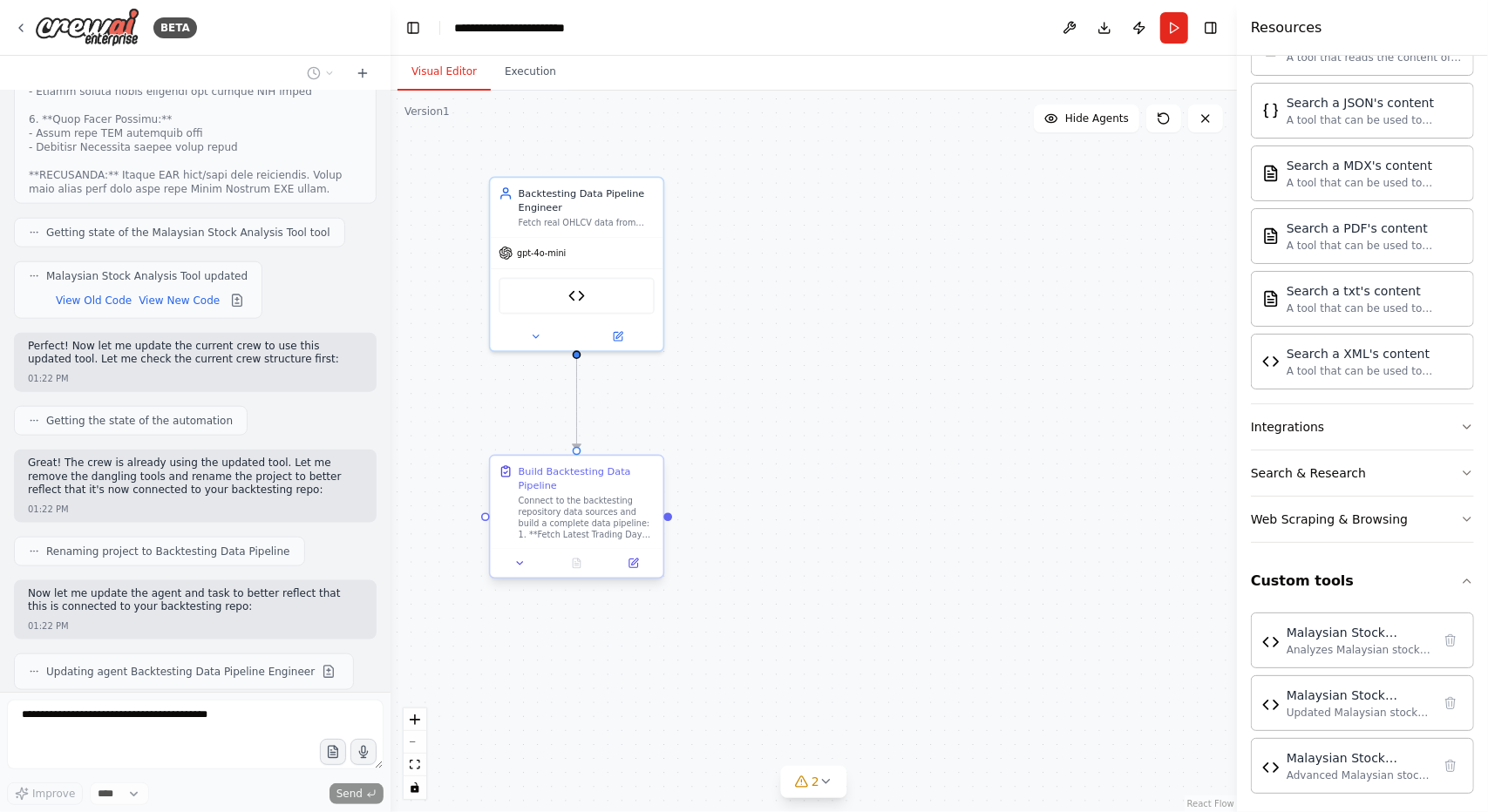
click at [539, 516] on div "Connect to the backtesting repository data sources and build a complete data pi…" at bounding box center [587, 517] width 136 height 45
click at [525, 567] on icon at bounding box center [520, 564] width 11 height 11
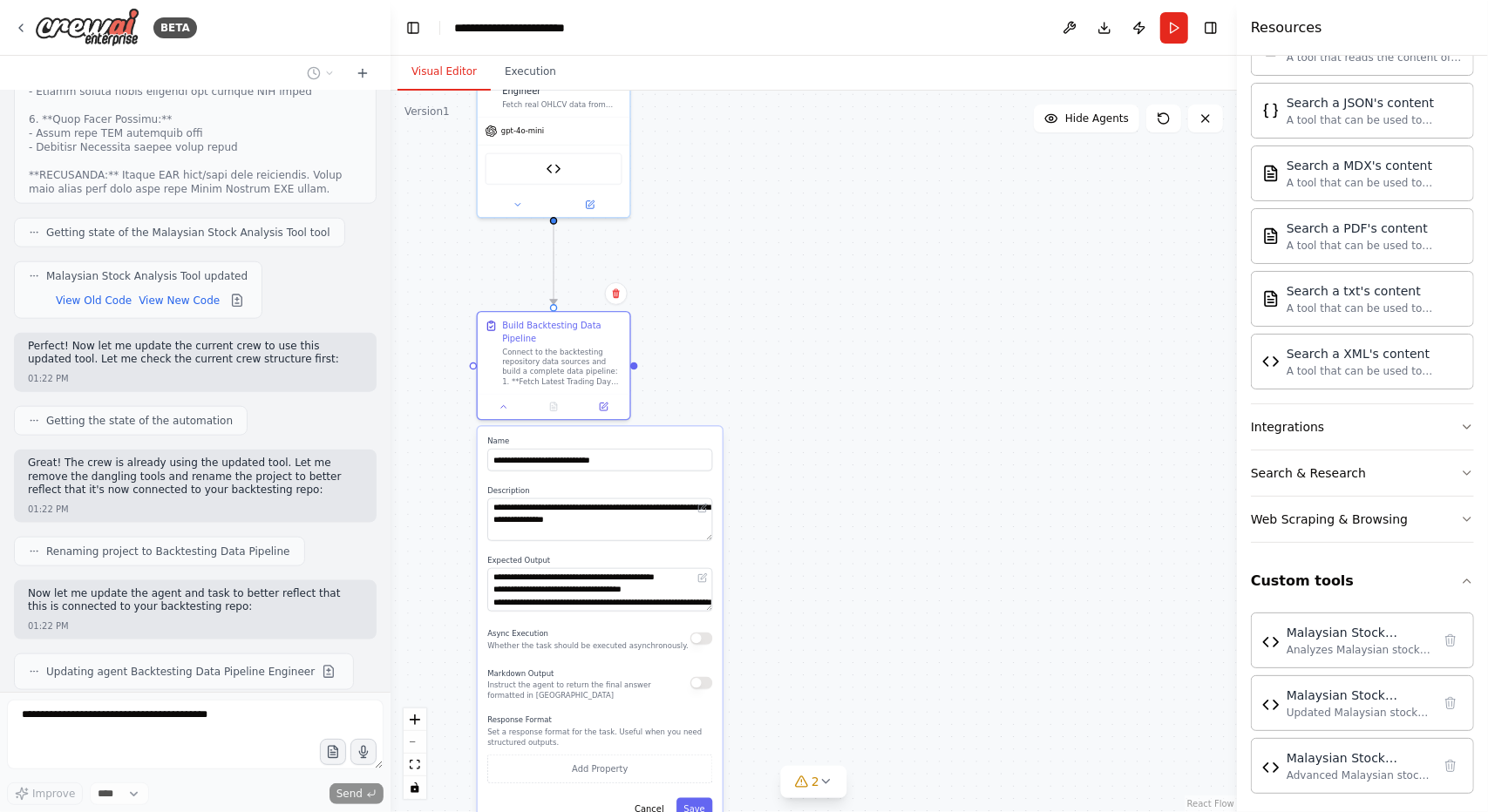
drag, startPoint x: 849, startPoint y: 656, endPoint x: 840, endPoint y: 488, distance: 168.2
click at [840, 488] on div ".deletable-edge-delete-btn { width: 20px; height: 20px; border: 0px solid #ffff…" at bounding box center [813, 451] width 847 height 721
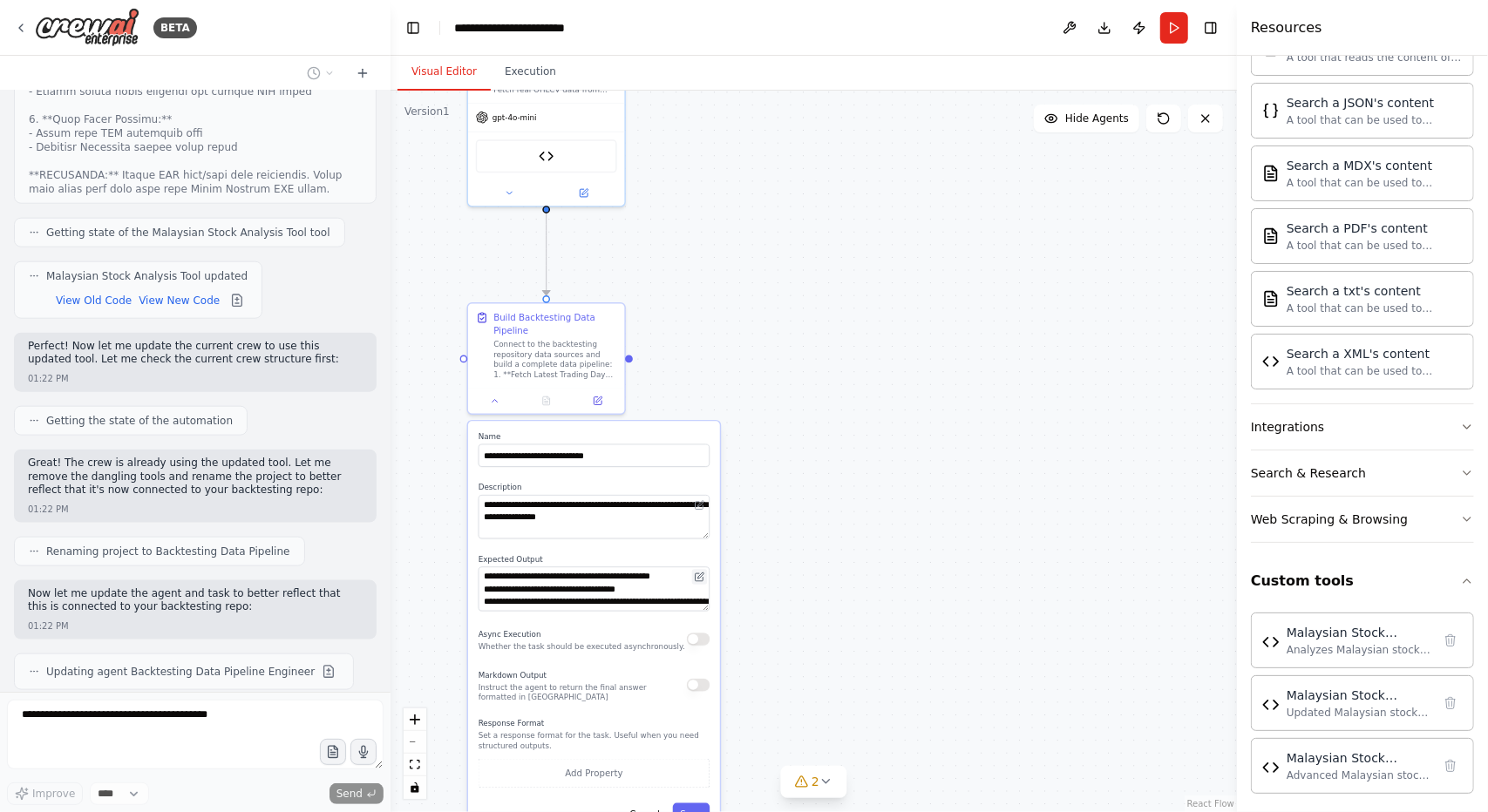
click at [701, 576] on icon at bounding box center [702, 575] width 6 height 6
click at [690, 602] on textarea "**********" at bounding box center [594, 590] width 231 height 45
click at [704, 609] on textarea "**********" at bounding box center [594, 590] width 231 height 45
click at [708, 609] on textarea "**********" at bounding box center [594, 590] width 231 height 45
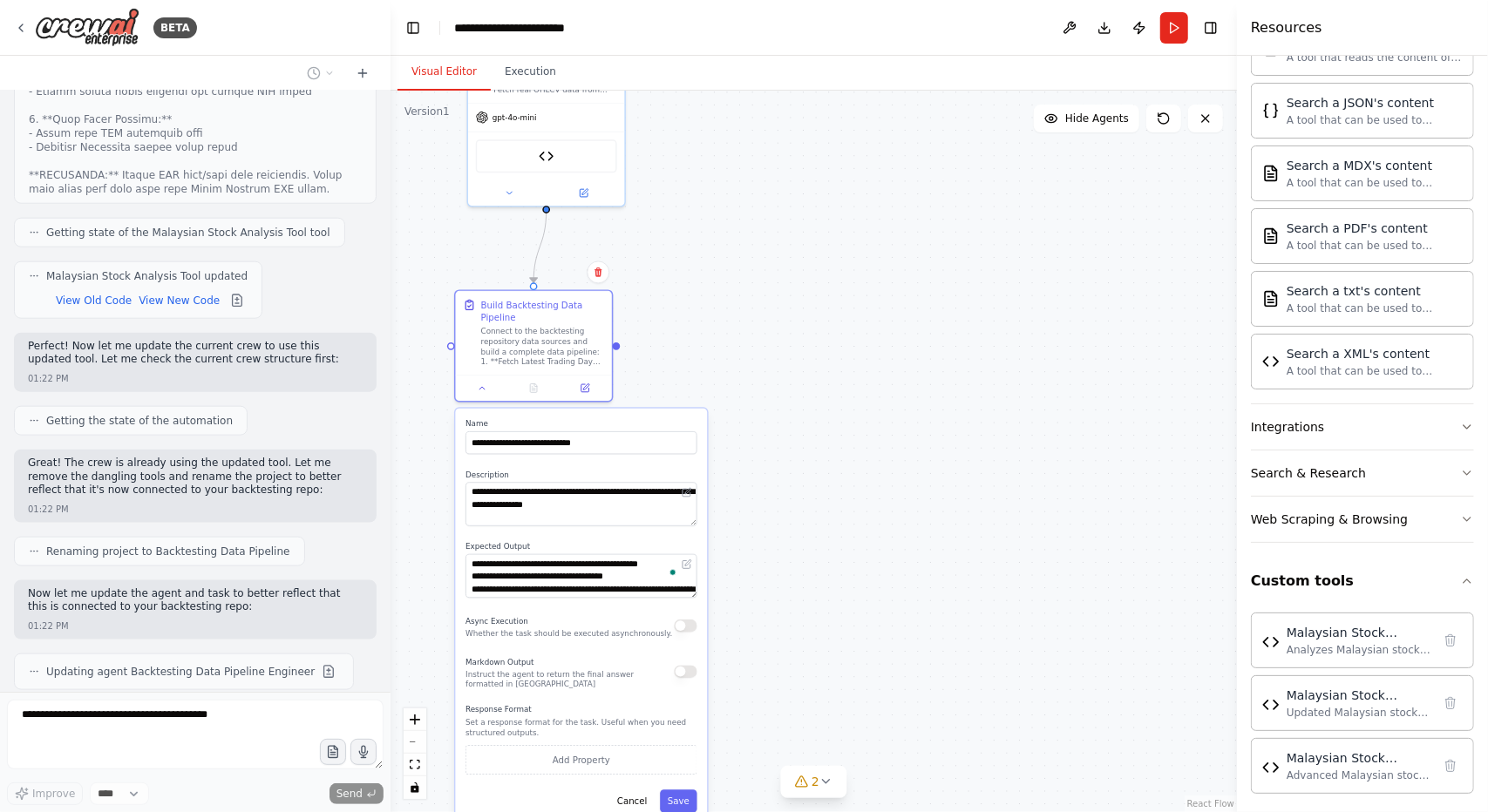
drag, startPoint x: 472, startPoint y: 564, endPoint x: 455, endPoint y: 545, distance: 25.5
click at [455, 545] on div "**********" at bounding box center [581, 615] width 252 height 415
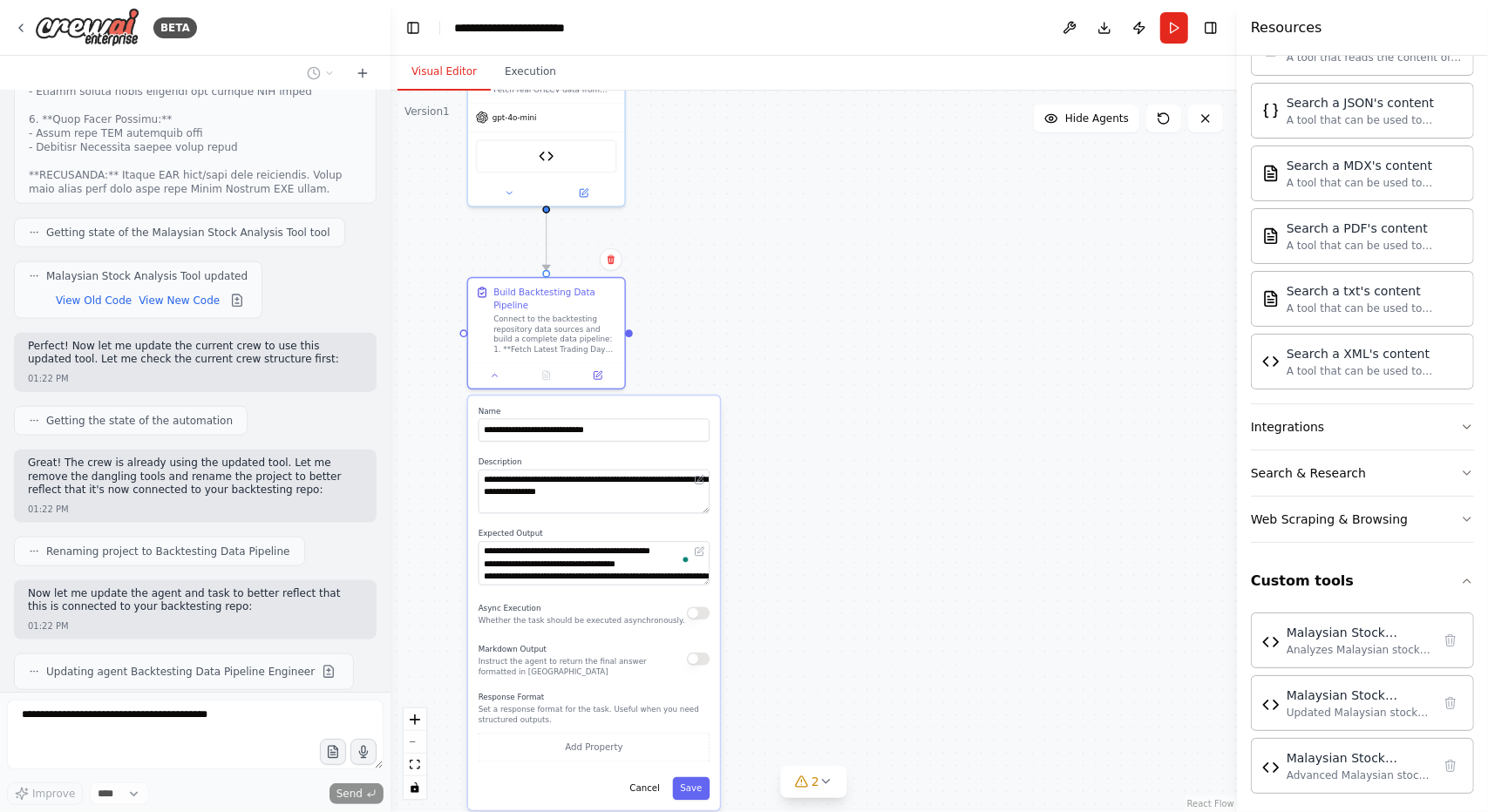
drag, startPoint x: 455, startPoint y: 545, endPoint x: 466, endPoint y: 533, distance: 16.3
click at [466, 533] on div ".deletable-edge-delete-btn { width: 20px; height: 20px; border: 0px solid #ffff…" at bounding box center [813, 451] width 847 height 721
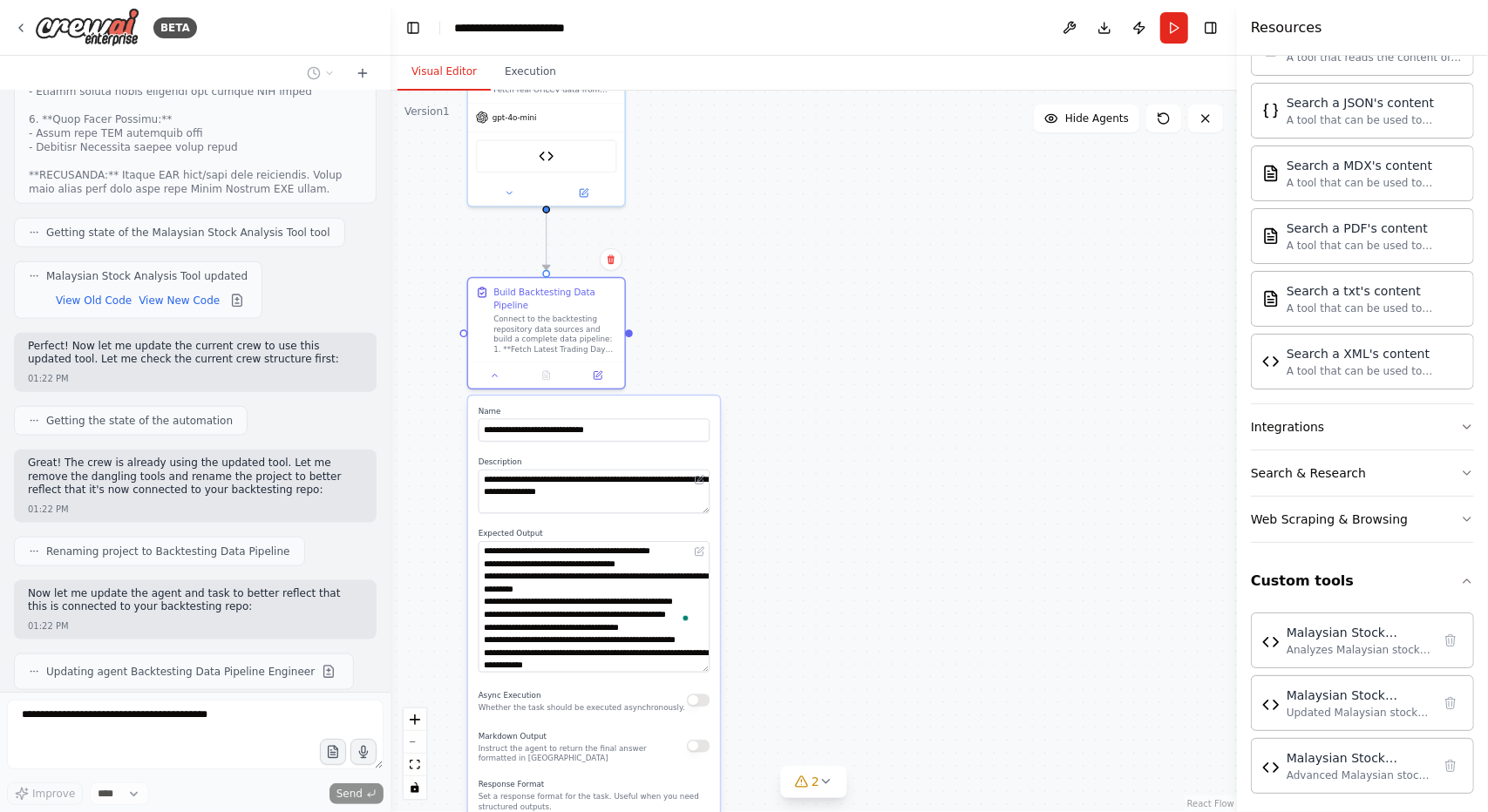
scroll to position [41524, 0]
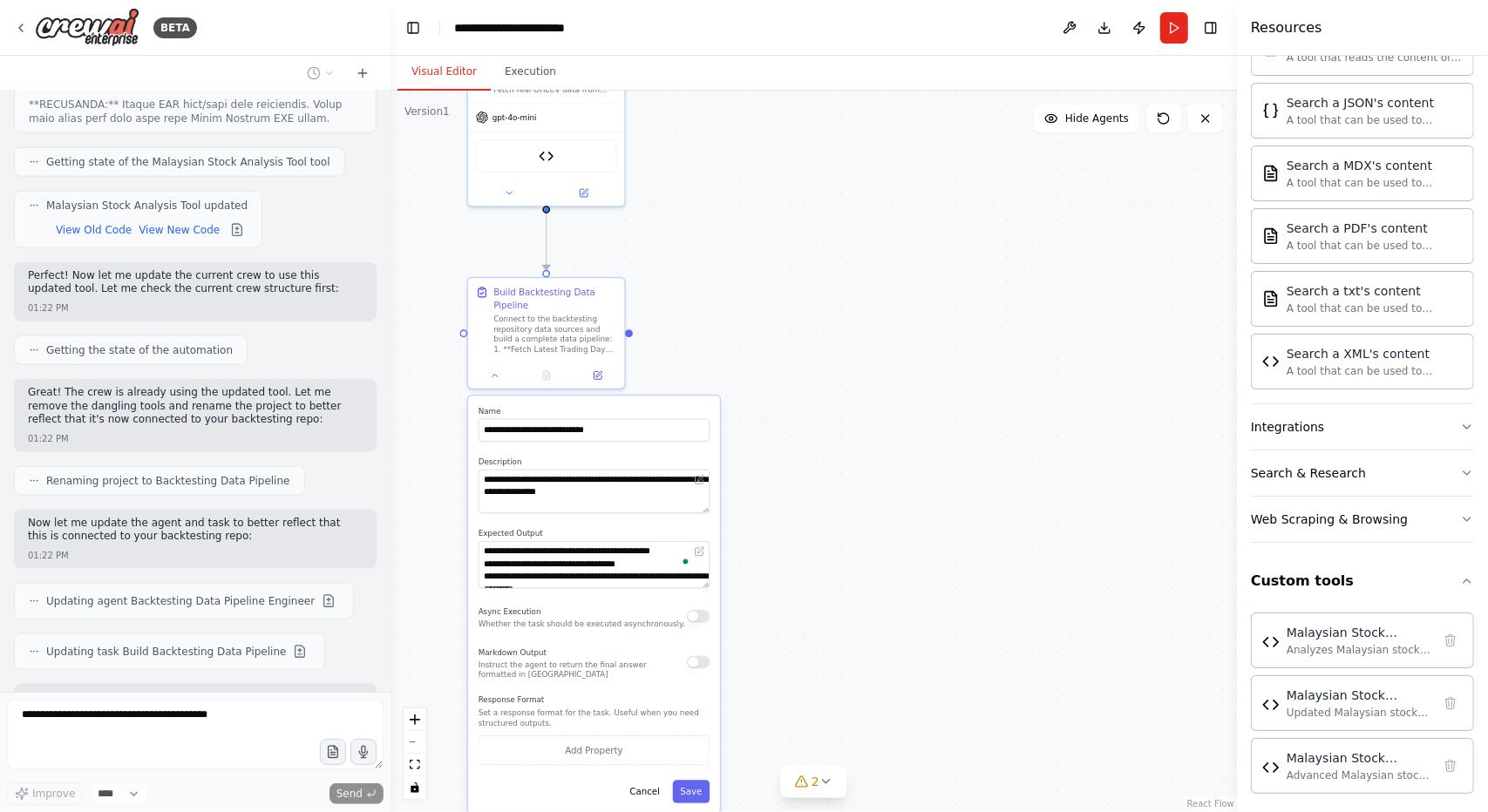
drag, startPoint x: 703, startPoint y: 584, endPoint x: 776, endPoint y: 588, distance: 73.1
click at [776, 588] on div ".deletable-edge-delete-btn { width: 20px; height: 20px; border: 0px solid #ffff…" at bounding box center [813, 451] width 847 height 721
click at [778, 588] on div ".deletable-edge-delete-btn { width: 20px; height: 20px; border: 0px solid #ffff…" at bounding box center [813, 451] width 847 height 721
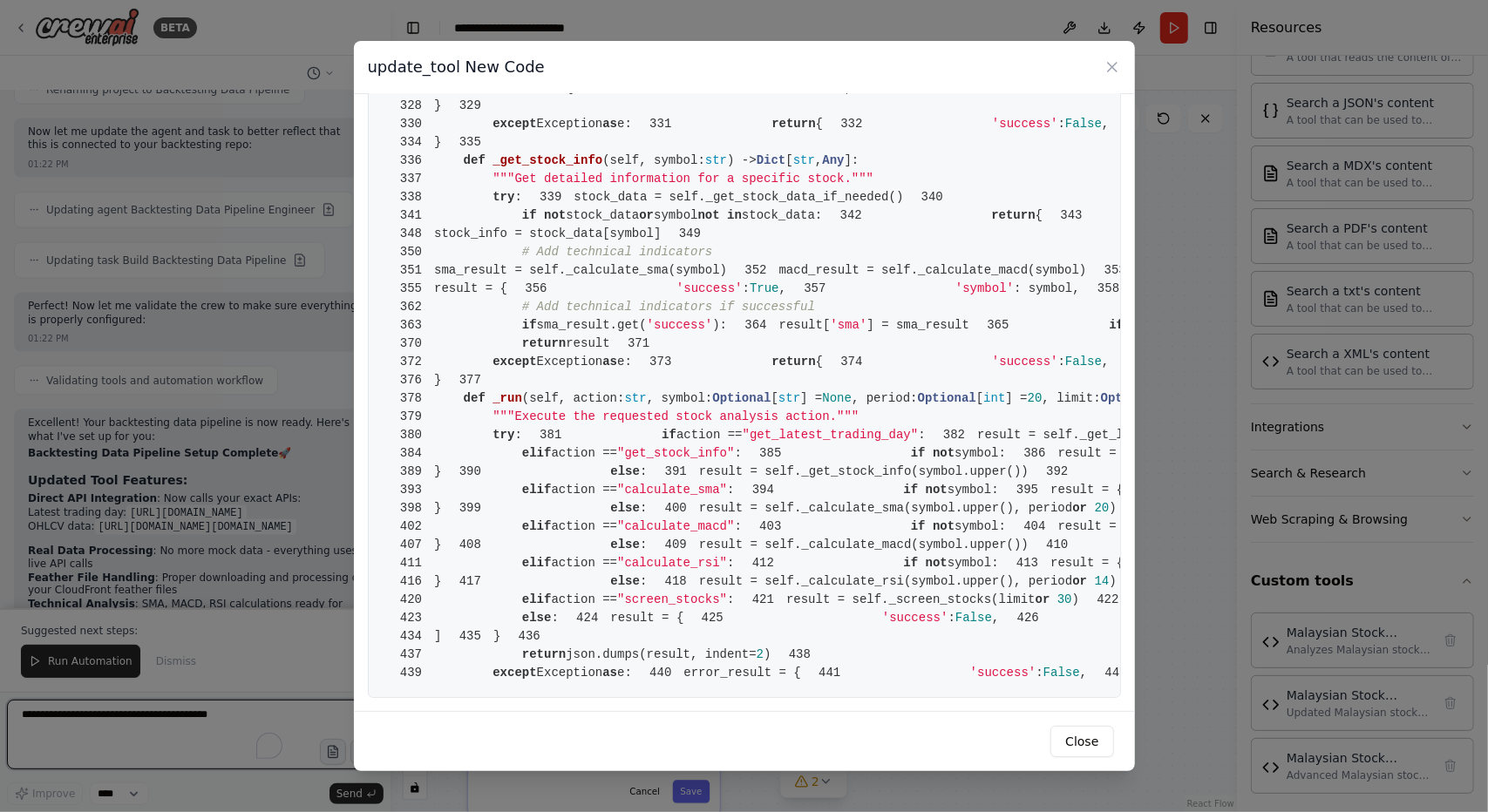
scroll to position [7615, 0]
click at [1113, 58] on icon at bounding box center [1112, 67] width 17 height 17
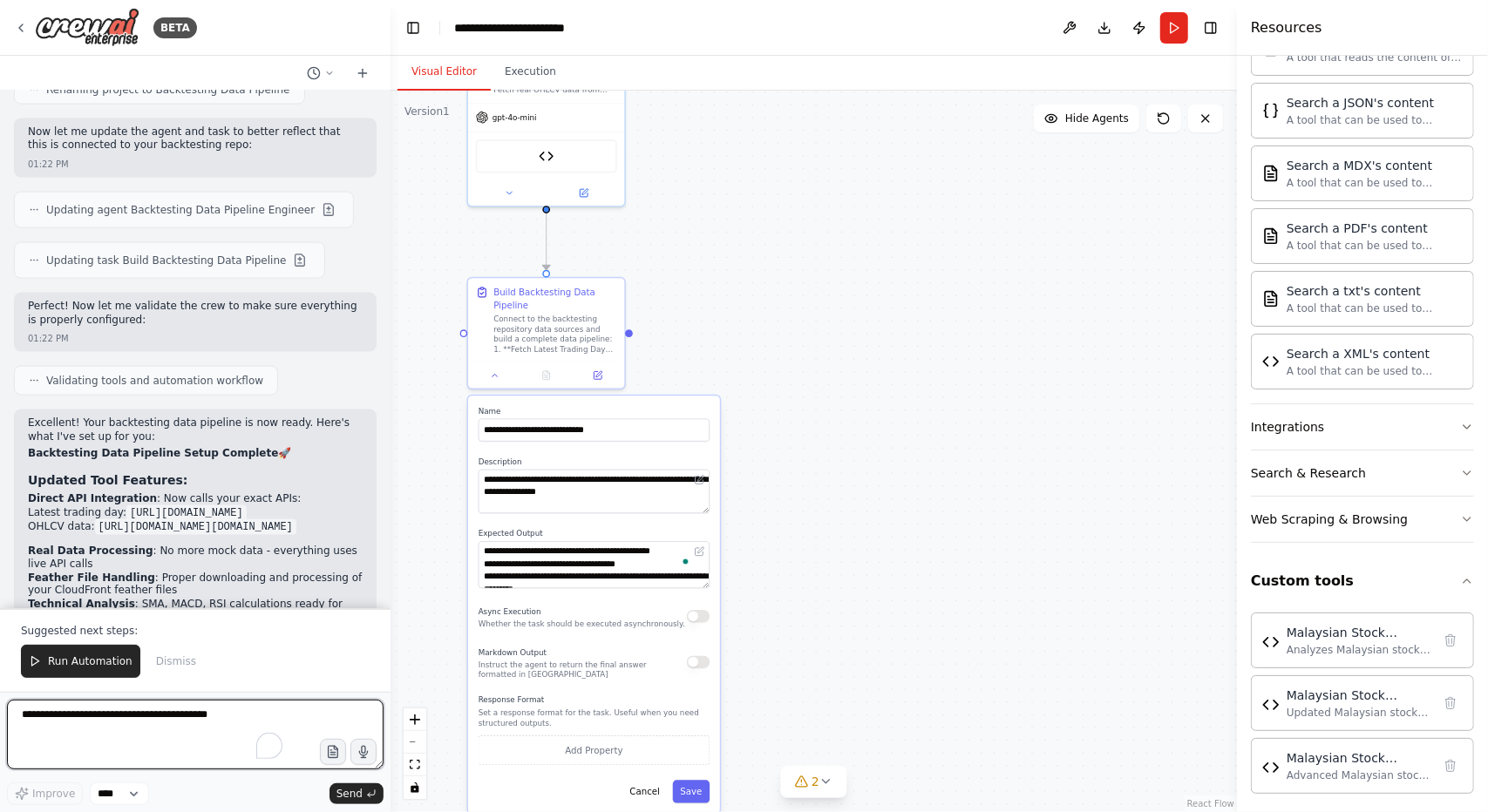
click at [111, 733] on textarea "To enrich screen reader interactions, please activate Accessibility in Grammarl…" at bounding box center [195, 734] width 377 height 70
type textarea "**********"
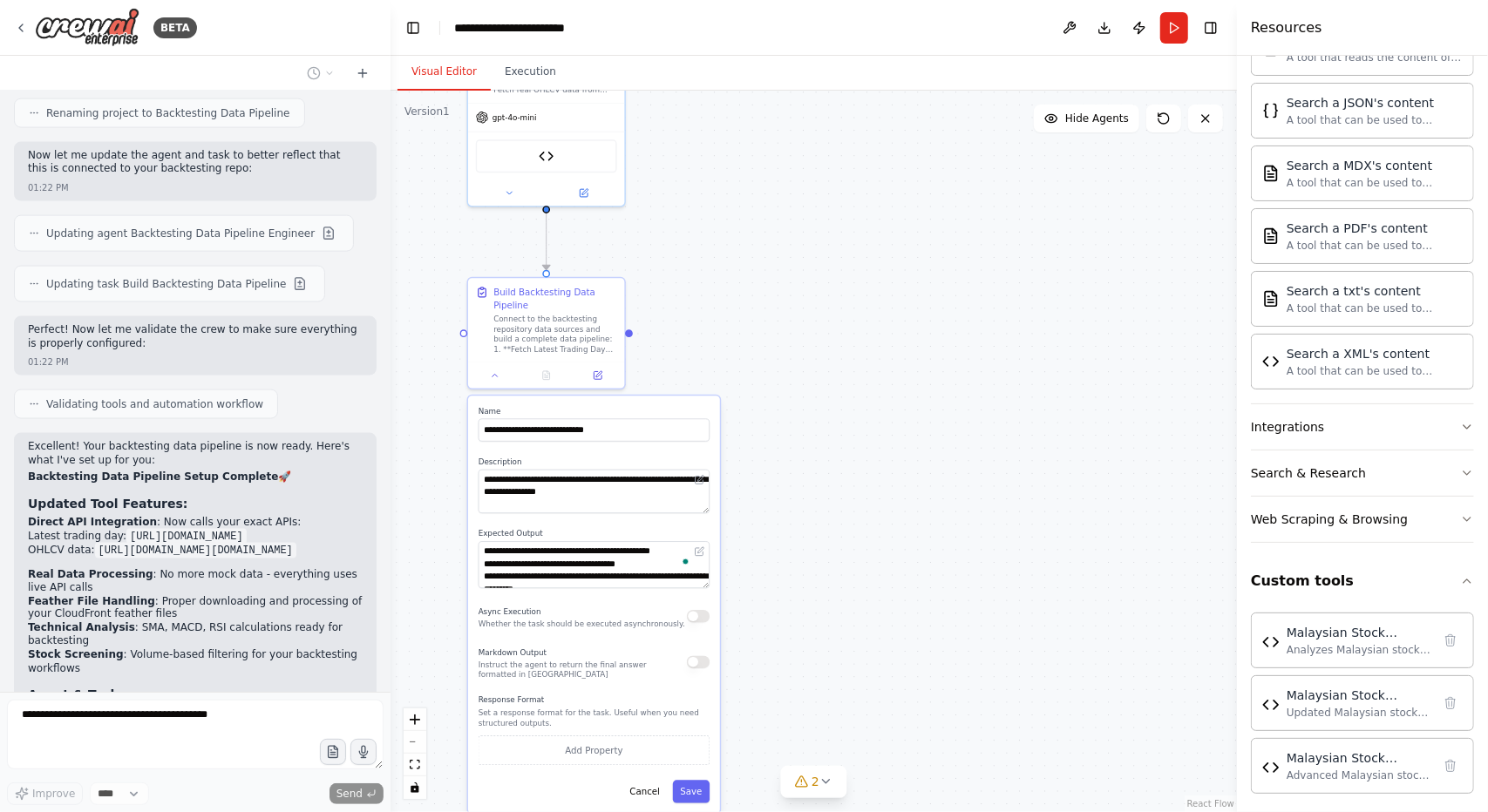
scroll to position [41937, 0]
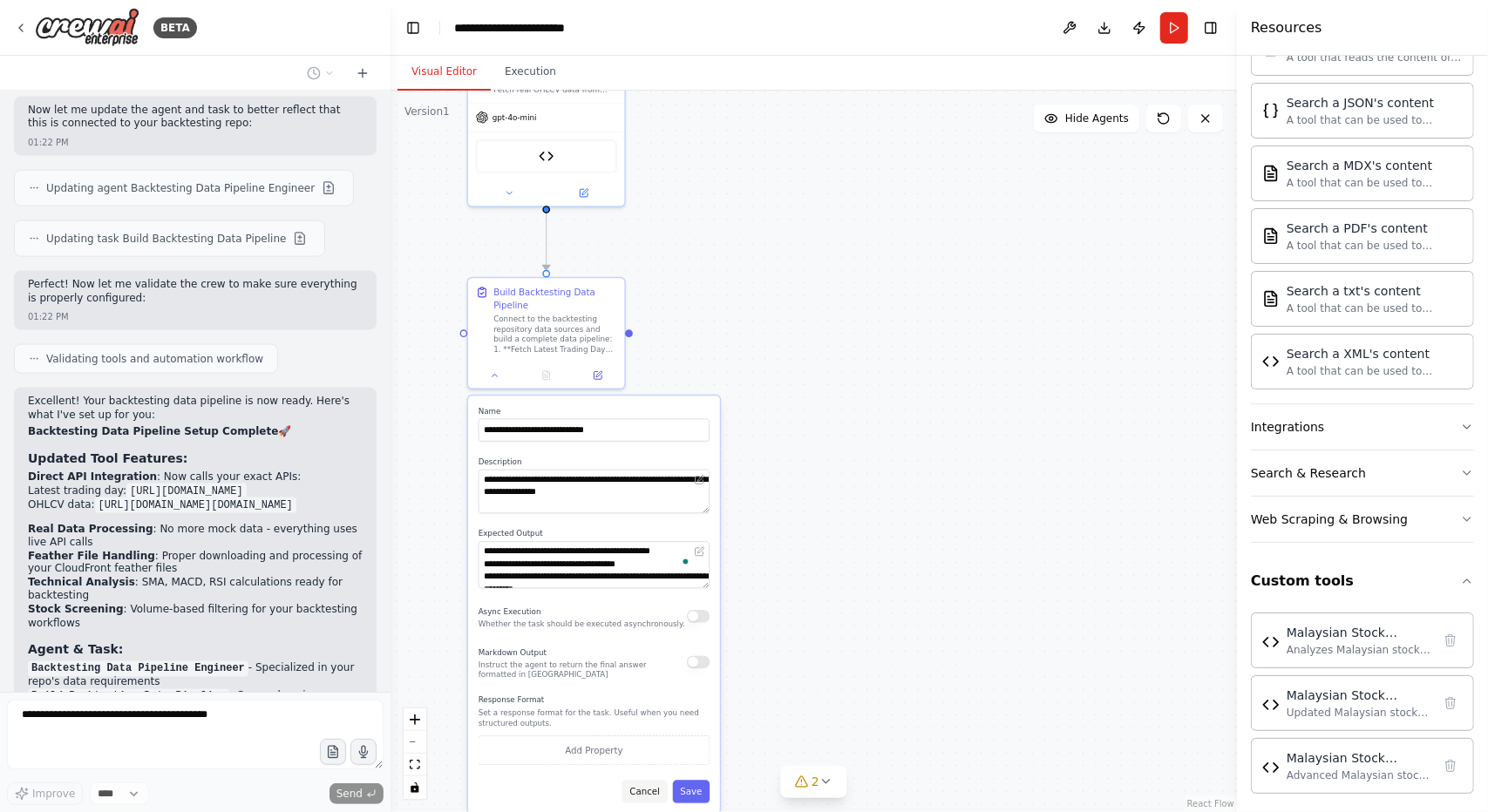
click at [652, 783] on button "Cancel" at bounding box center [644, 792] width 45 height 23
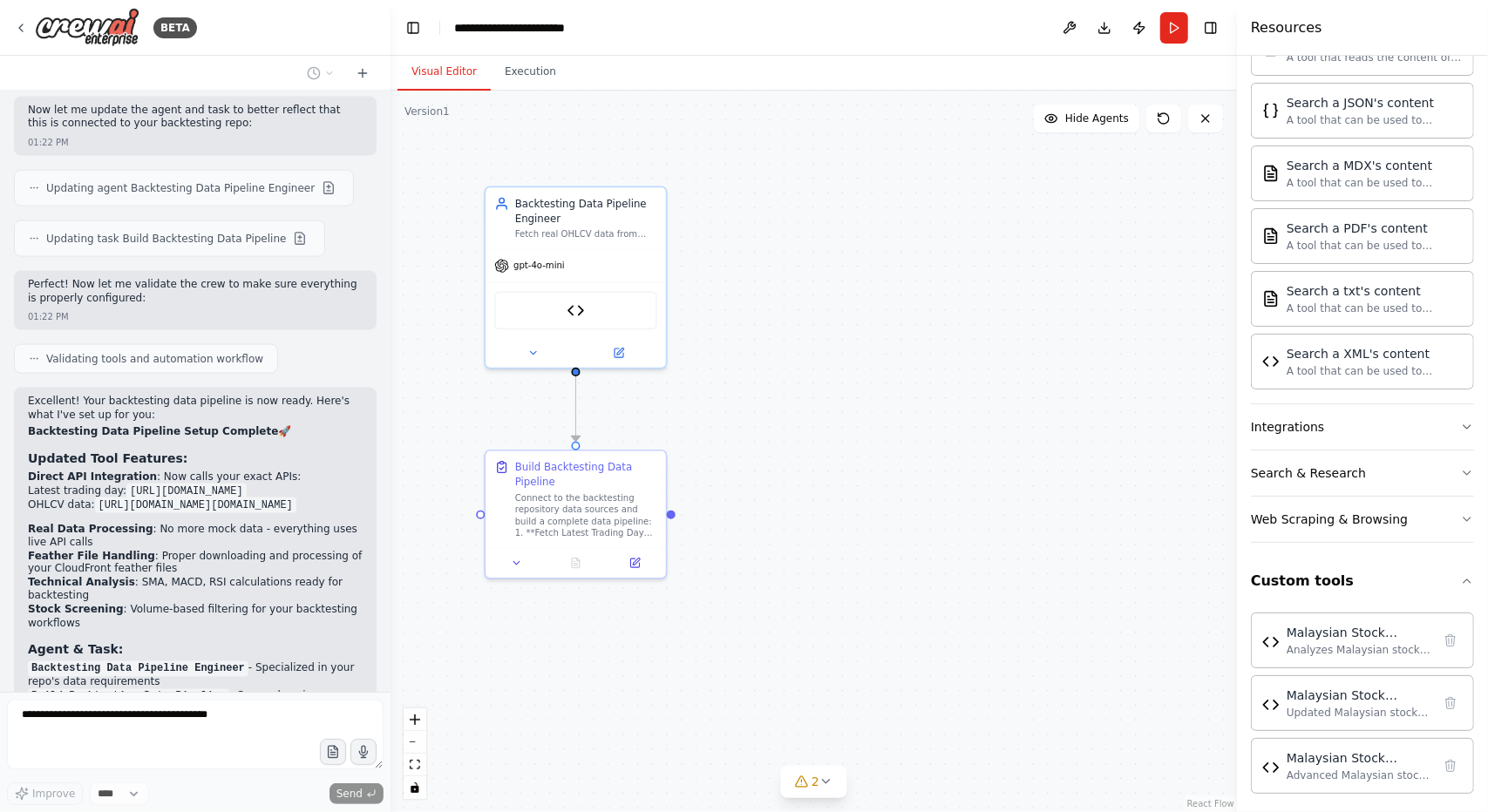
drag, startPoint x: 731, startPoint y: 494, endPoint x: 789, endPoint y: 699, distance: 213.0
click at [789, 699] on div ".deletable-edge-delete-btn { width: 20px; height: 20px; border: 0px solid #ffff…" at bounding box center [813, 451] width 847 height 721
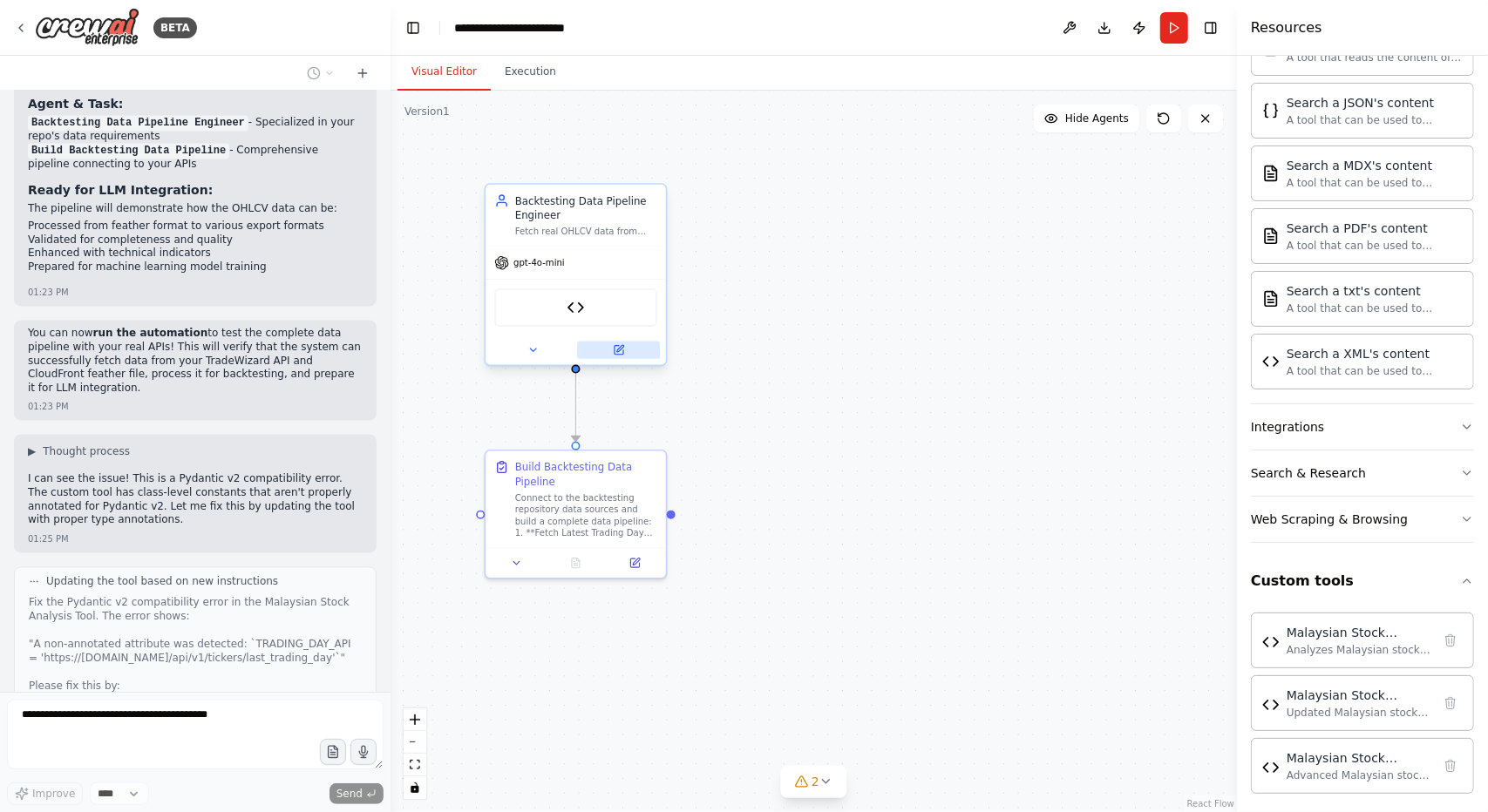
scroll to position [42526, 0]
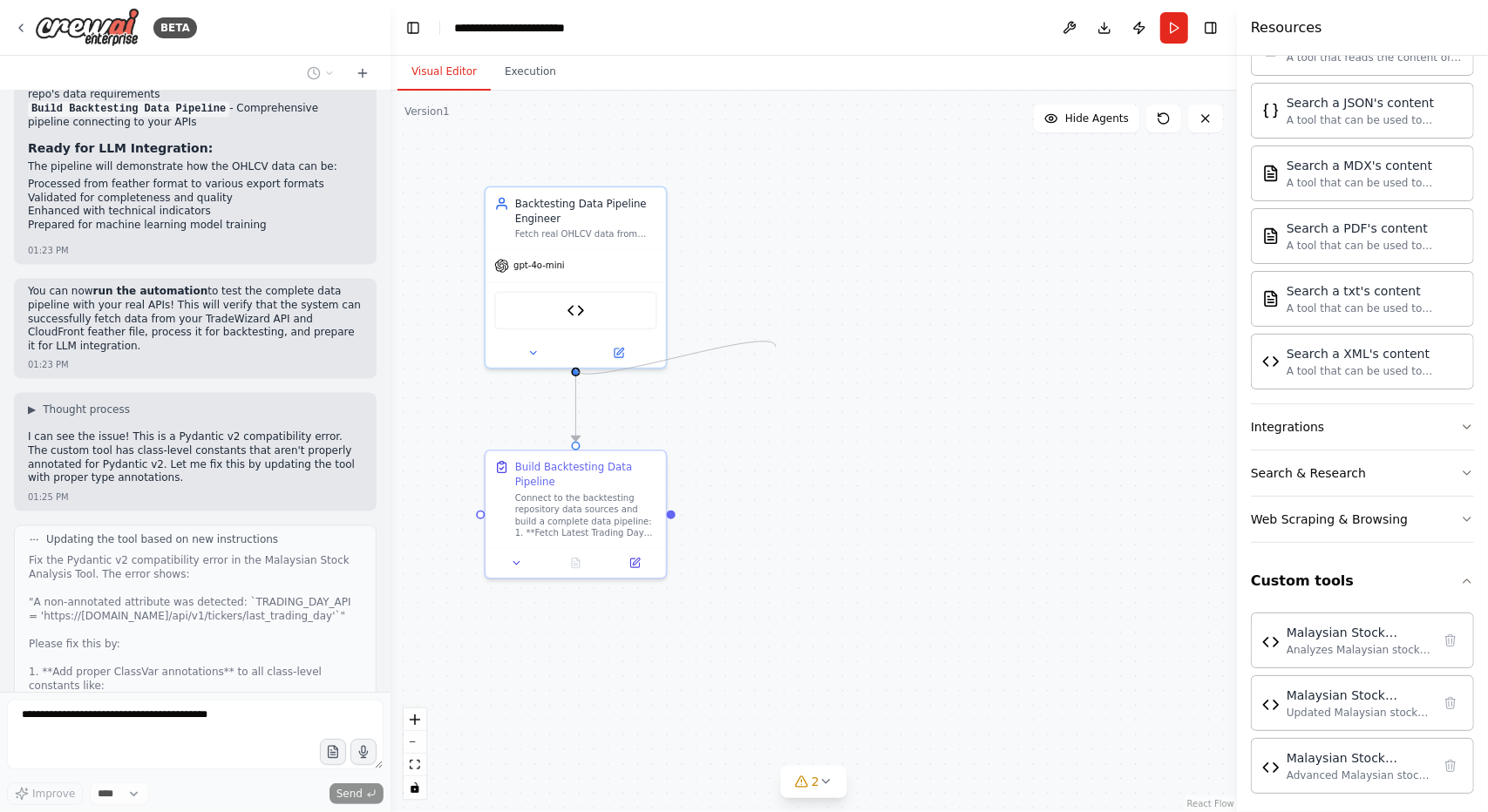
drag, startPoint x: 577, startPoint y: 369, endPoint x: 741, endPoint y: 360, distance: 164.2
click at [741, 360] on div ".deletable-edge-delete-btn { width: 20px; height: 20px; border: 0px solid #ffff…" at bounding box center [813, 451] width 847 height 721
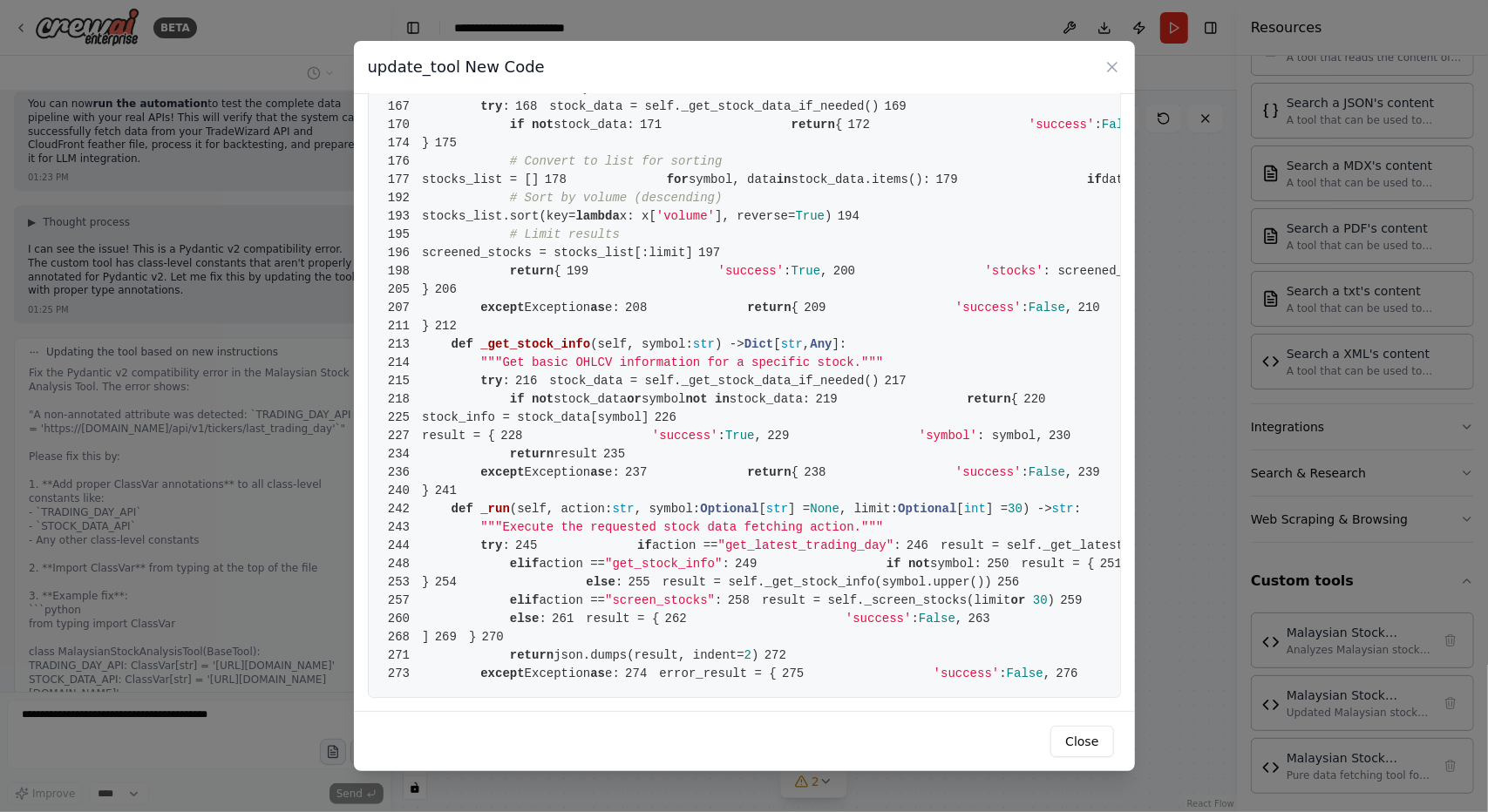
scroll to position [42727, 0]
click at [1115, 60] on icon at bounding box center [1112, 67] width 17 height 17
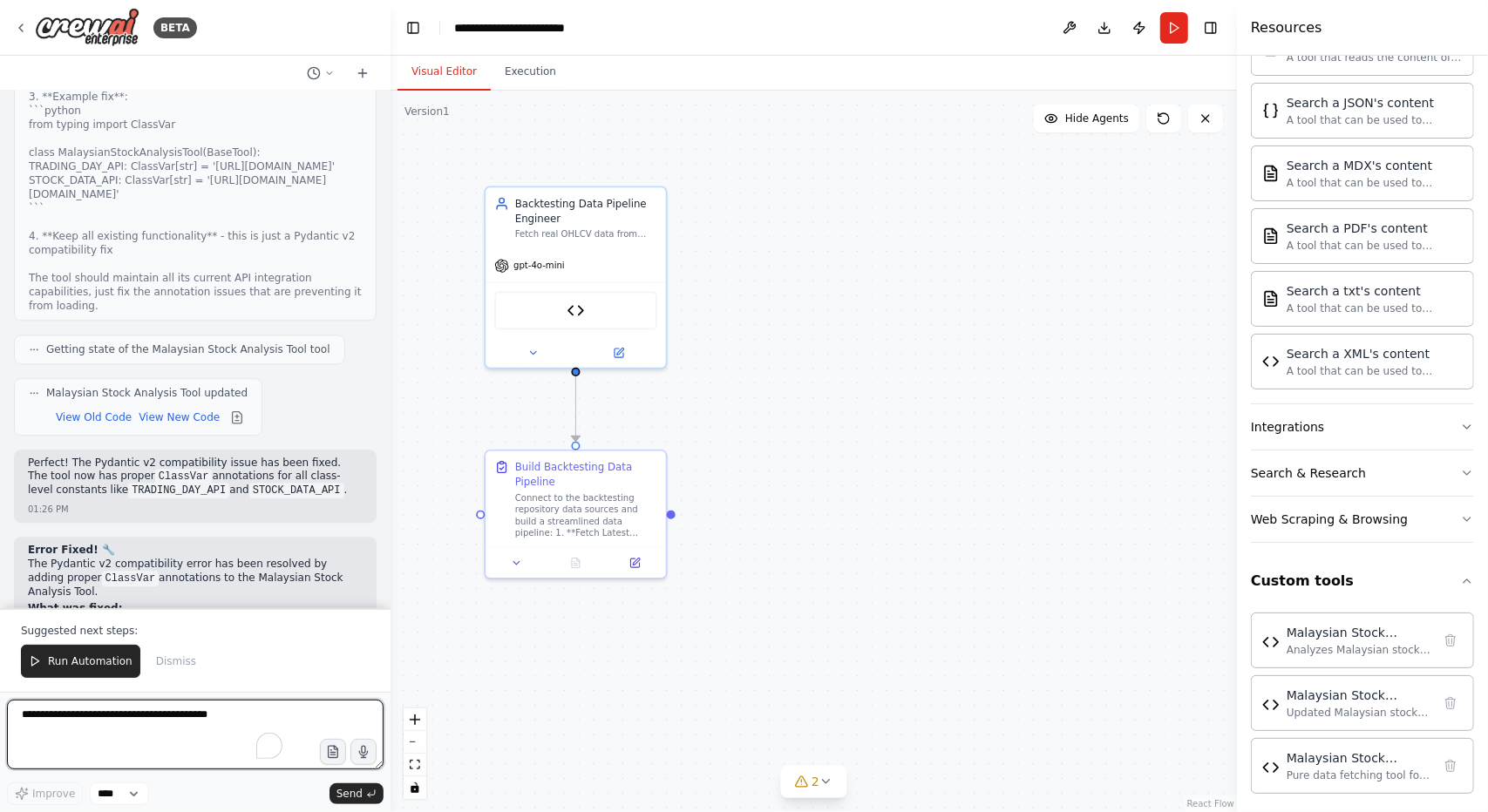
scroll to position [43226, 0]
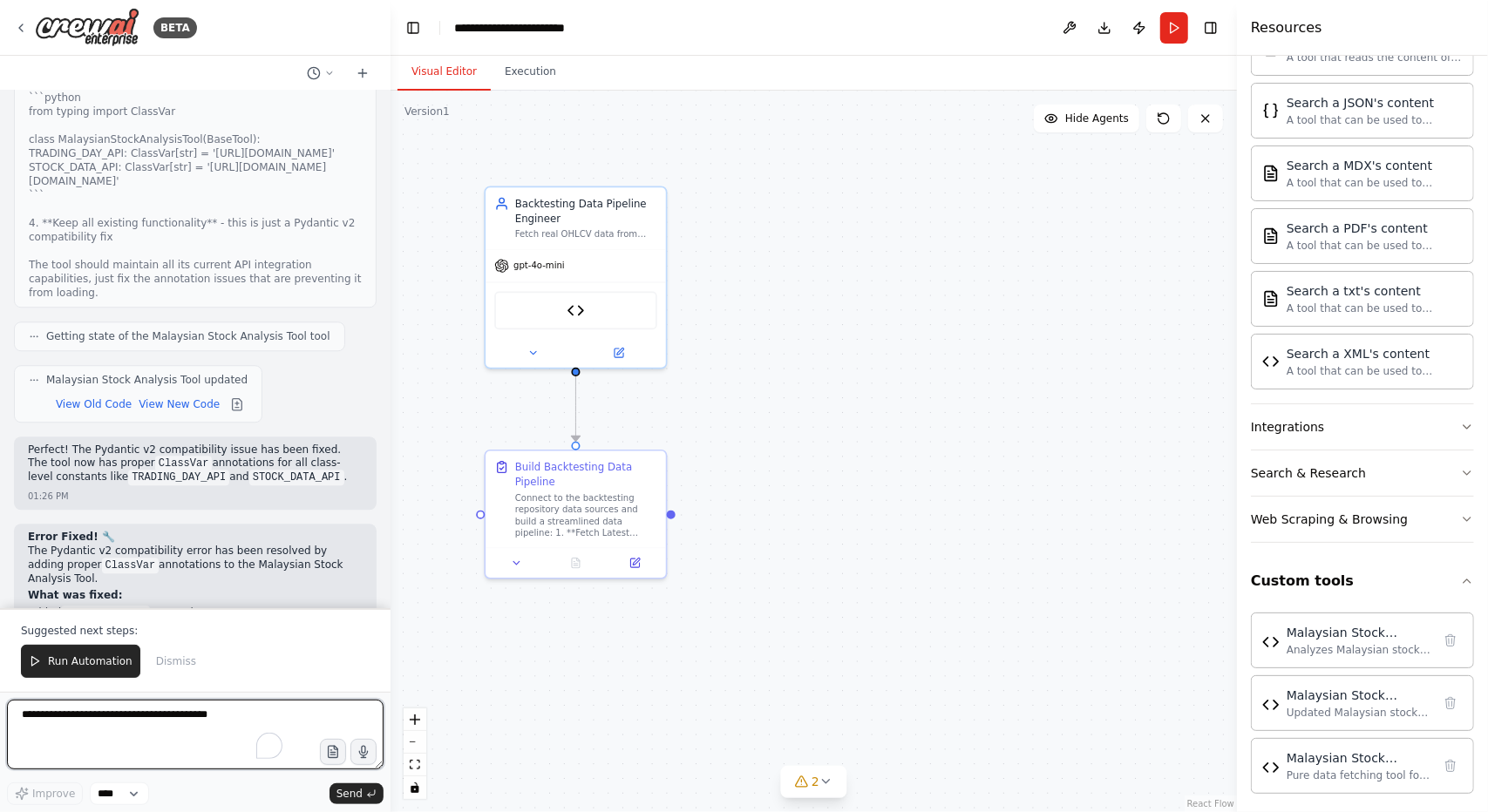
click at [151, 730] on textarea "To enrich screen reader interactions, please activate Accessibility in Grammarl…" at bounding box center [195, 734] width 377 height 70
type textarea "**********"
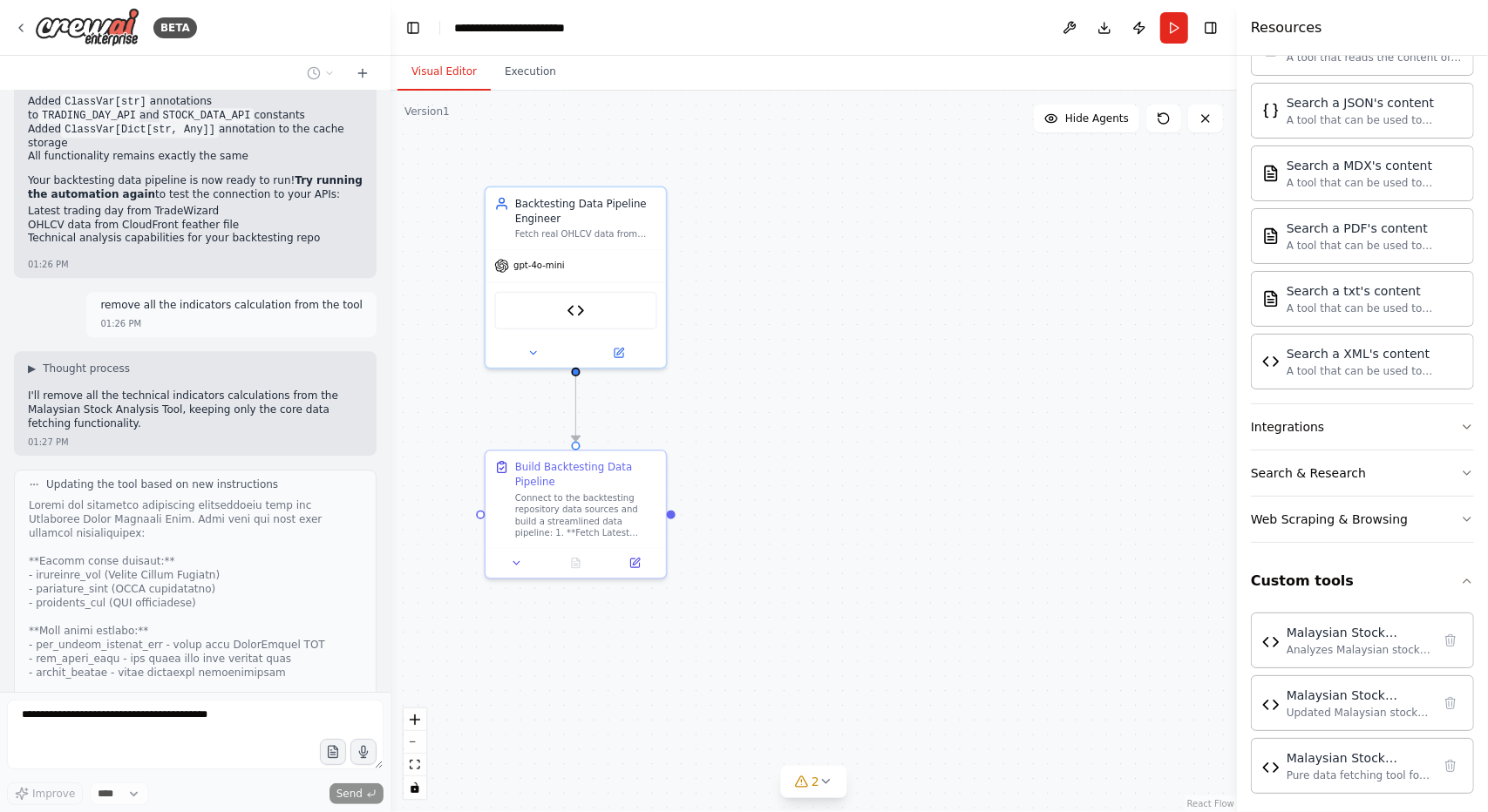
scroll to position [43779, 0]
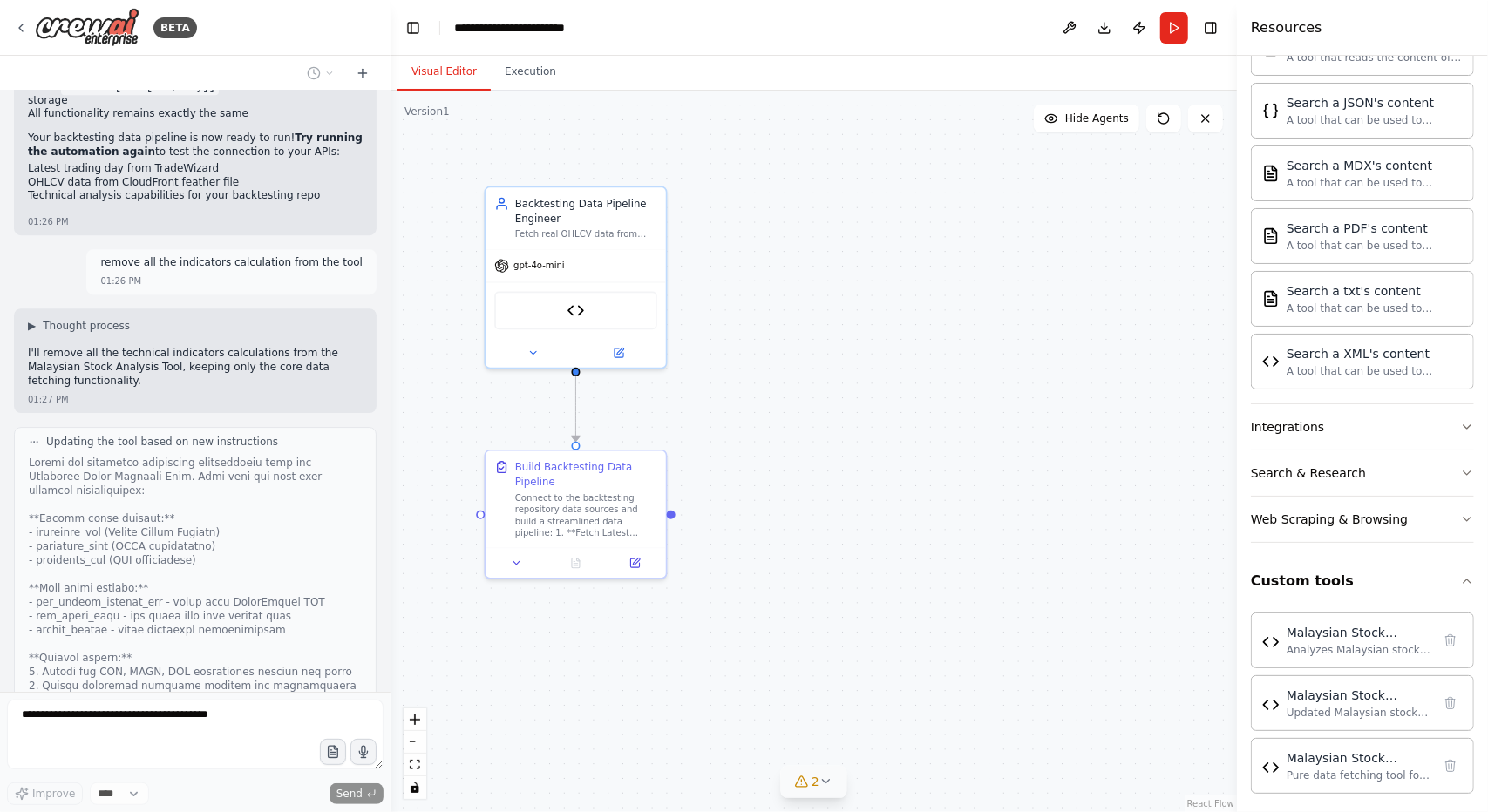
click at [822, 777] on icon at bounding box center [827, 781] width 14 height 14
click at [931, 690] on button "2" at bounding box center [814, 680] width 294 height 32
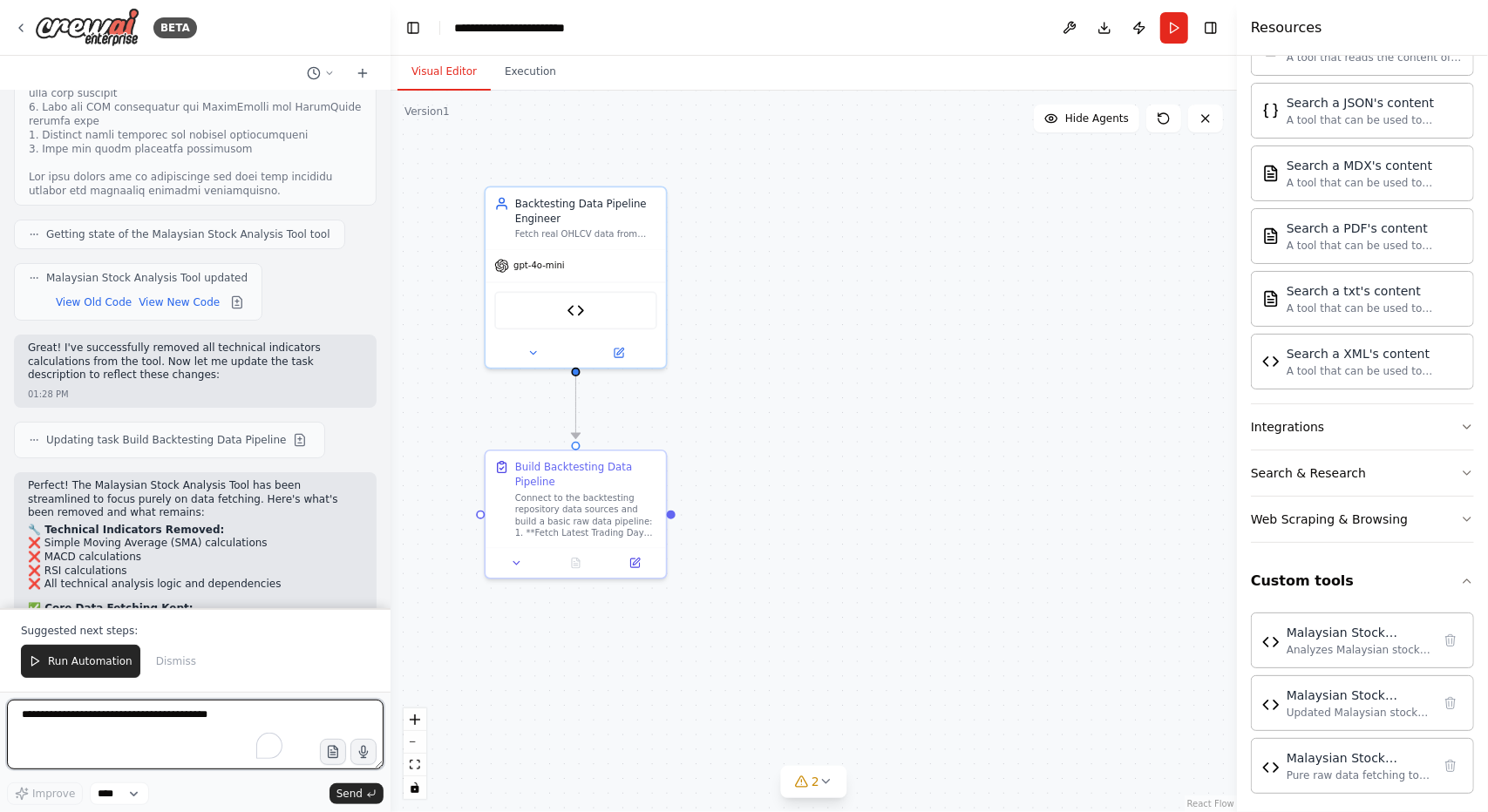
scroll to position [44470, 0]
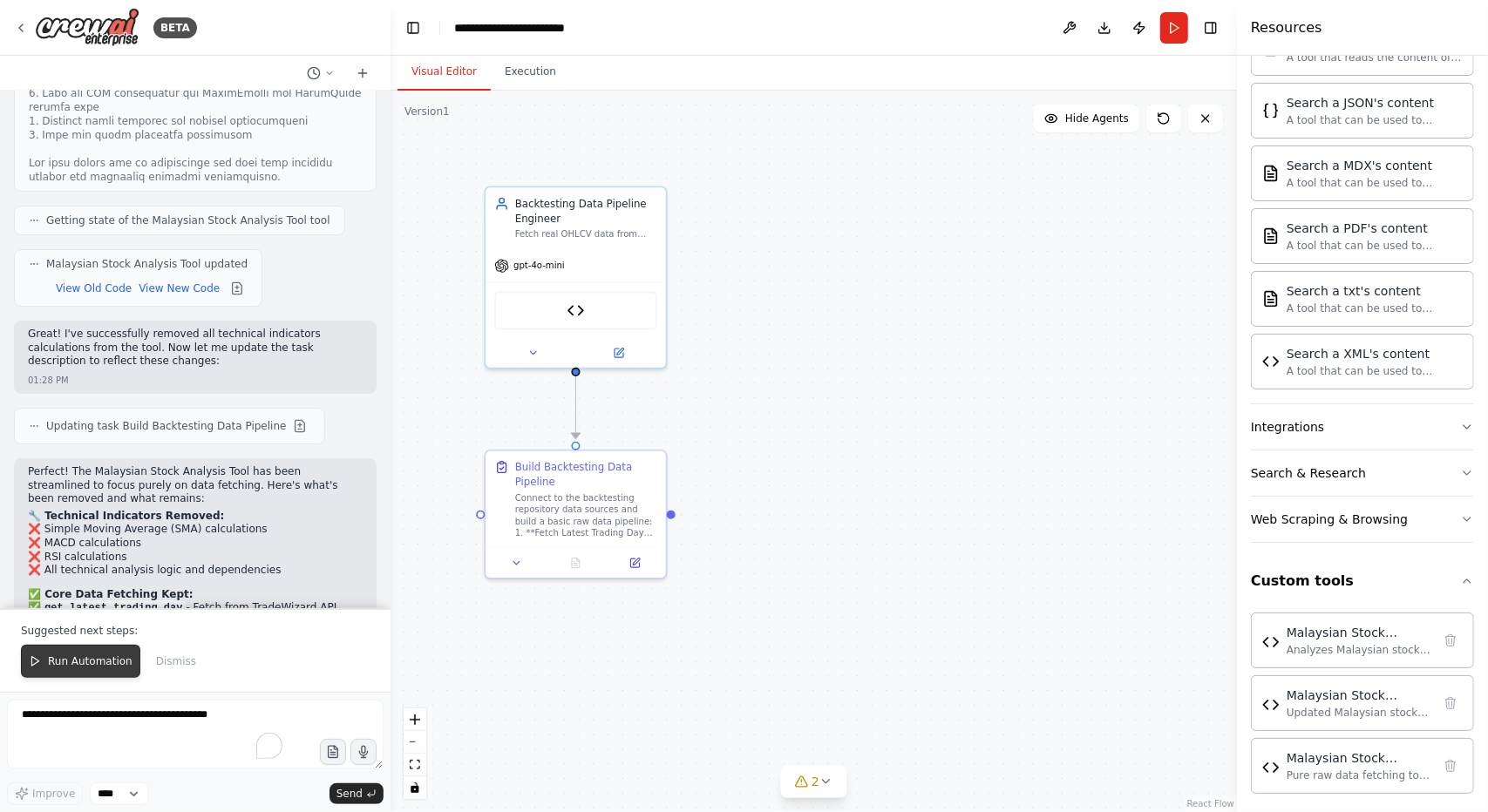
click at [70, 669] on span "Run Automation" at bounding box center [90, 661] width 85 height 14
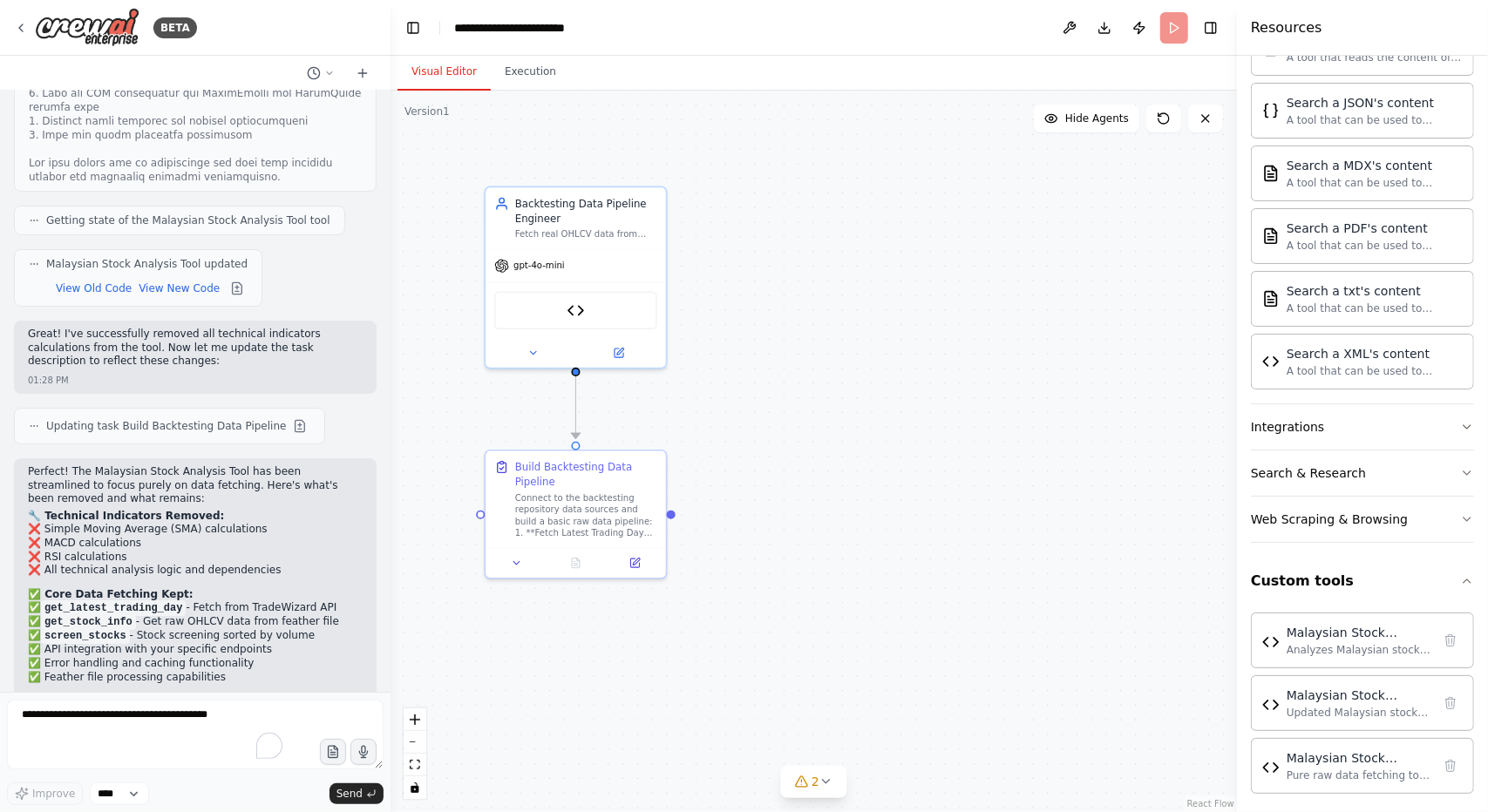
scroll to position [44387, 0]
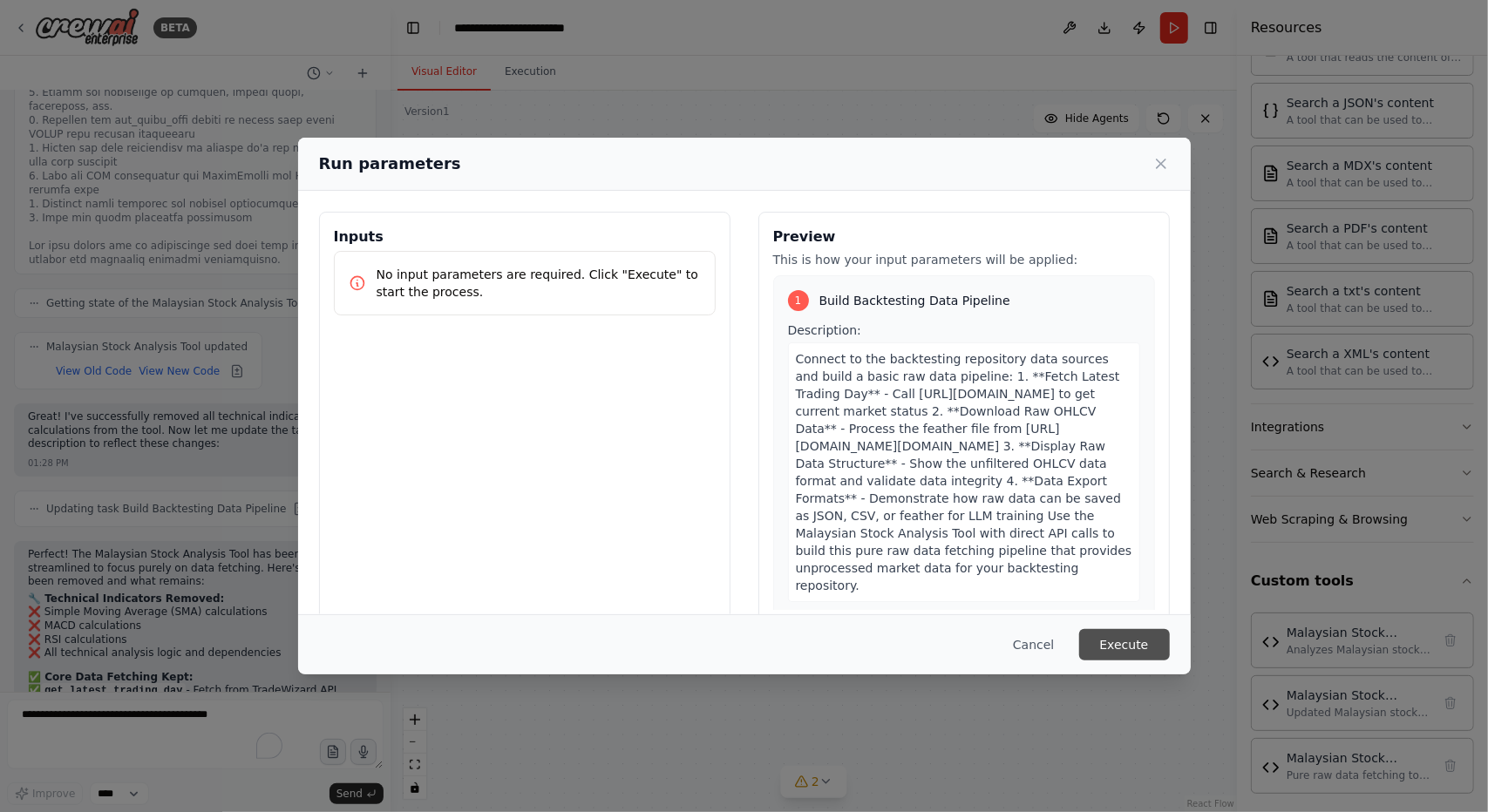
click at [1118, 639] on button "Execute" at bounding box center [1124, 645] width 91 height 31
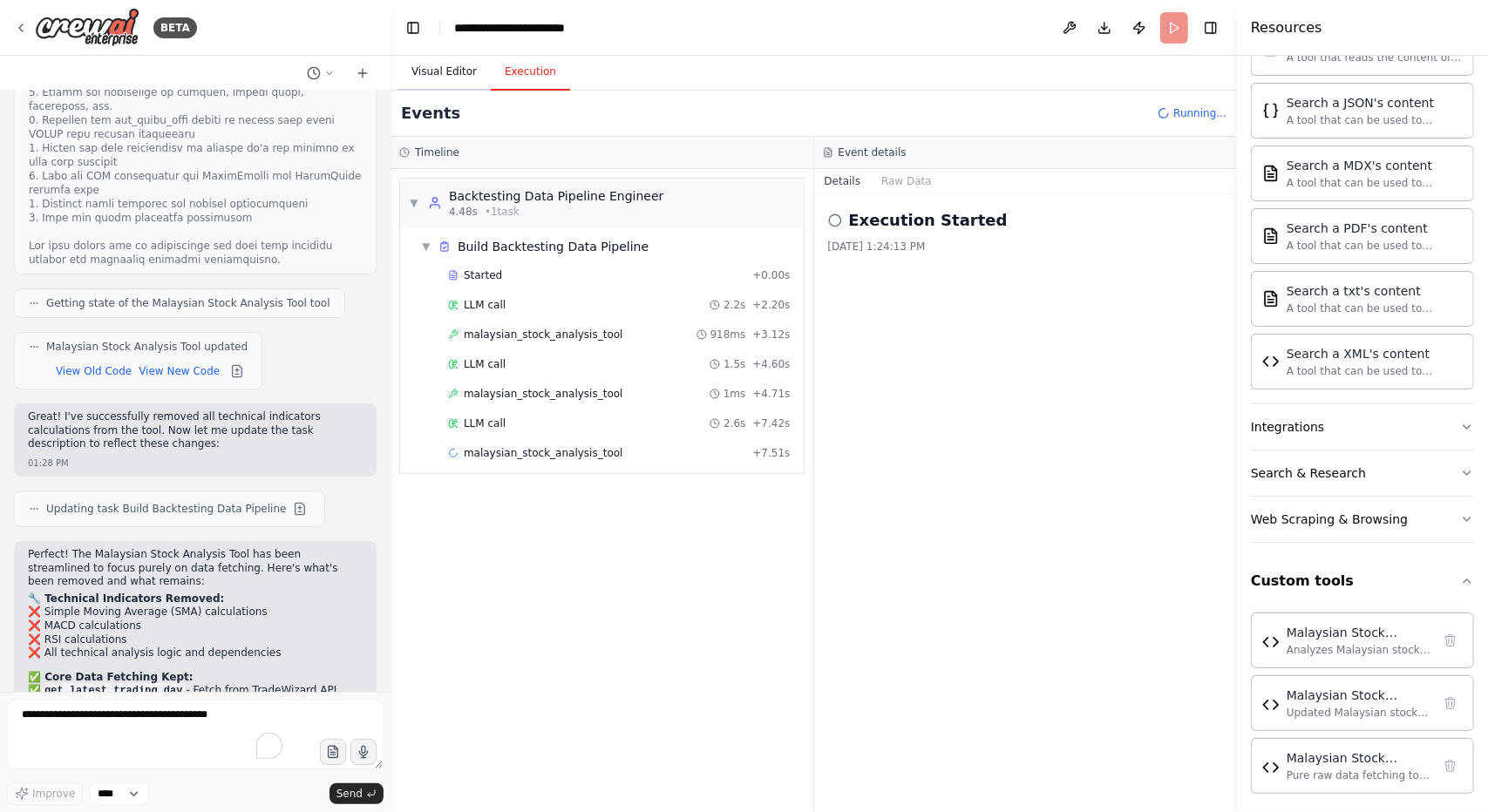
click at [429, 86] on button "Visual Editor" at bounding box center [445, 73] width 94 height 36
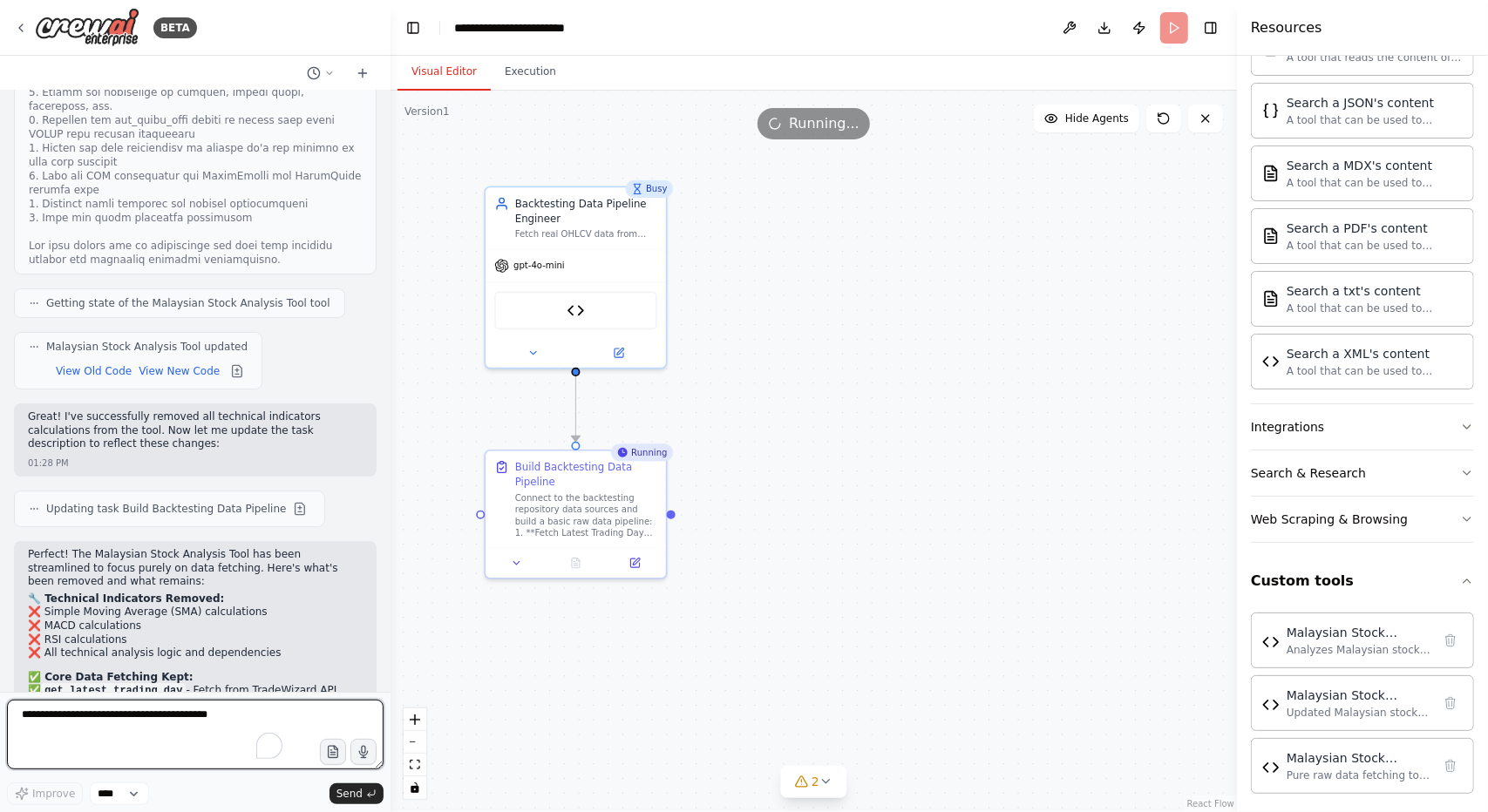
click at [127, 719] on textarea "To enrich screen reader interactions, please activate Accessibility in Grammarl…" at bounding box center [195, 734] width 377 height 70
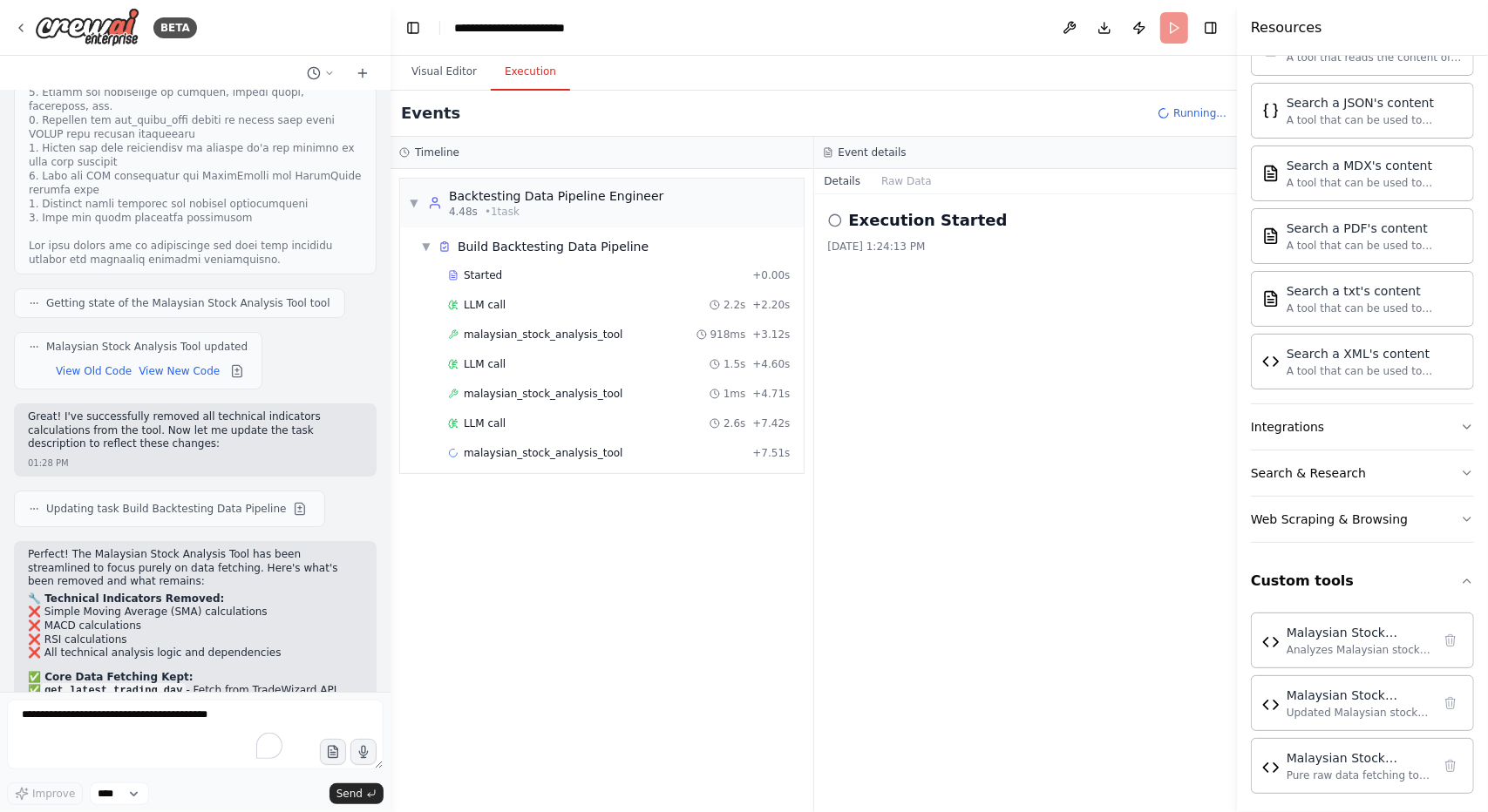
click at [535, 66] on button "Execution" at bounding box center [530, 73] width 79 height 36
click at [901, 181] on button "Raw Data" at bounding box center [907, 181] width 72 height 25
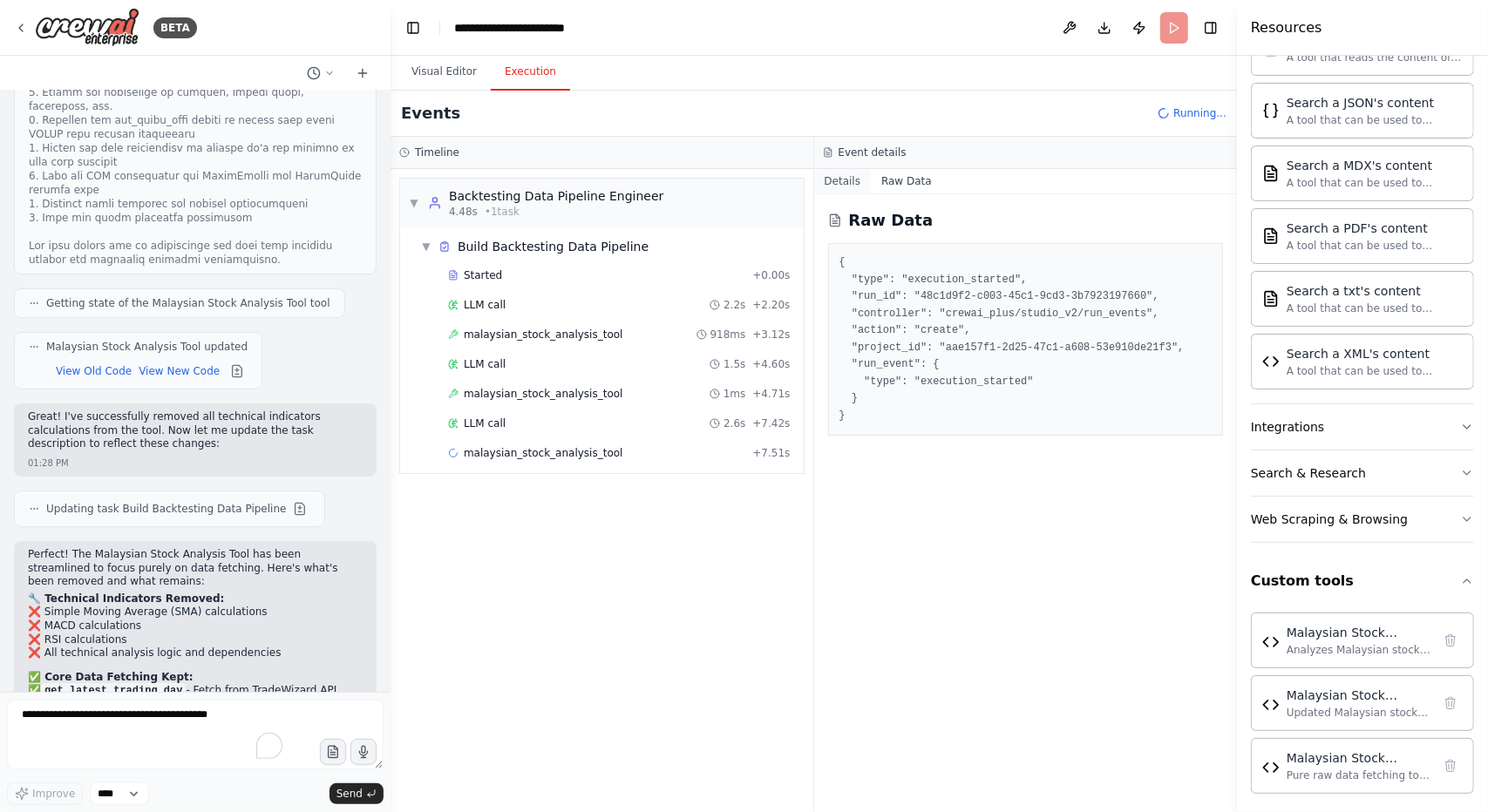
click at [842, 184] on button "Details" at bounding box center [843, 181] width 57 height 25
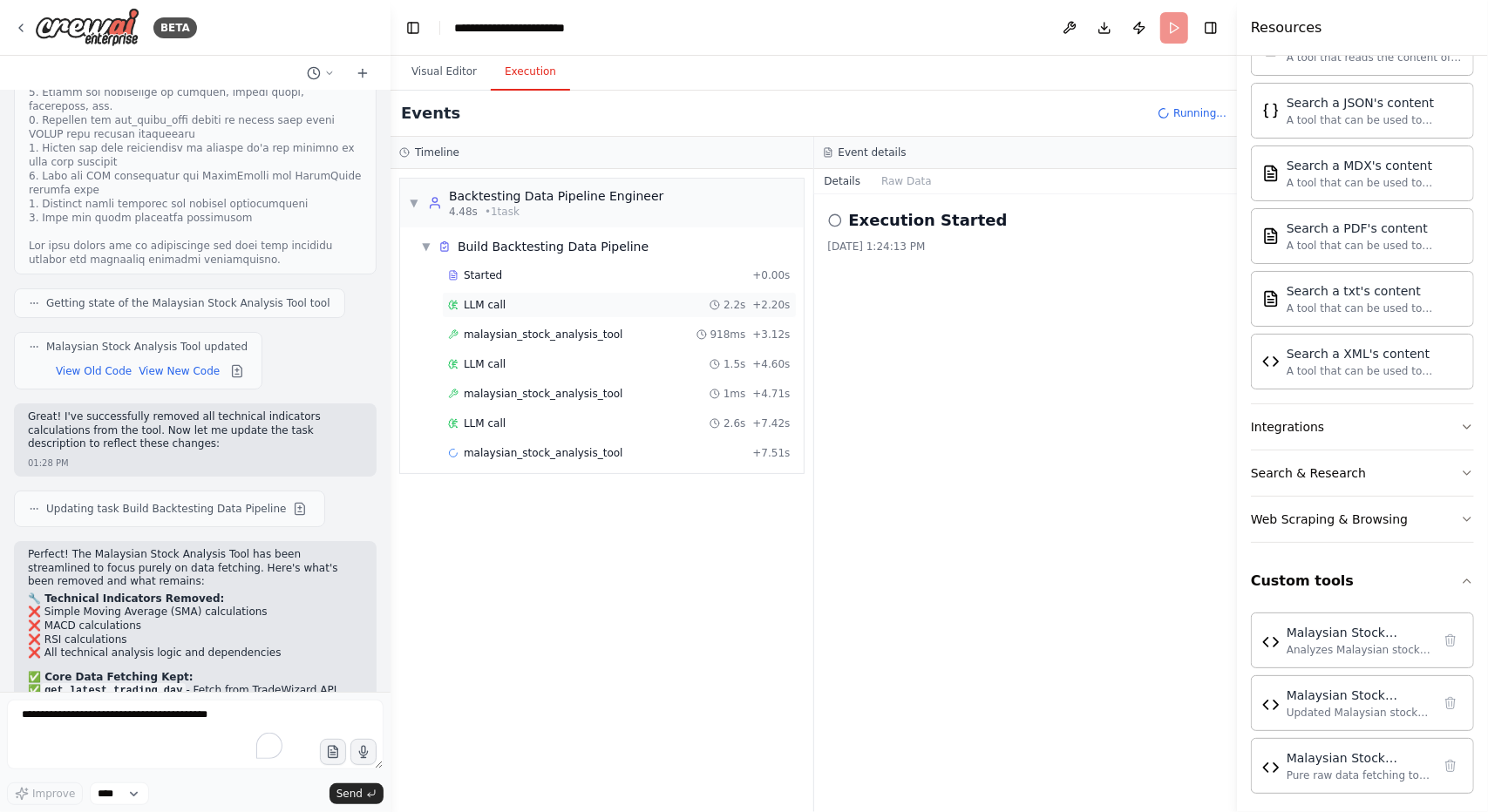
click at [574, 301] on div "LLM call 2.2s + 2.20s" at bounding box center [619, 304] width 343 height 14
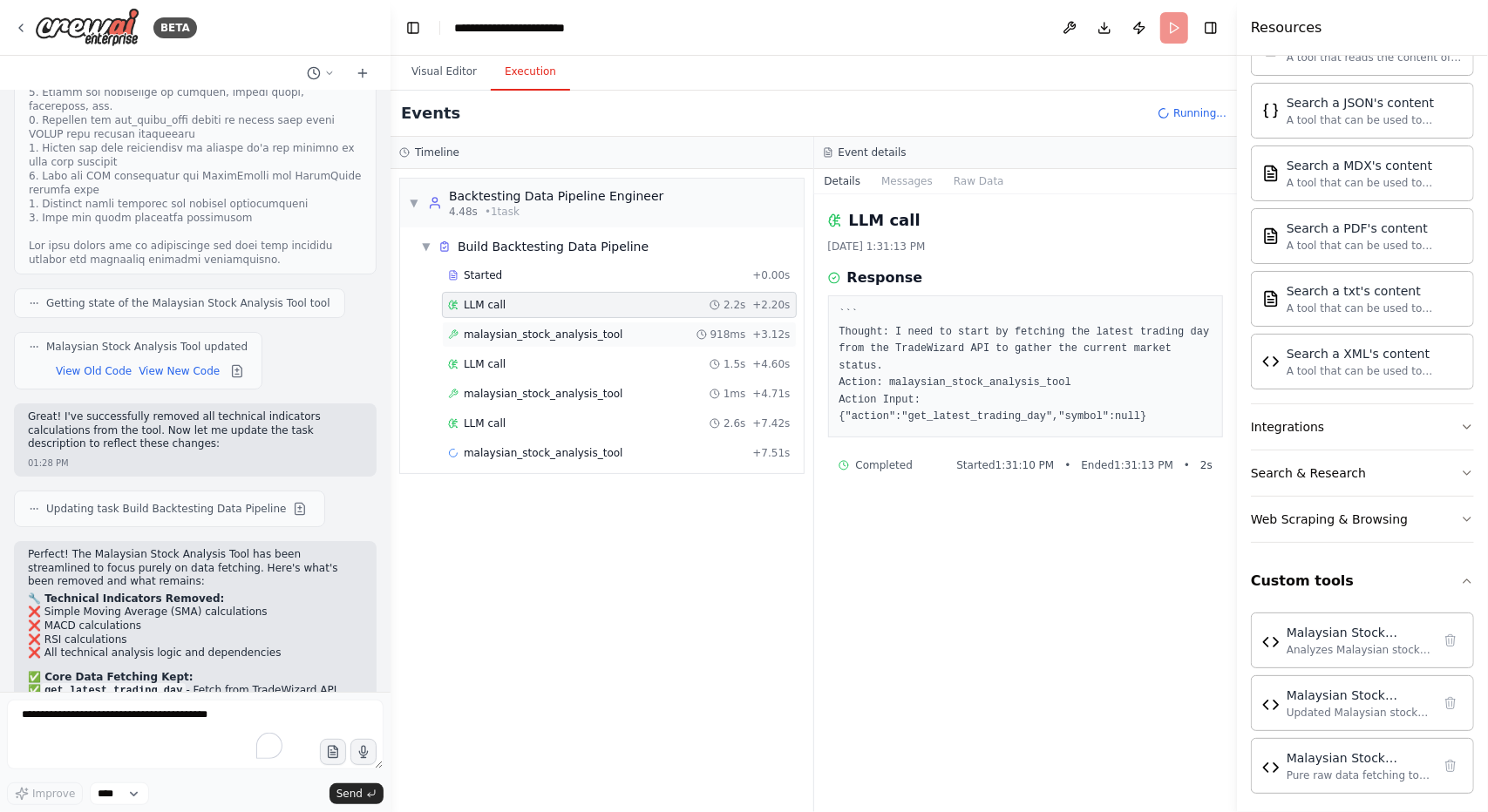
click at [558, 330] on span "malaysian_stock_analysis_tool" at bounding box center [543, 334] width 159 height 14
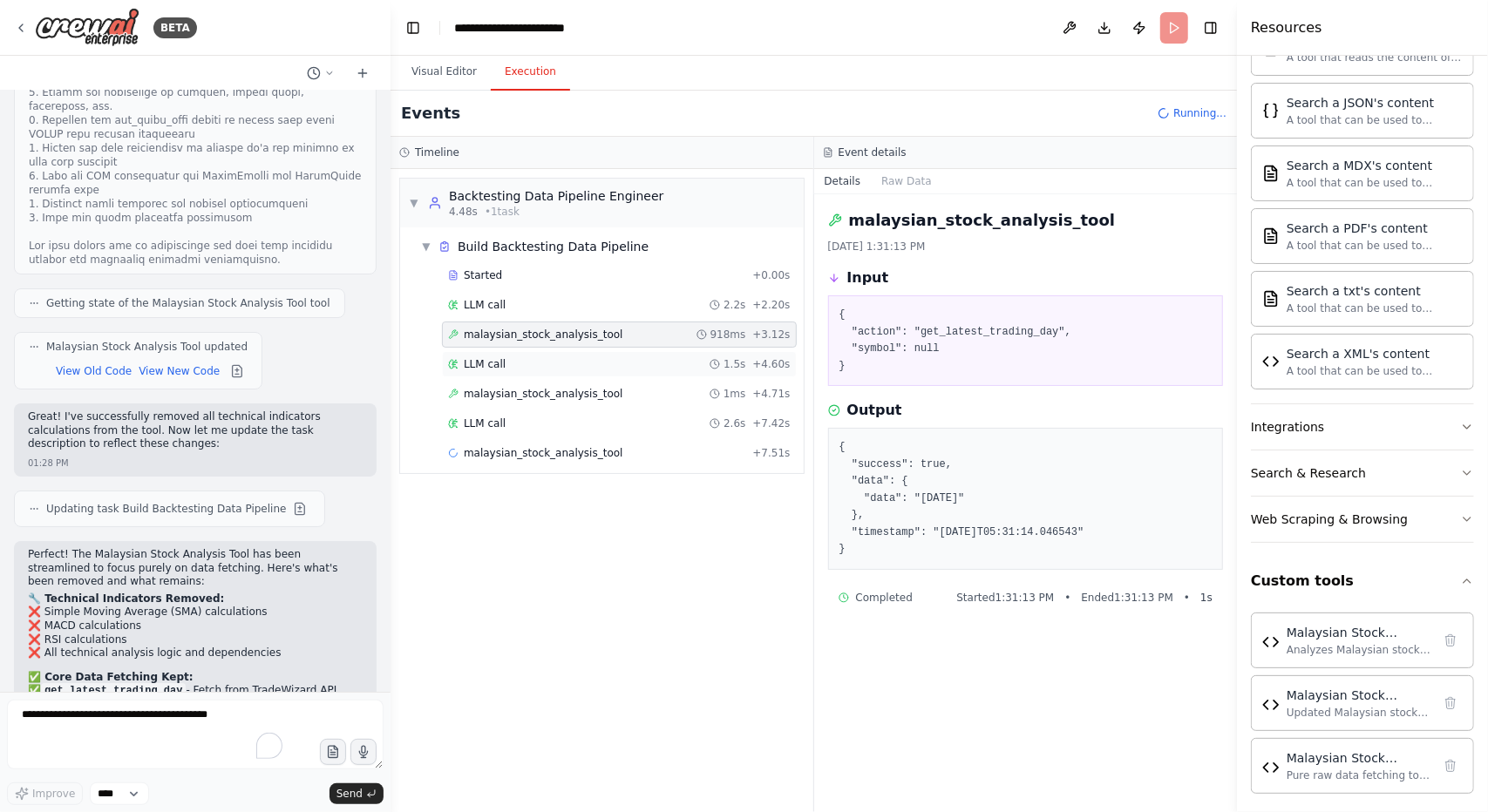
click at [544, 358] on div "LLM call 1.5s + 4.60s" at bounding box center [619, 364] width 343 height 14
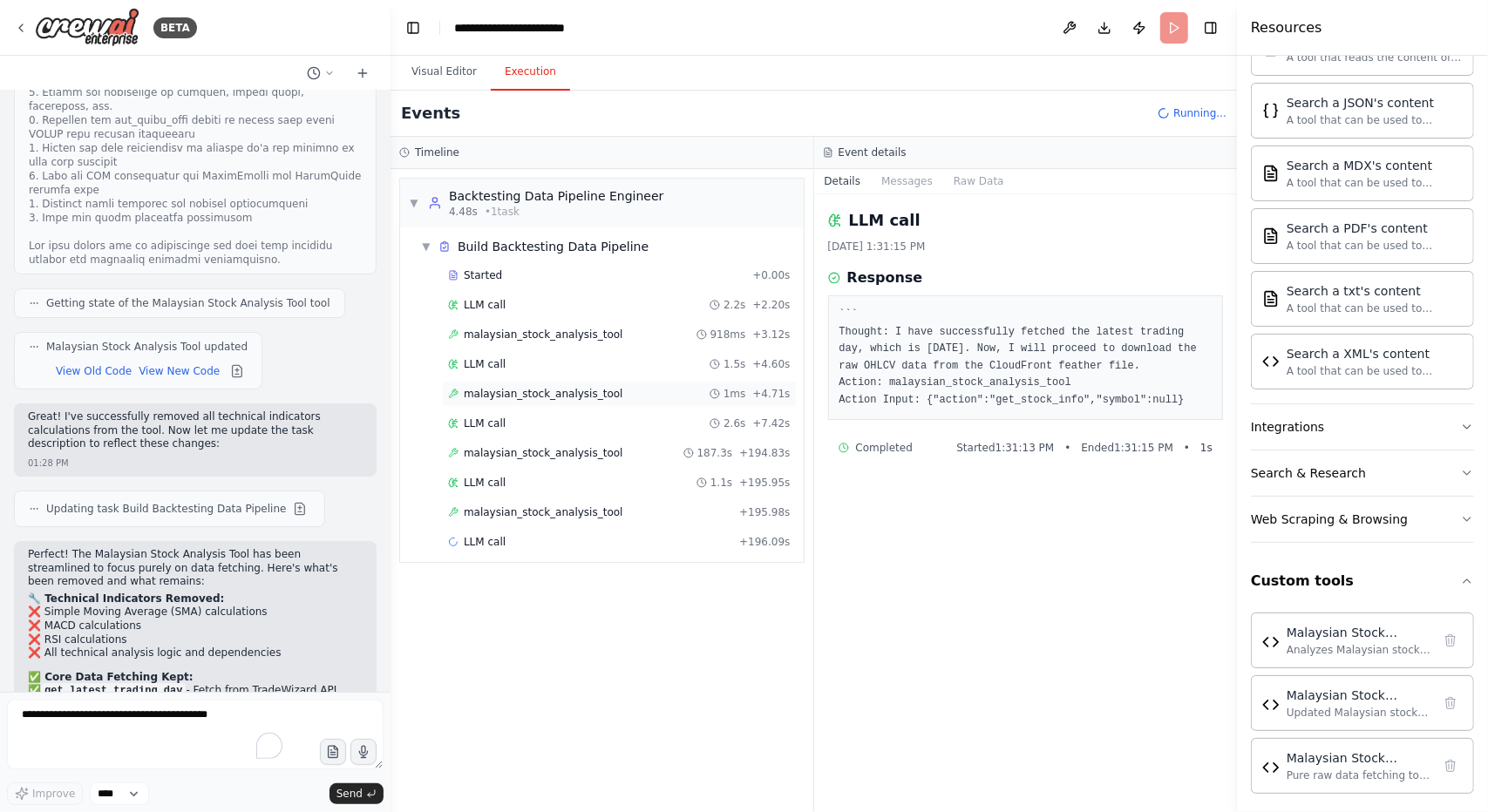
click at [535, 387] on span "malaysian_stock_analysis_tool" at bounding box center [543, 394] width 159 height 14
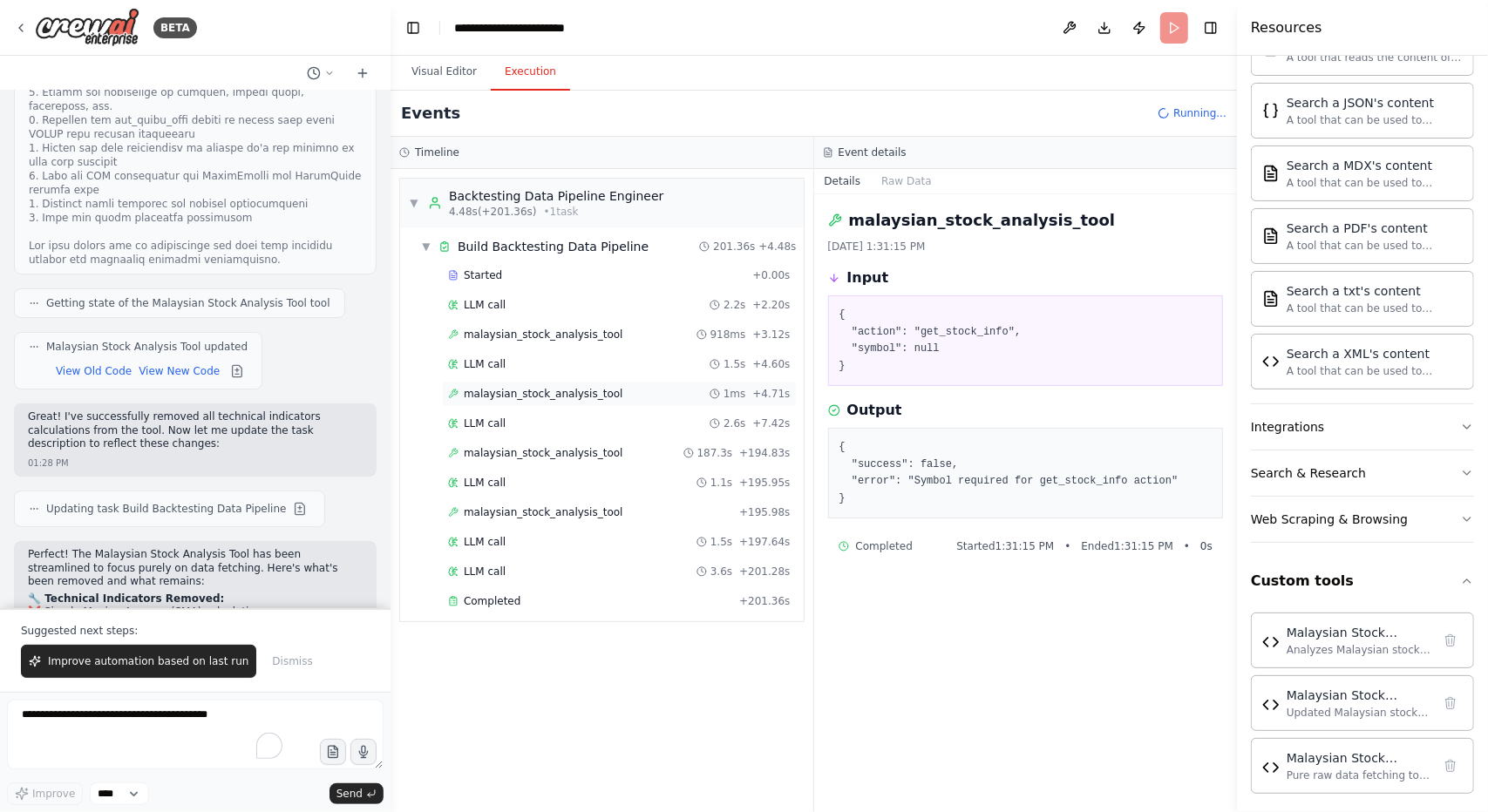
scroll to position [44470, 0]
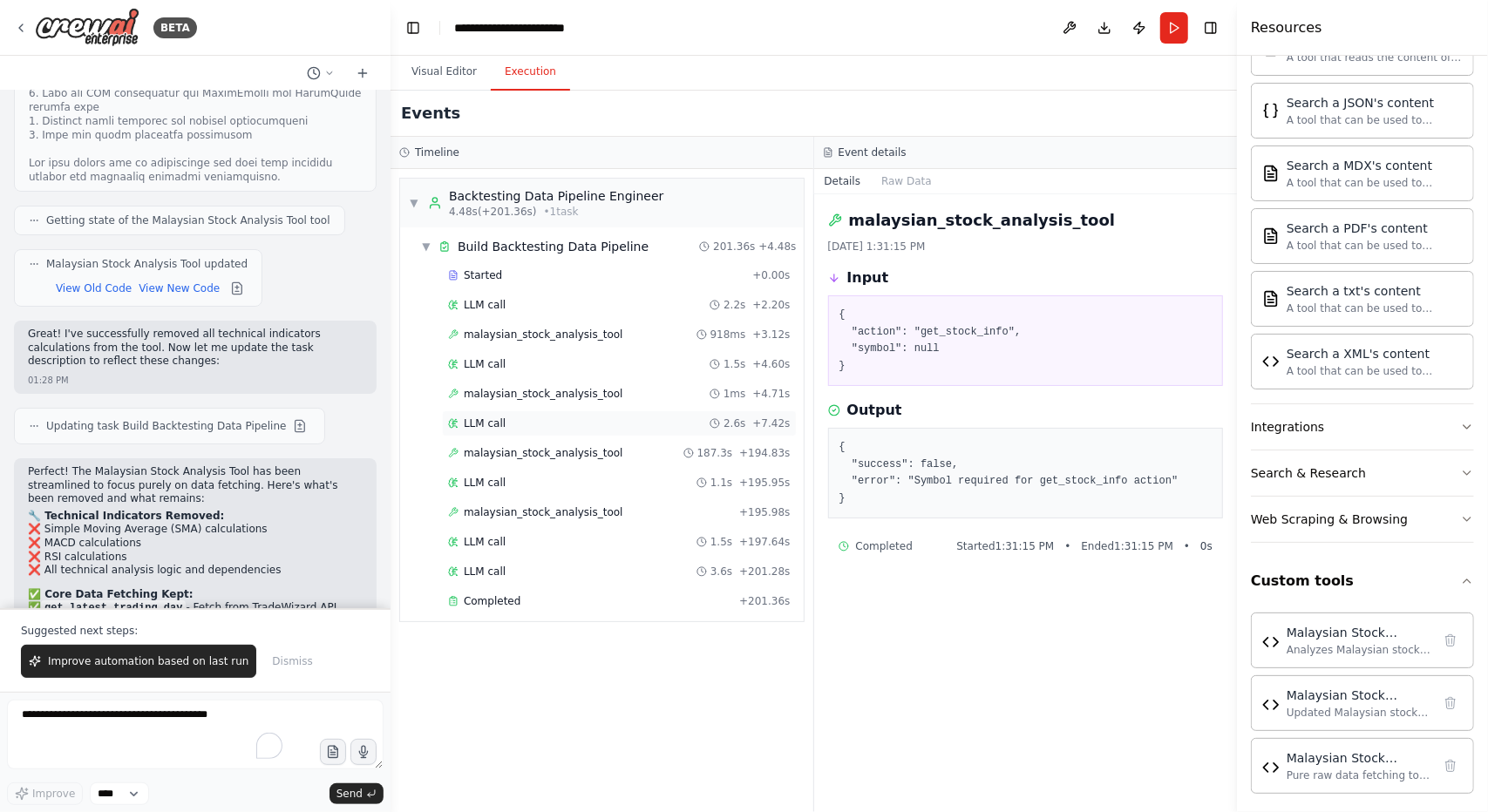
click at [525, 417] on div "LLM call 2.6s + 7.42s" at bounding box center [619, 424] width 343 height 14
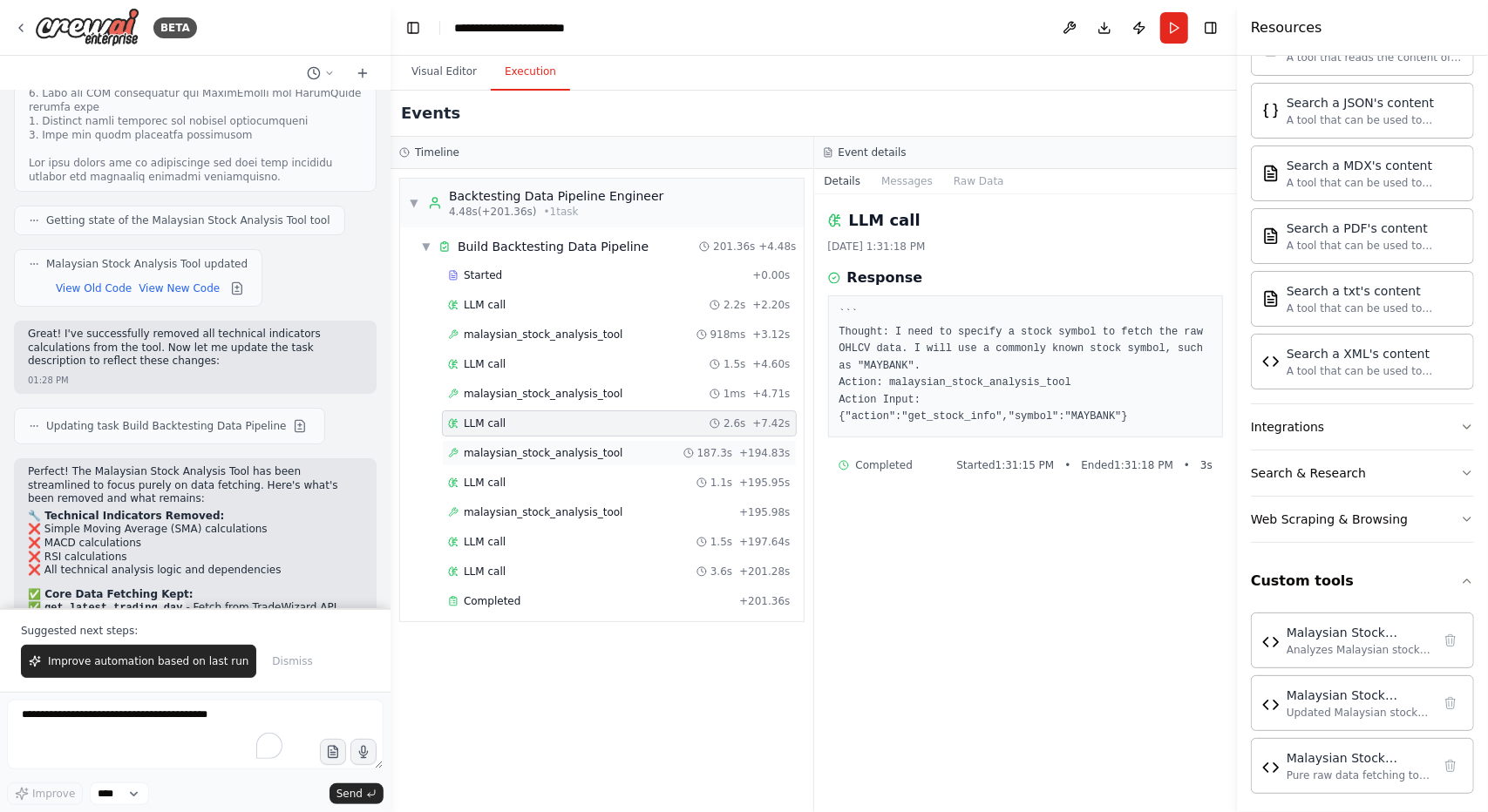
click at [520, 447] on span "malaysian_stock_analysis_tool" at bounding box center [543, 453] width 159 height 14
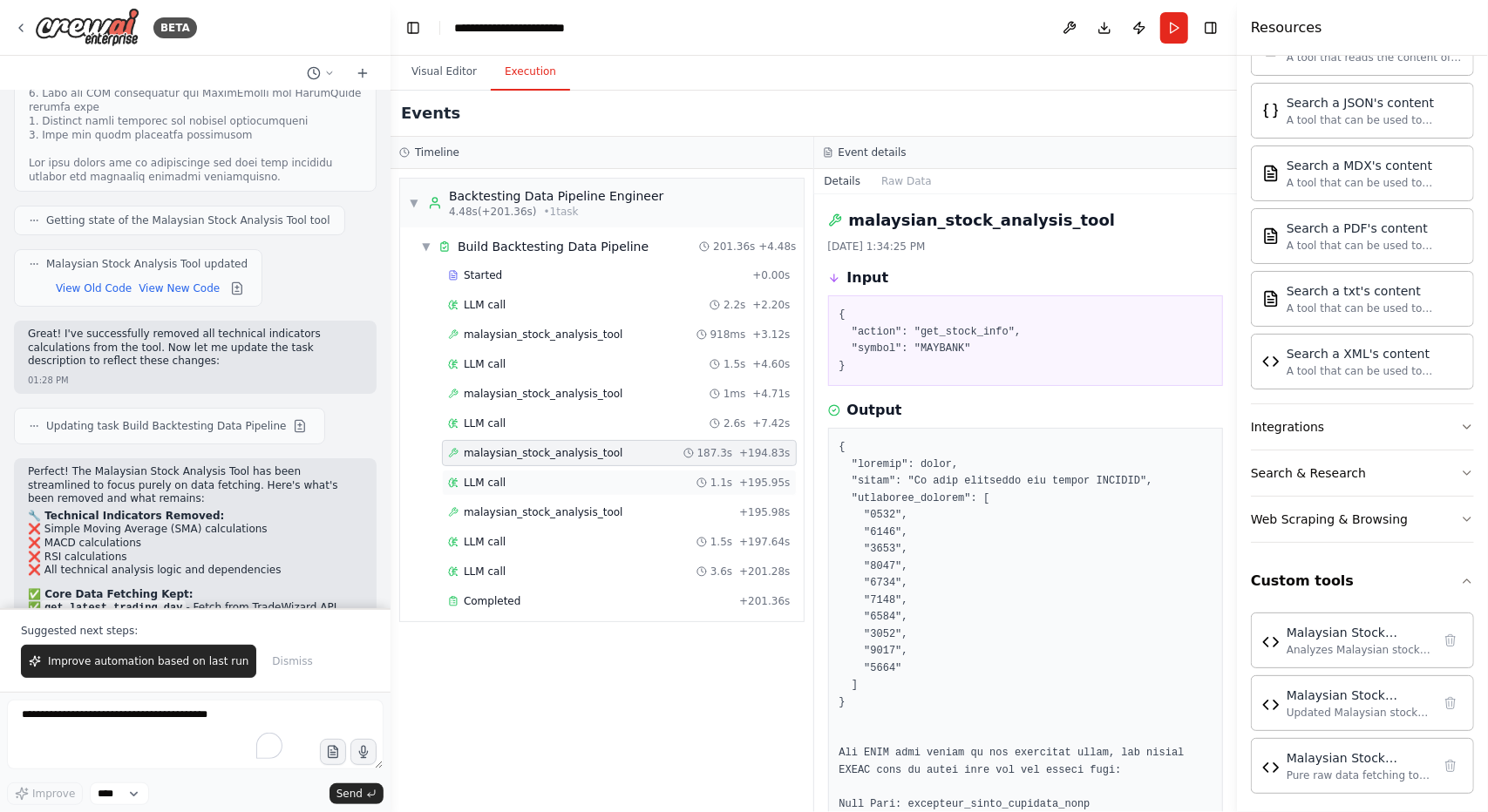
click at [511, 476] on div "LLM call 1.1s + 195.95s" at bounding box center [619, 483] width 343 height 14
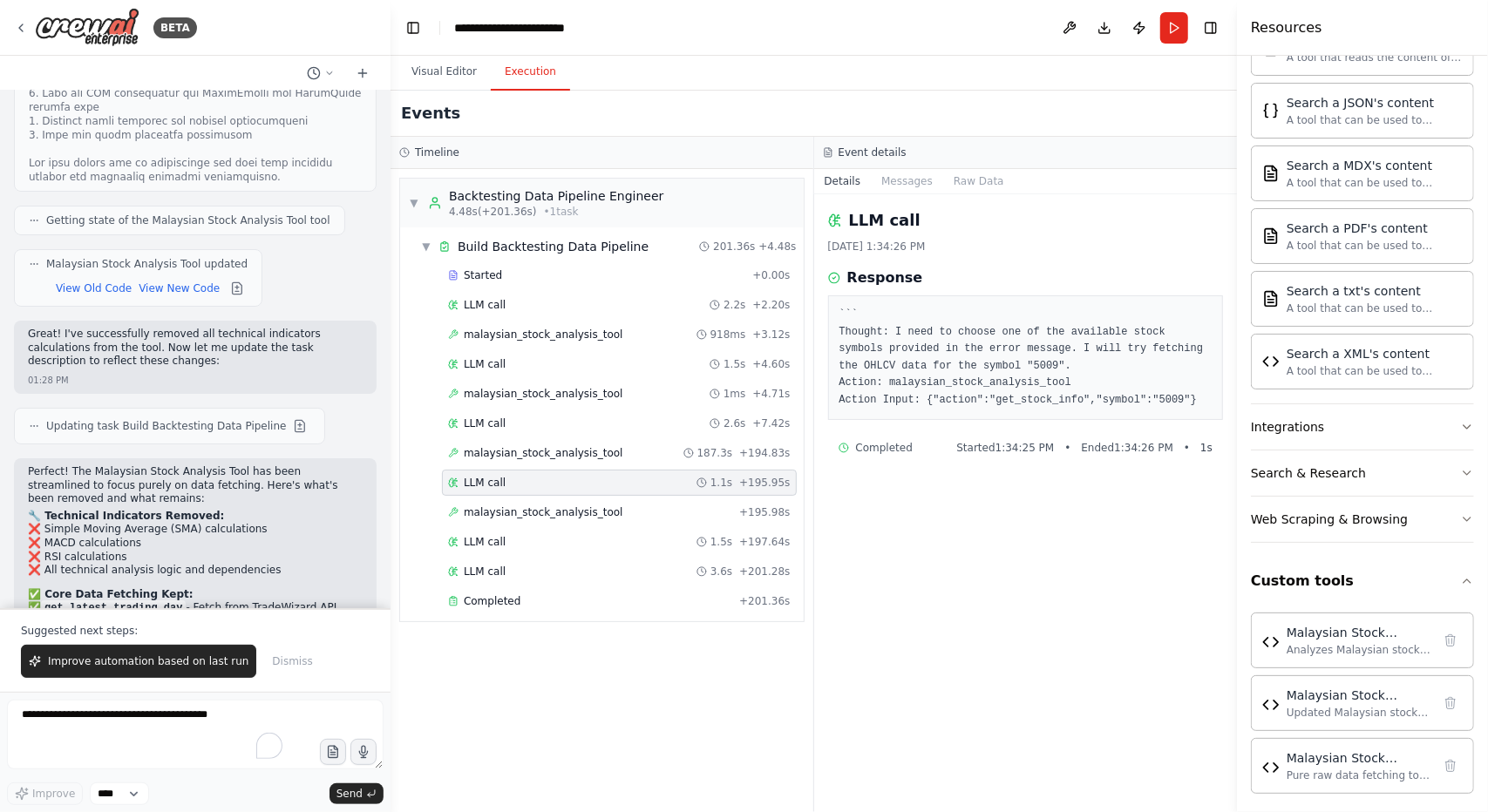
click at [500, 520] on div "Started + 0.00s LLM call 2.2s + 2.20s malaysian_stock_analysis_tool 918ms + 3.1…" at bounding box center [609, 440] width 389 height 356
click at [502, 518] on div "malaysian_stock_analysis_tool + 195.98s" at bounding box center [619, 511] width 355 height 26
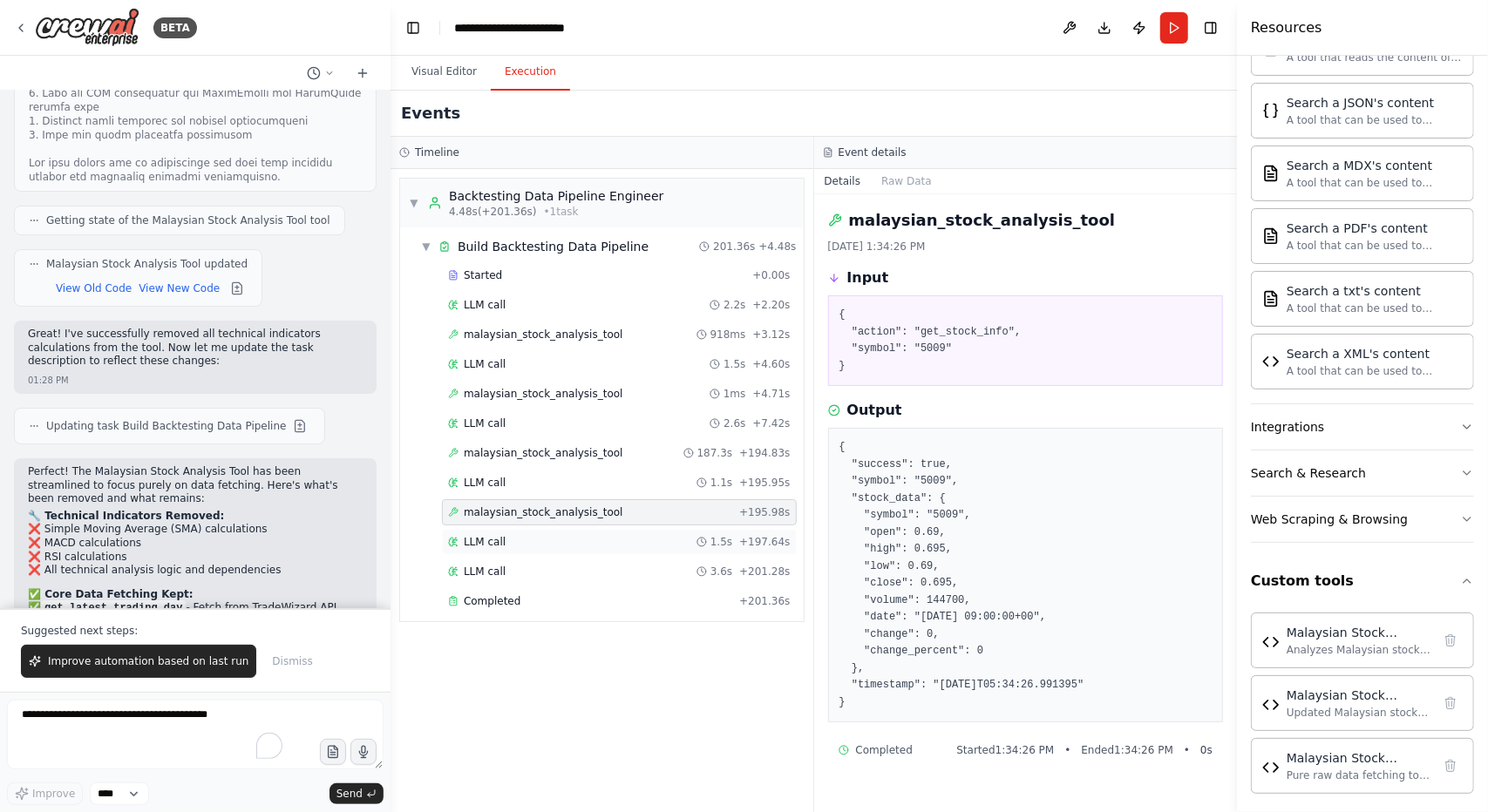
click at [499, 539] on span "LLM call" at bounding box center [485, 542] width 42 height 14
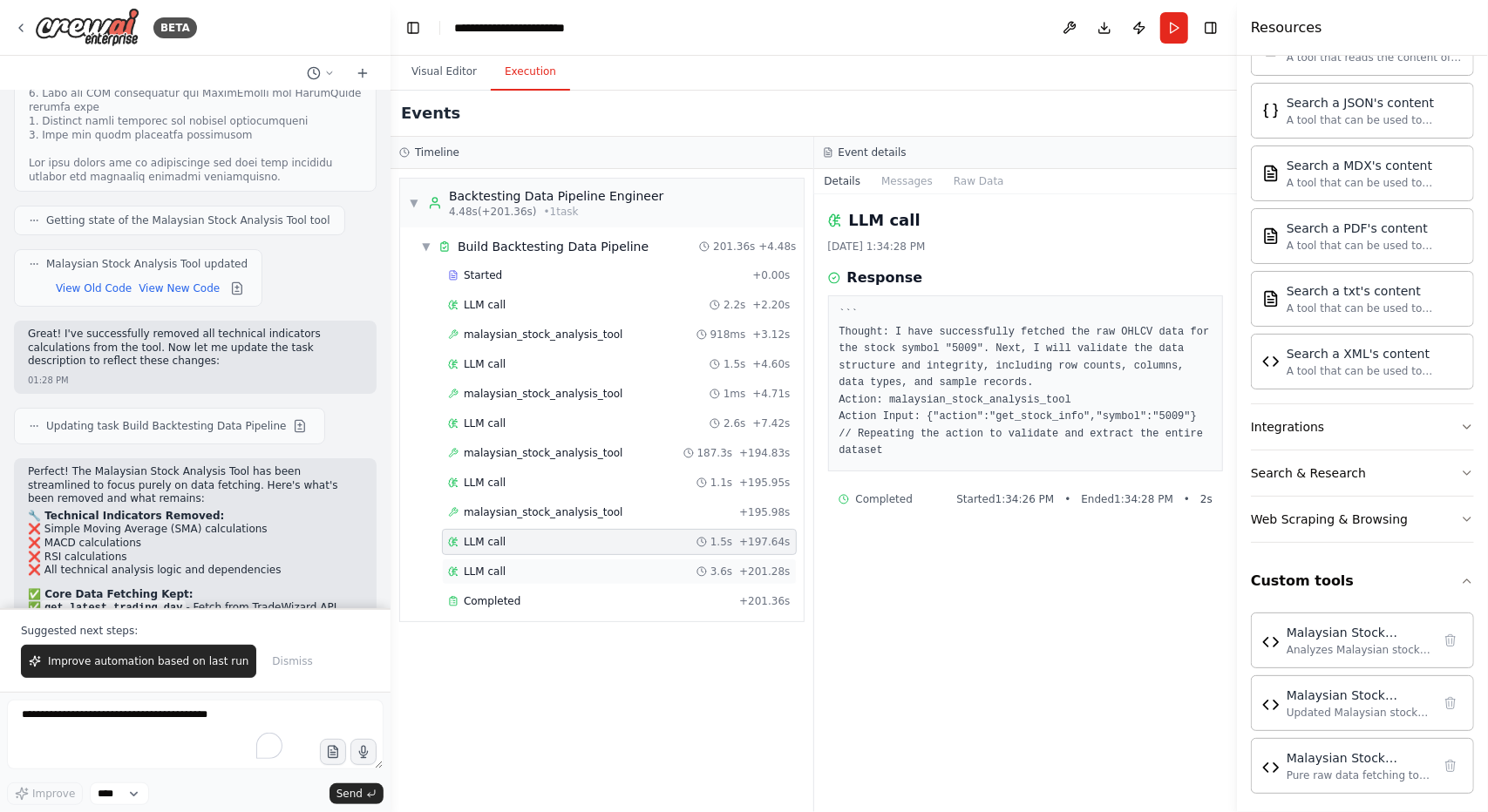
click at [497, 565] on span "LLM call" at bounding box center [485, 572] width 42 height 14
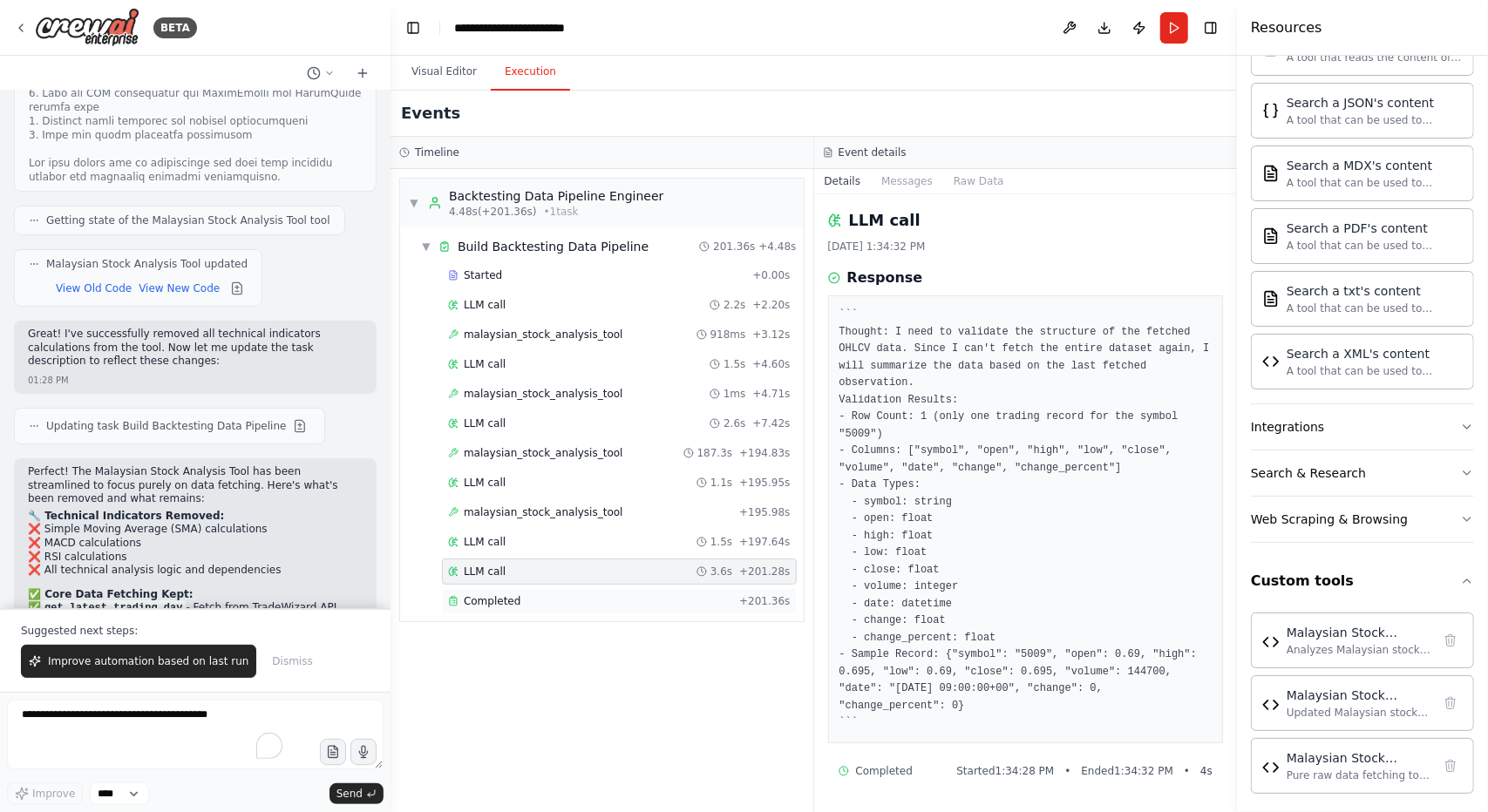
click at [496, 594] on span "Completed" at bounding box center [492, 601] width 56 height 14
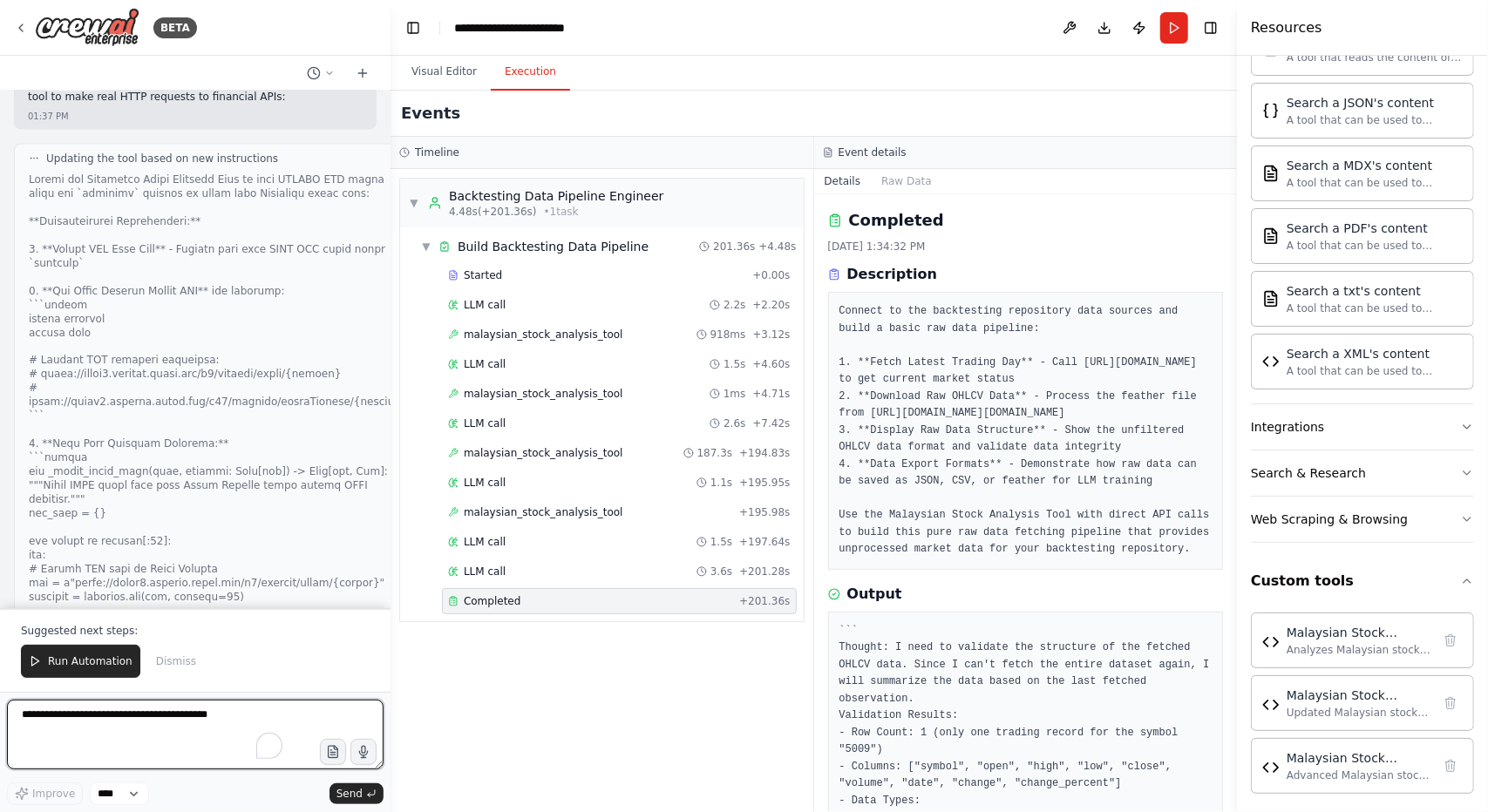
scroll to position [46646, 0]
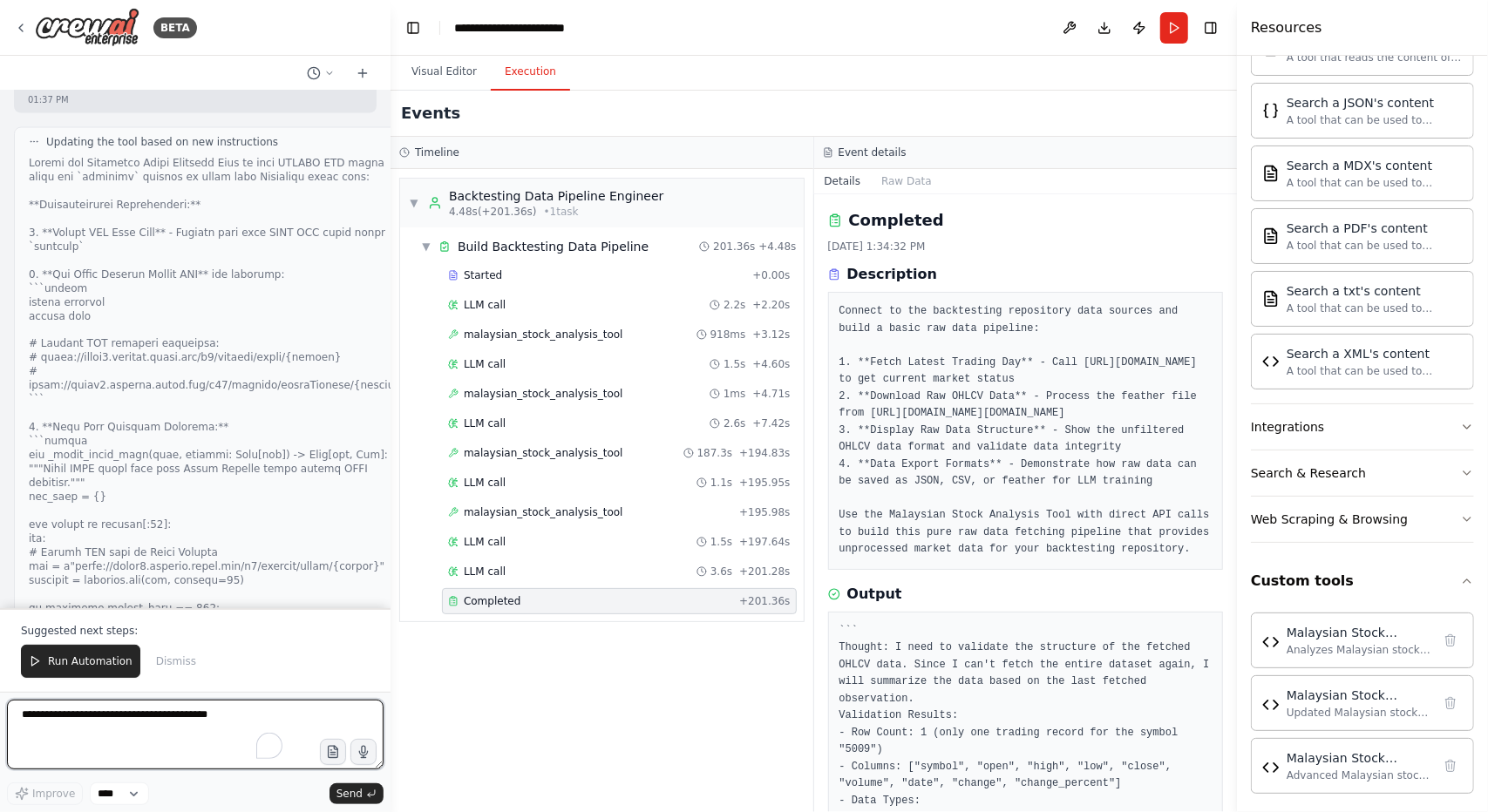
click at [139, 720] on textarea "To enrich screen reader interactions, please activate Accessibility in Grammarl…" at bounding box center [195, 734] width 377 height 70
click at [116, 669] on span "Run Automation" at bounding box center [90, 661] width 85 height 14
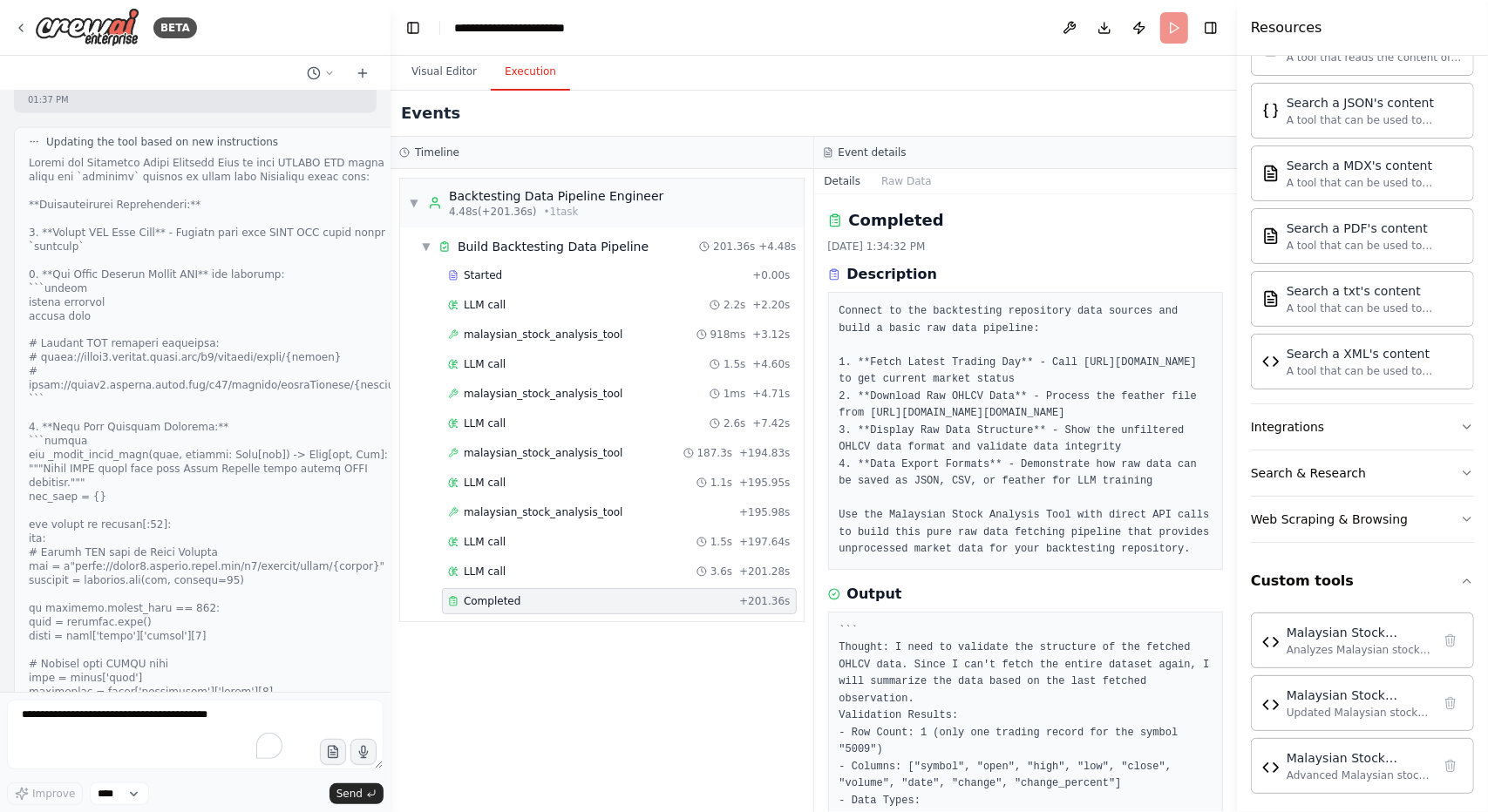
scroll to position [46563, 0]
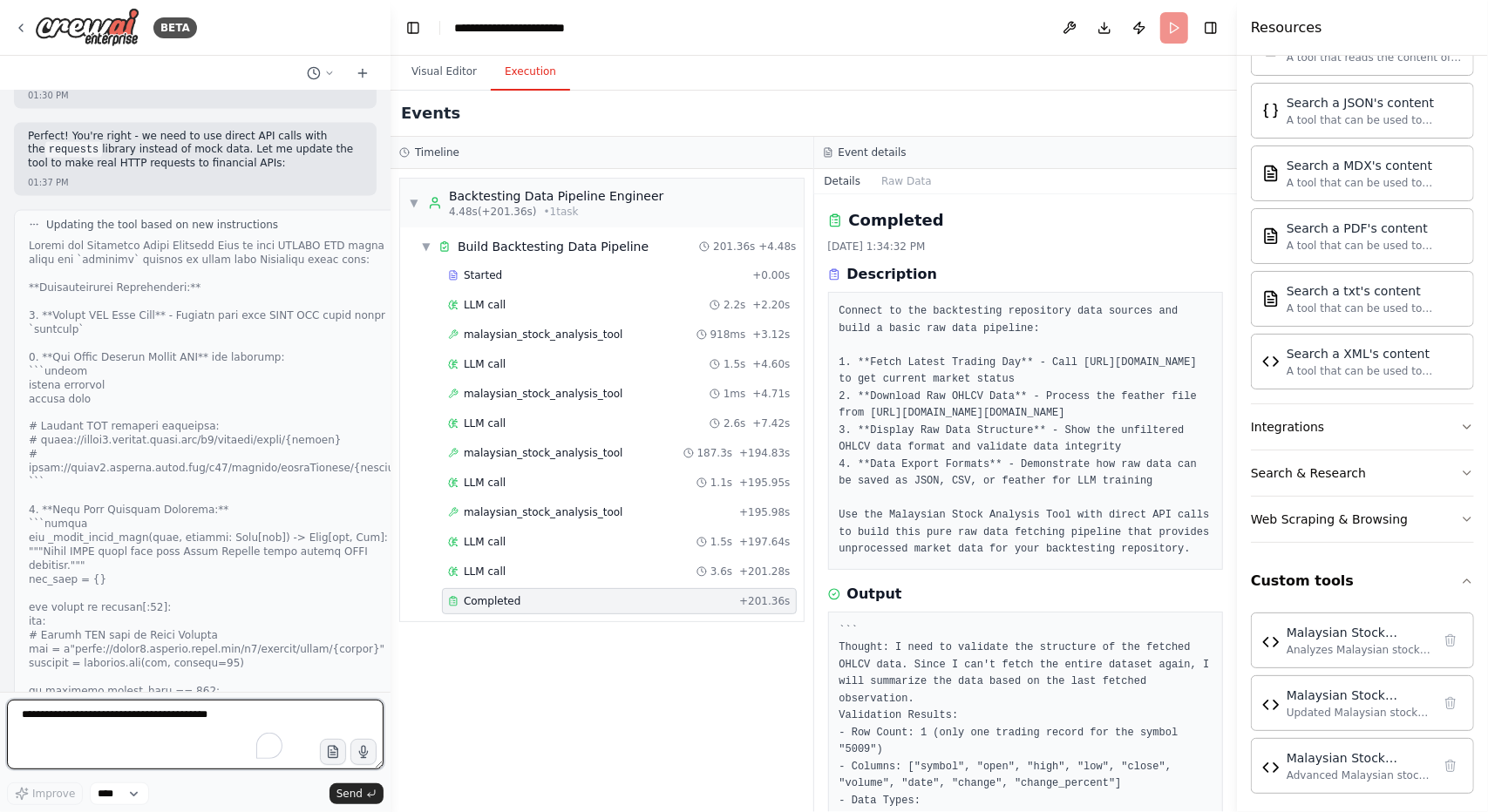
click at [161, 735] on textarea "To enrich screen reader interactions, please activate Accessibility in Grammarl…" at bounding box center [195, 734] width 377 height 70
click at [225, 721] on textarea "To enrich screen reader interactions, please activate Accessibility in Grammarl…" at bounding box center [195, 734] width 377 height 70
click at [270, 719] on textarea "**********" at bounding box center [195, 734] width 377 height 70
paste textarea "**********"
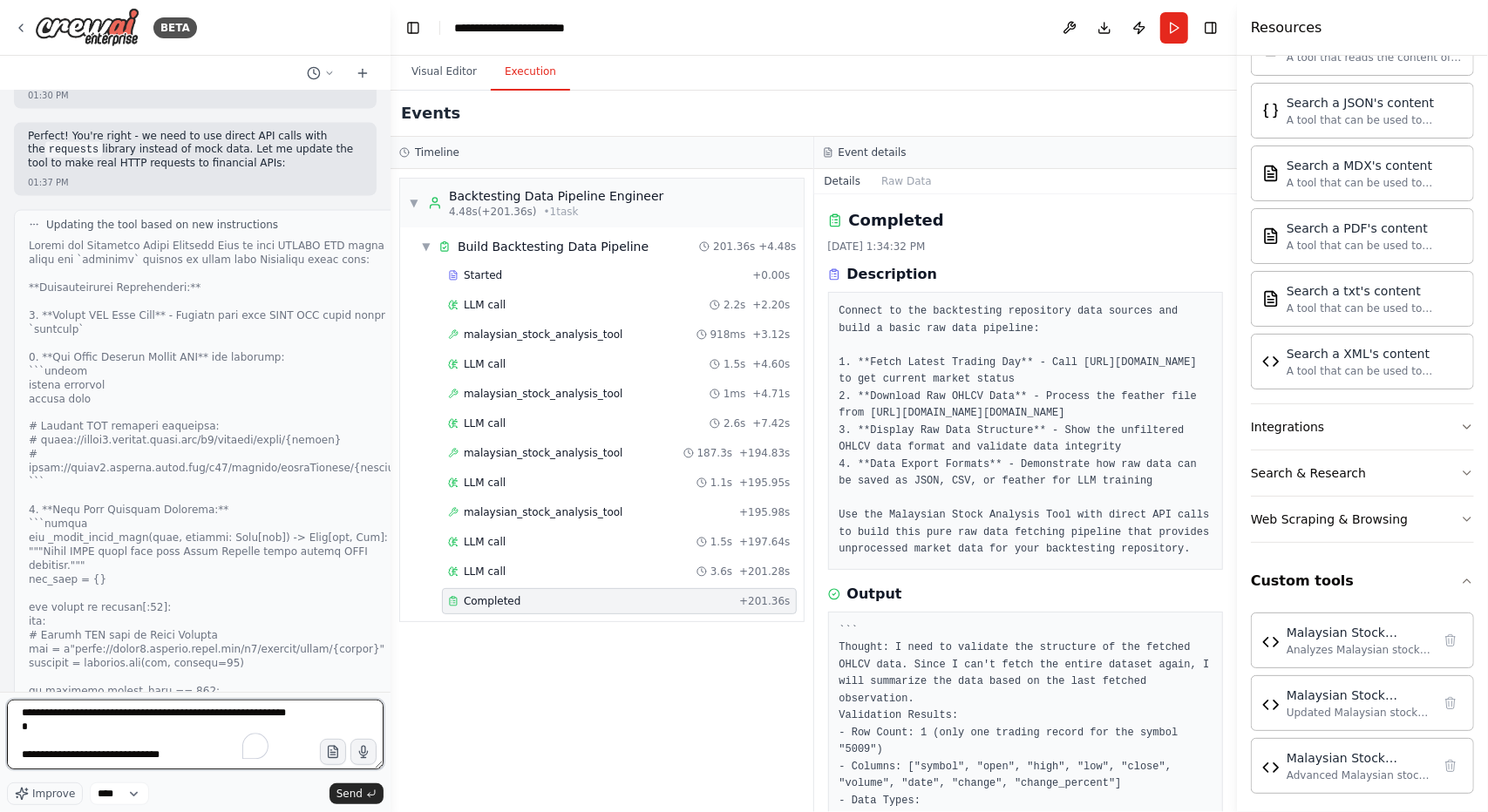
type textarea "**********"
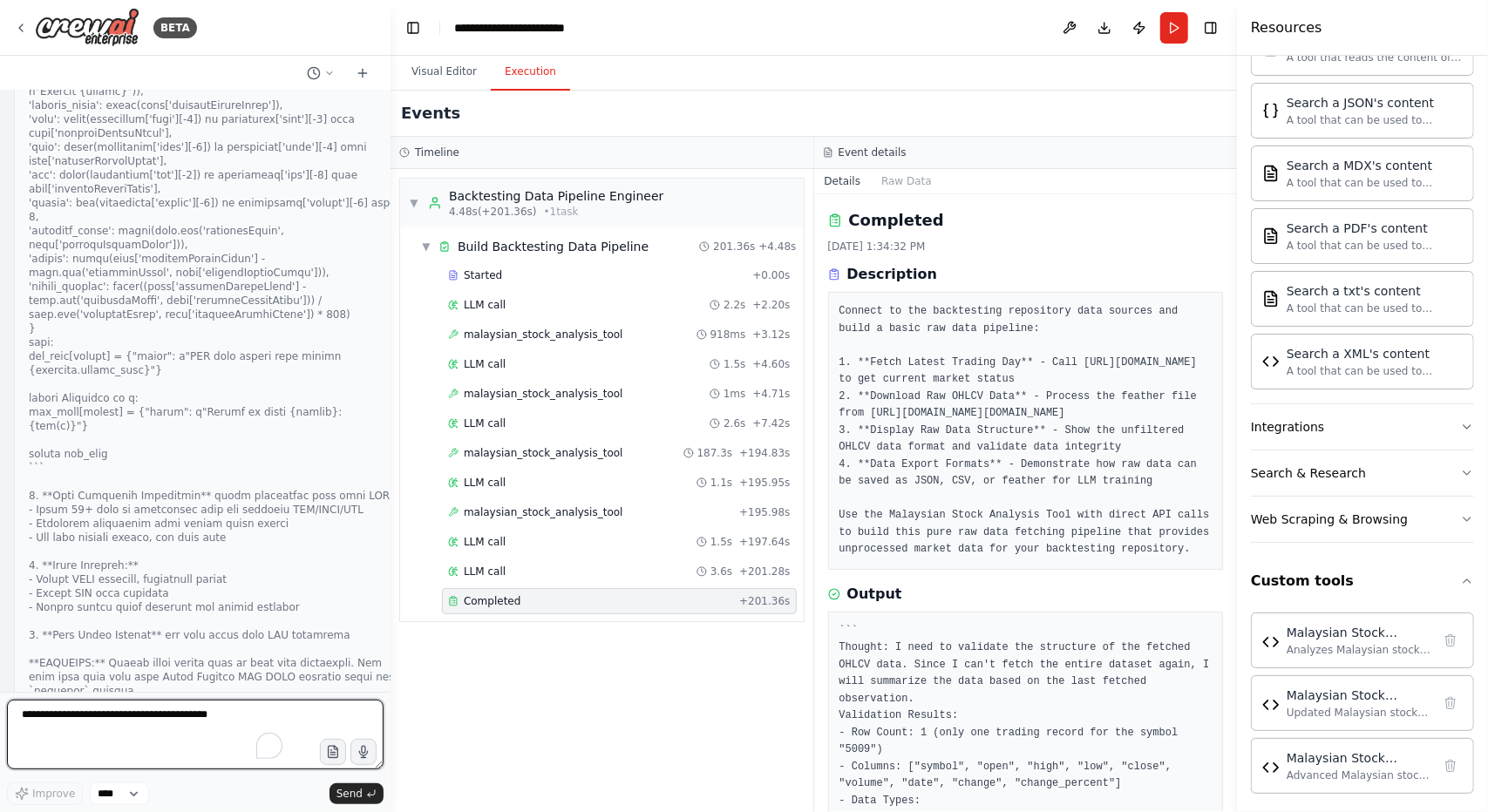
scroll to position [47320, 0]
